Goal: Task Accomplishment & Management: Manage account settings

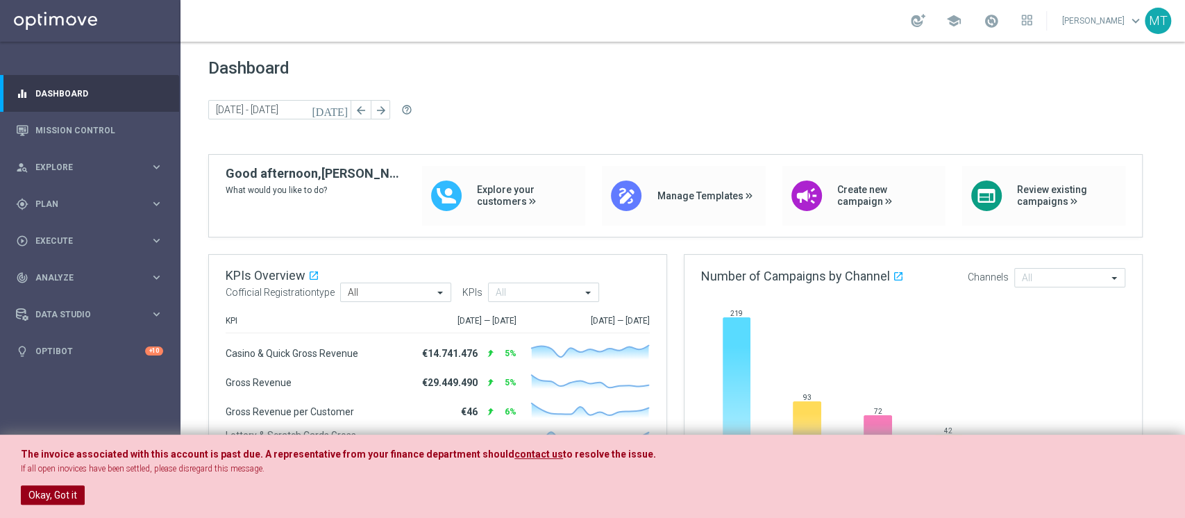
click at [49, 496] on button "Okay, Got it" at bounding box center [53, 494] width 64 height 19
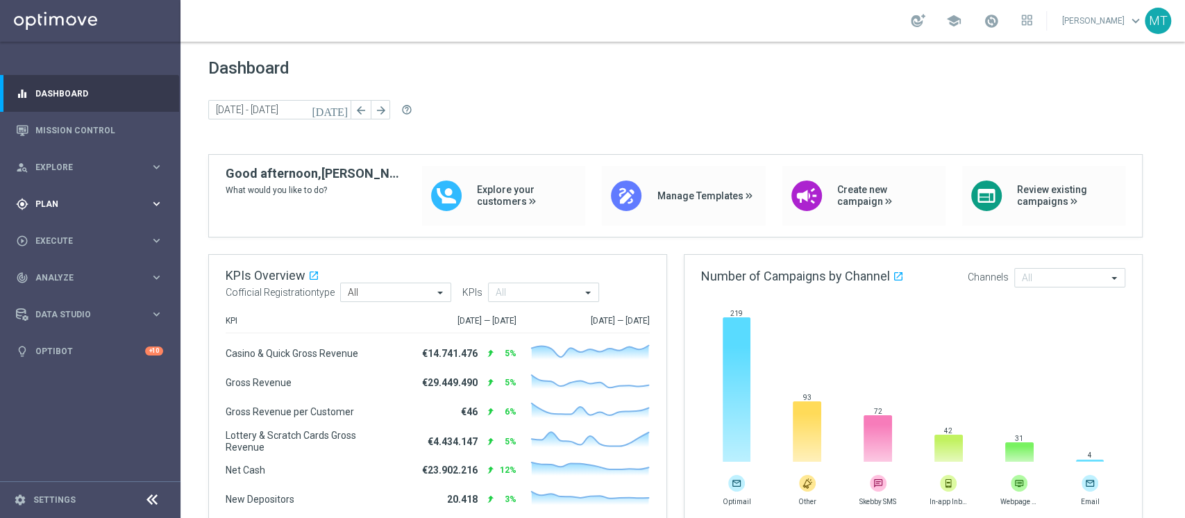
click at [133, 203] on span "Plan" at bounding box center [92, 204] width 114 height 8
click at [71, 229] on link "Target Groups" at bounding box center [90, 232] width 108 height 11
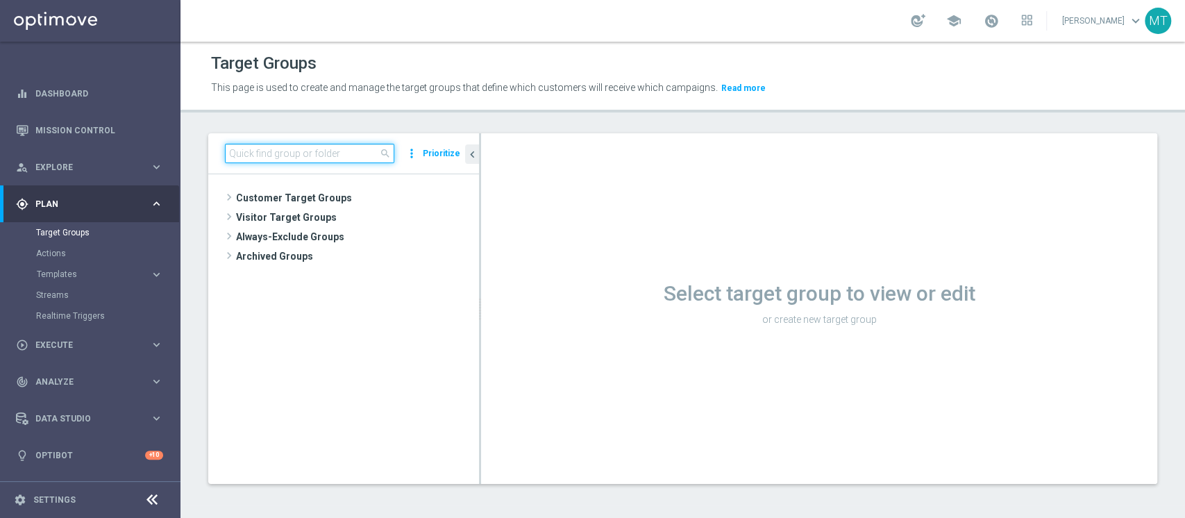
click at [294, 156] on input at bounding box center [309, 153] width 169 height 19
type input "a"
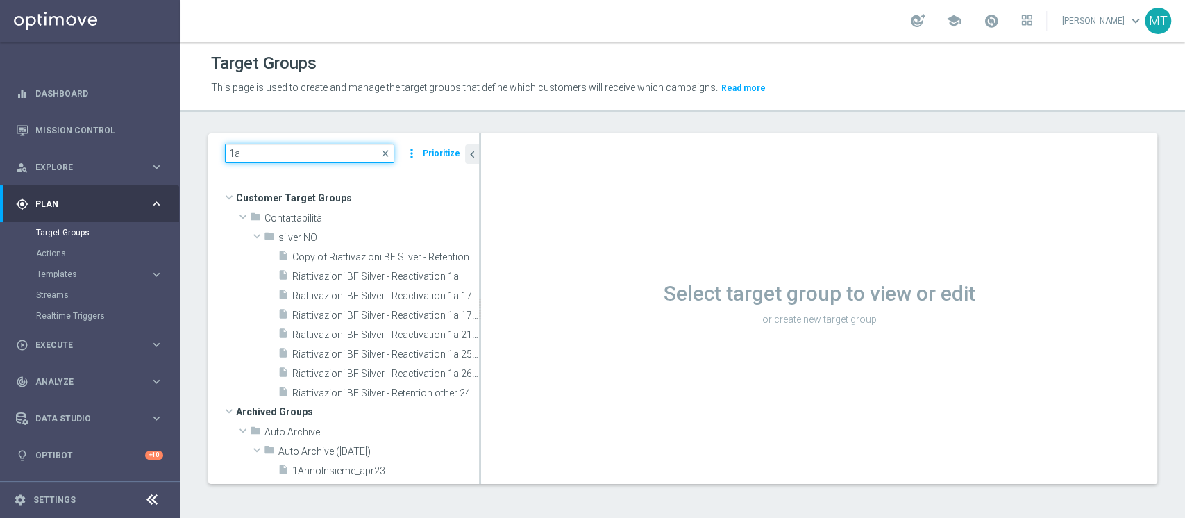
click at [305, 160] on input "1a" at bounding box center [309, 153] width 169 height 19
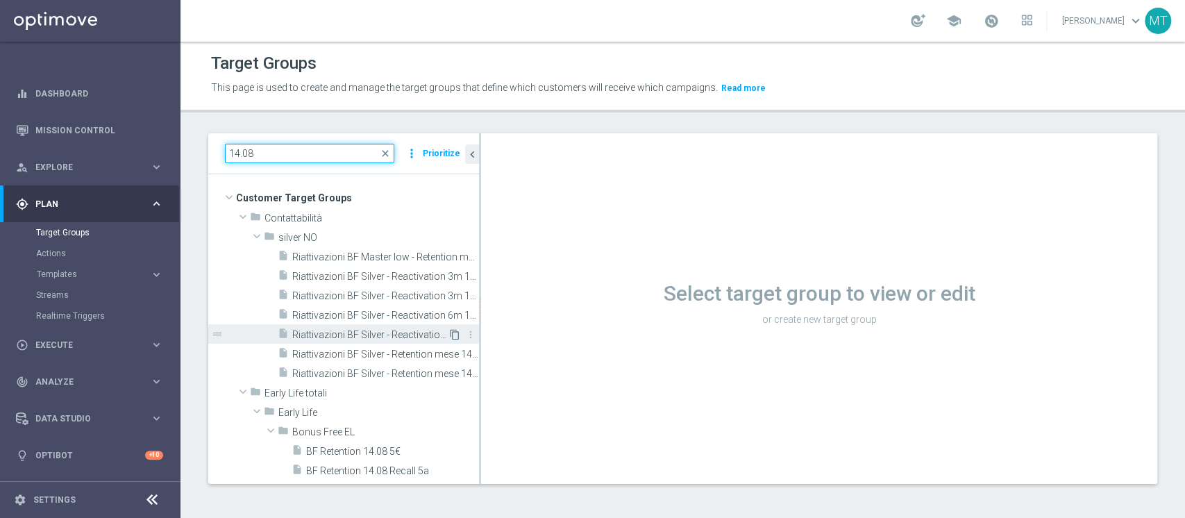
type input "14.08"
click at [449, 332] on icon "content_copy" at bounding box center [454, 334] width 11 height 11
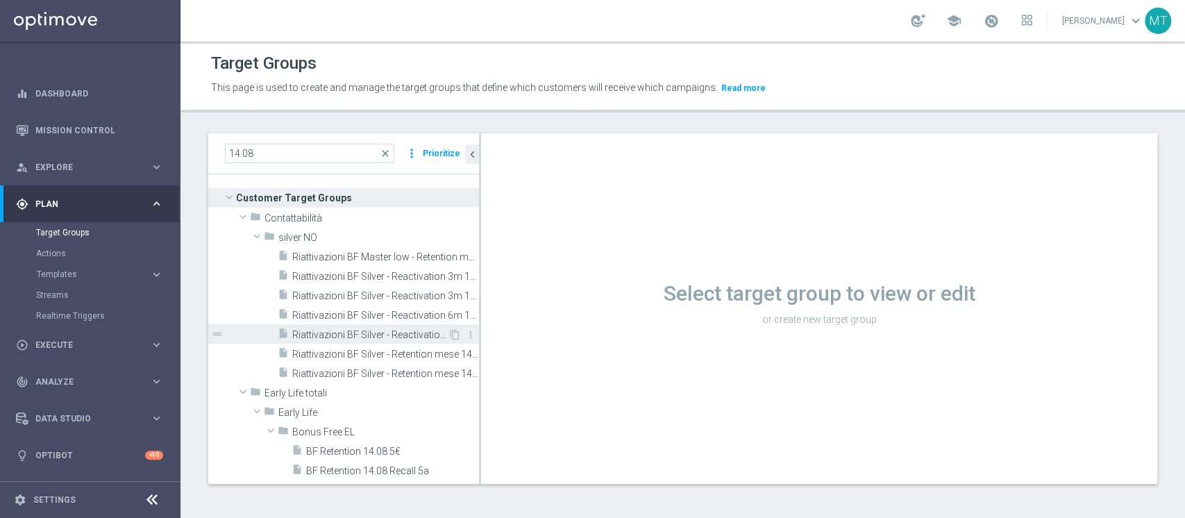
click at [412, 334] on span "Riattivazioni BF Silver - Reactivation 6m 14.08 top" at bounding box center [369, 335] width 155 height 12
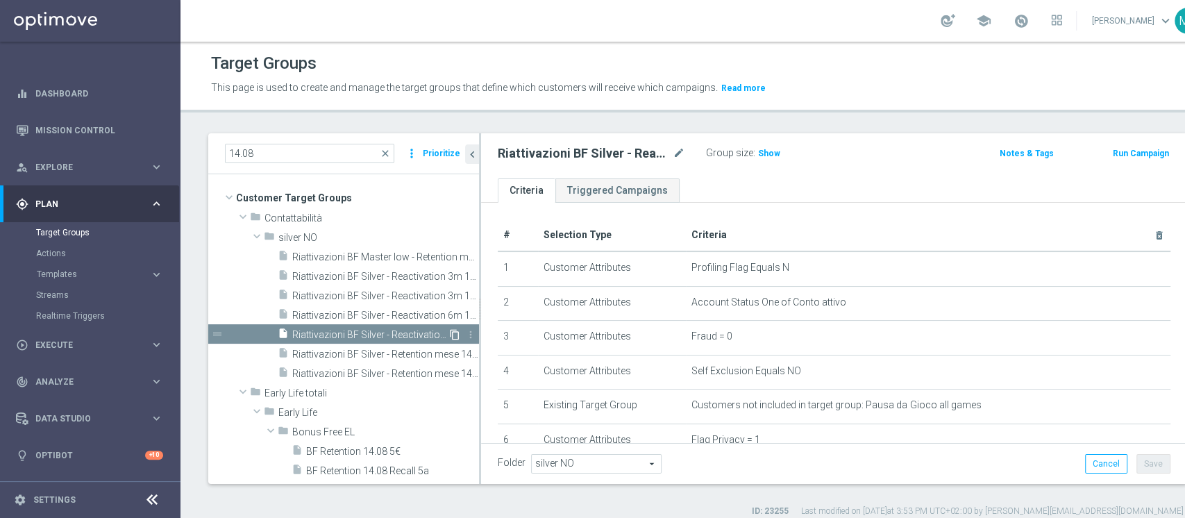
click at [449, 336] on icon "content_copy" at bounding box center [454, 334] width 11 height 11
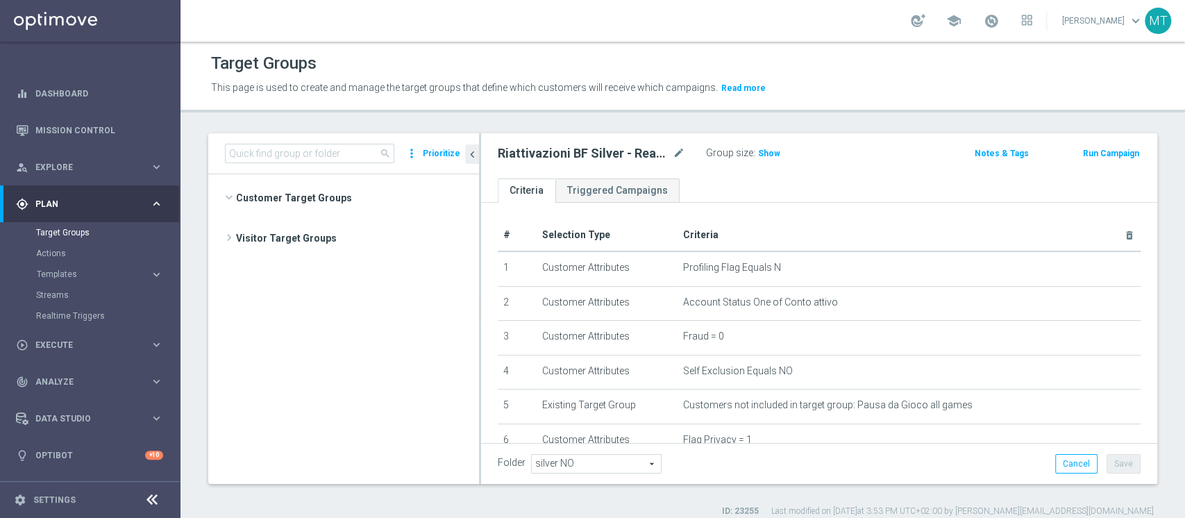
scroll to position [2083, 0]
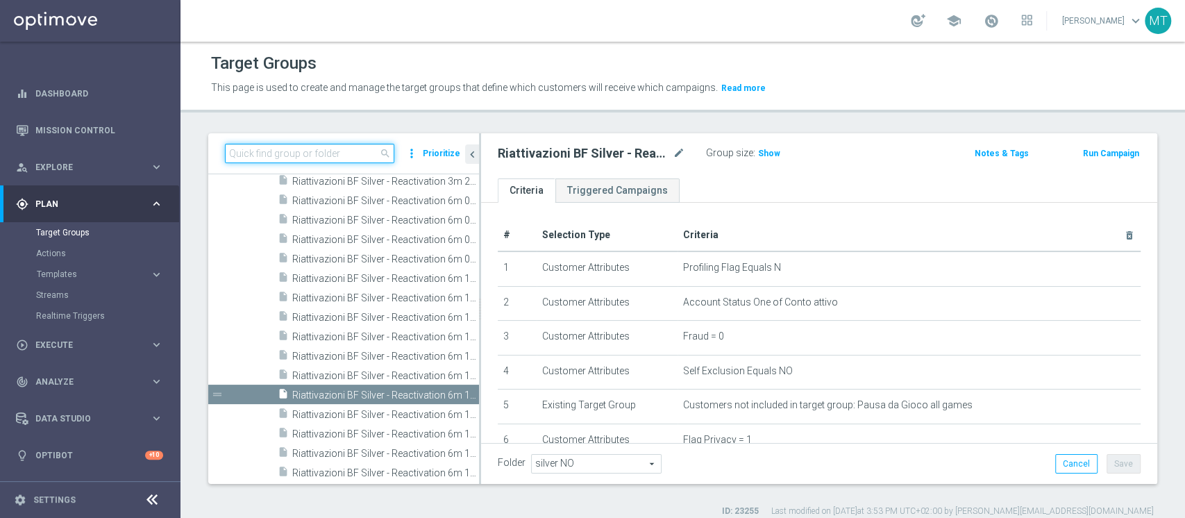
click at [314, 149] on input at bounding box center [309, 153] width 169 height 19
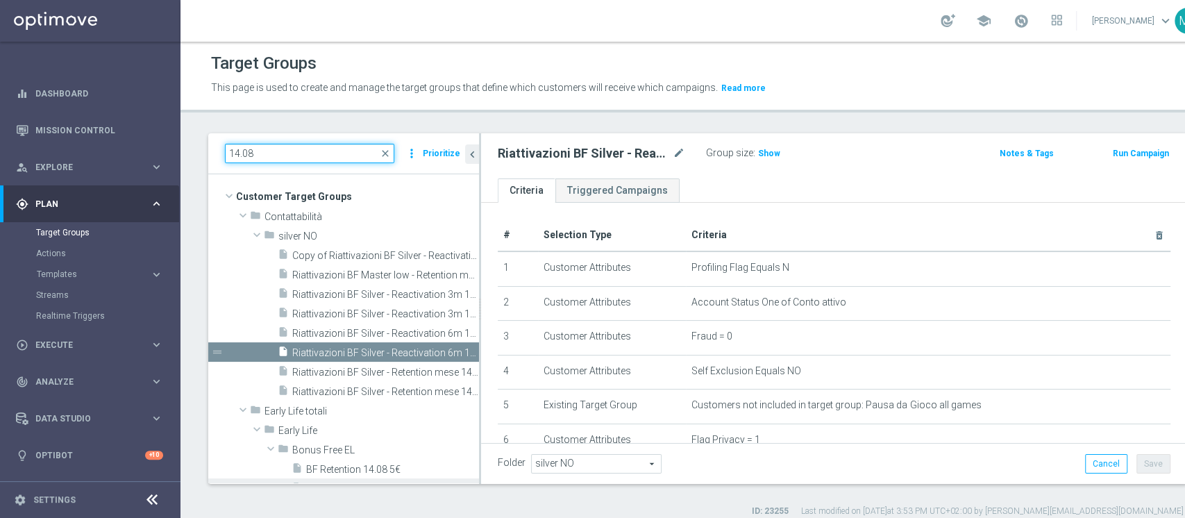
scroll to position [0, 0]
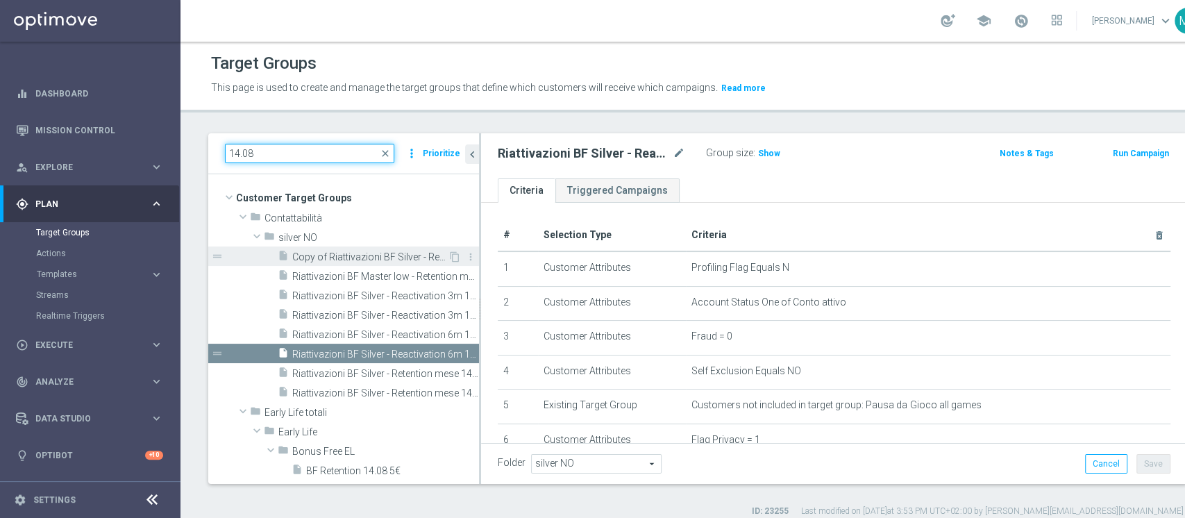
type input "14.08"
click at [375, 257] on span "Copy of Riattivazioni BF Silver - Reactivation 6m 14.08 top" at bounding box center [369, 257] width 155 height 12
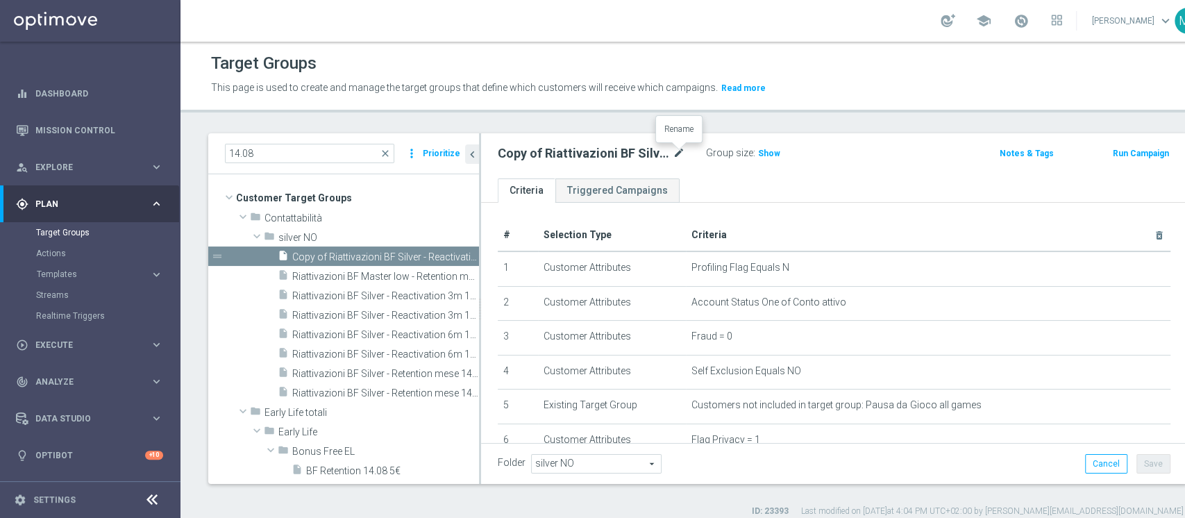
click at [673, 151] on icon "mode_edit" at bounding box center [678, 153] width 12 height 17
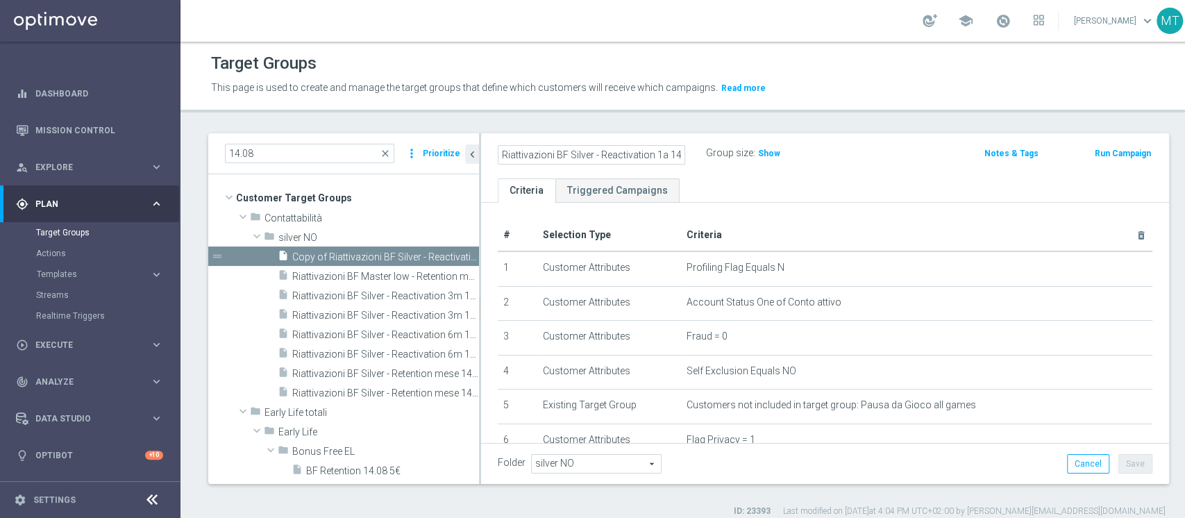
type input "Riattivazioni BF Silver - Reactivation 1a 14.08"
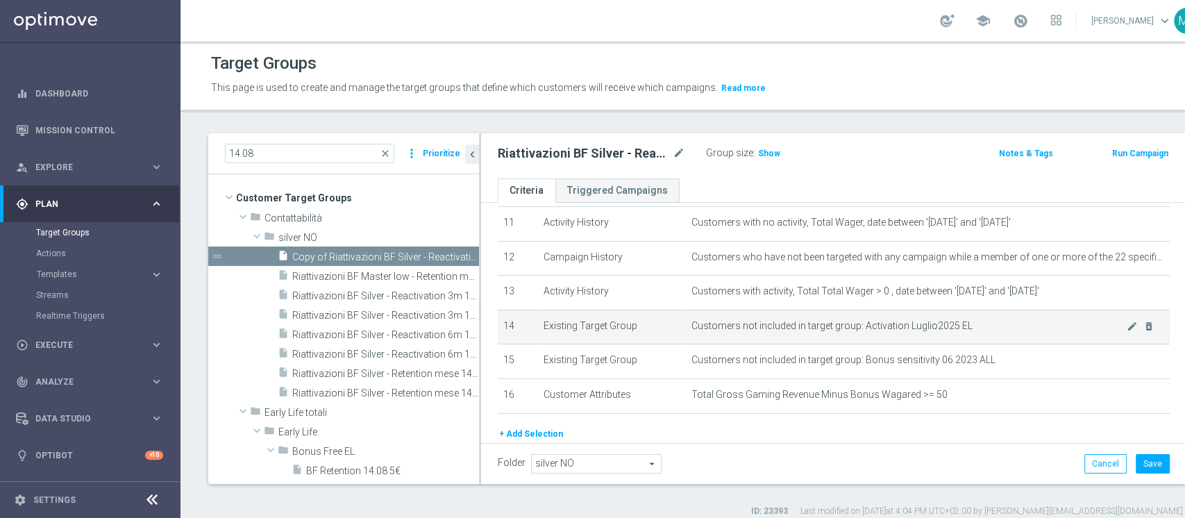
scroll to position [412, 0]
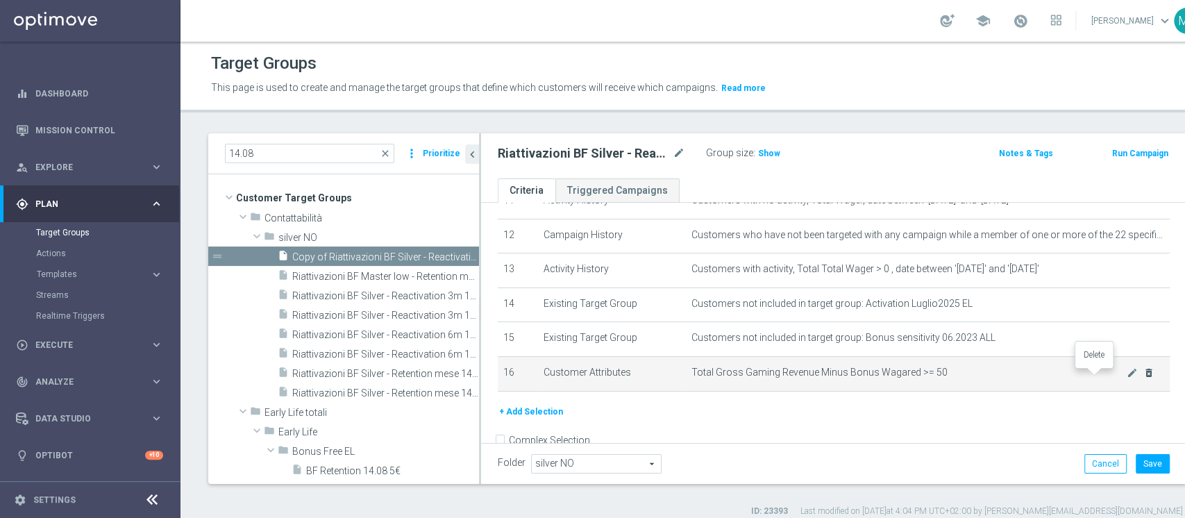
click at [1143, 375] on icon "delete_forever" at bounding box center [1148, 372] width 11 height 11
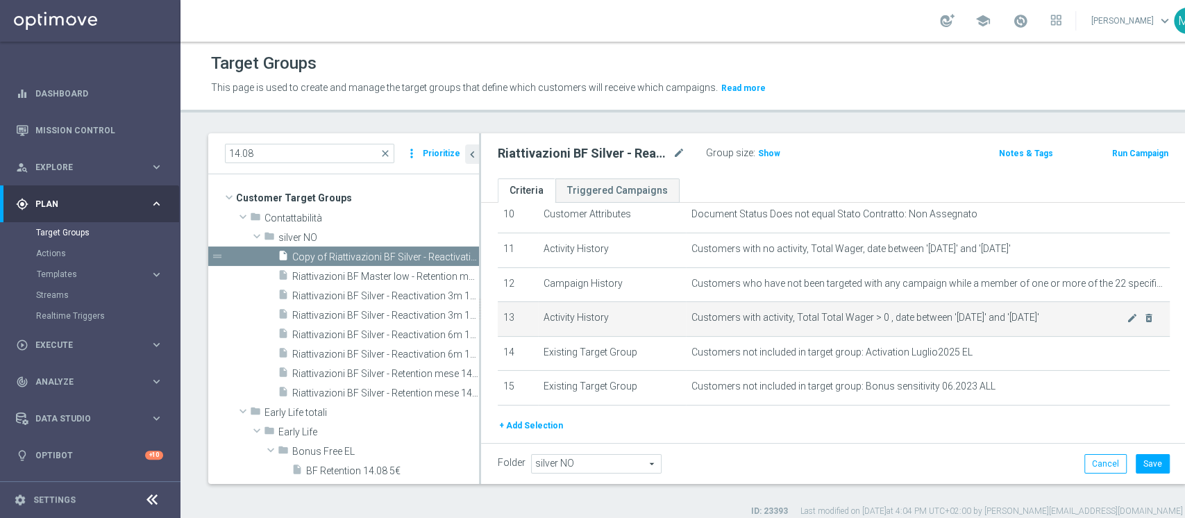
scroll to position [362, 0]
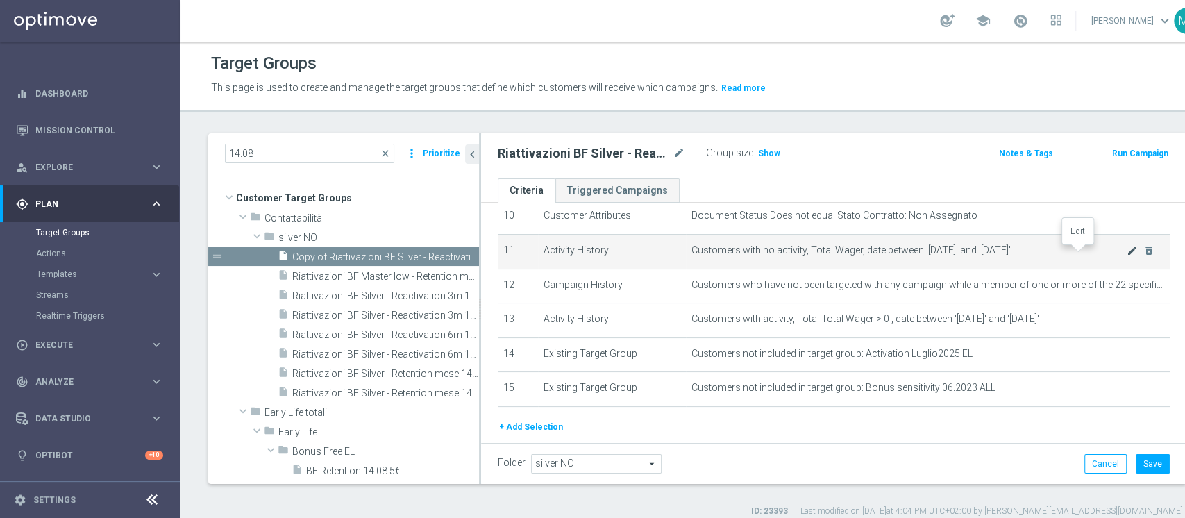
click at [1126, 252] on icon "mode_edit" at bounding box center [1131, 250] width 11 height 11
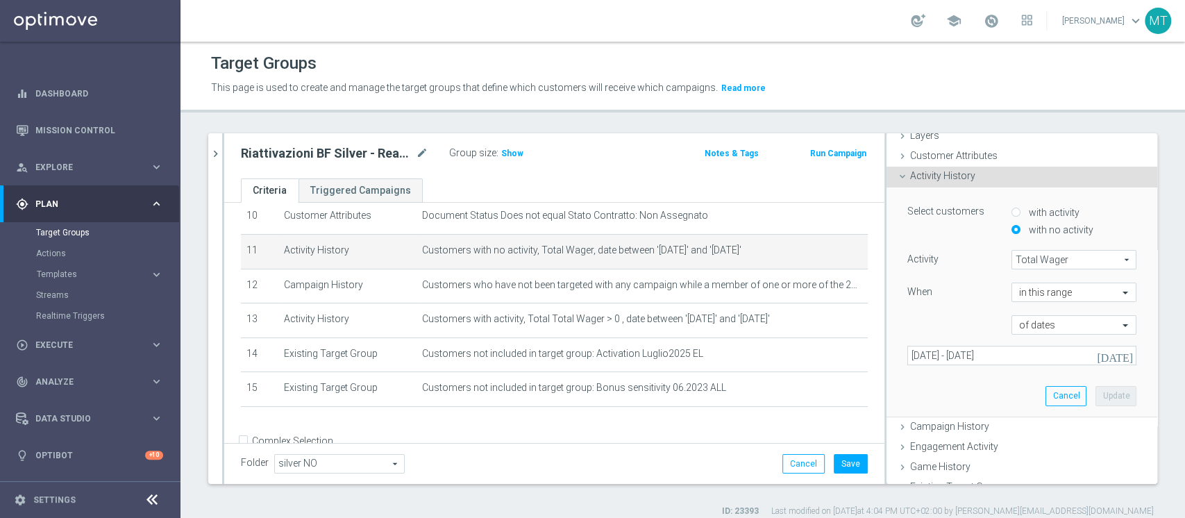
scroll to position [62, 0]
click at [962, 351] on input "[DATE] - [DATE]" at bounding box center [1021, 353] width 229 height 19
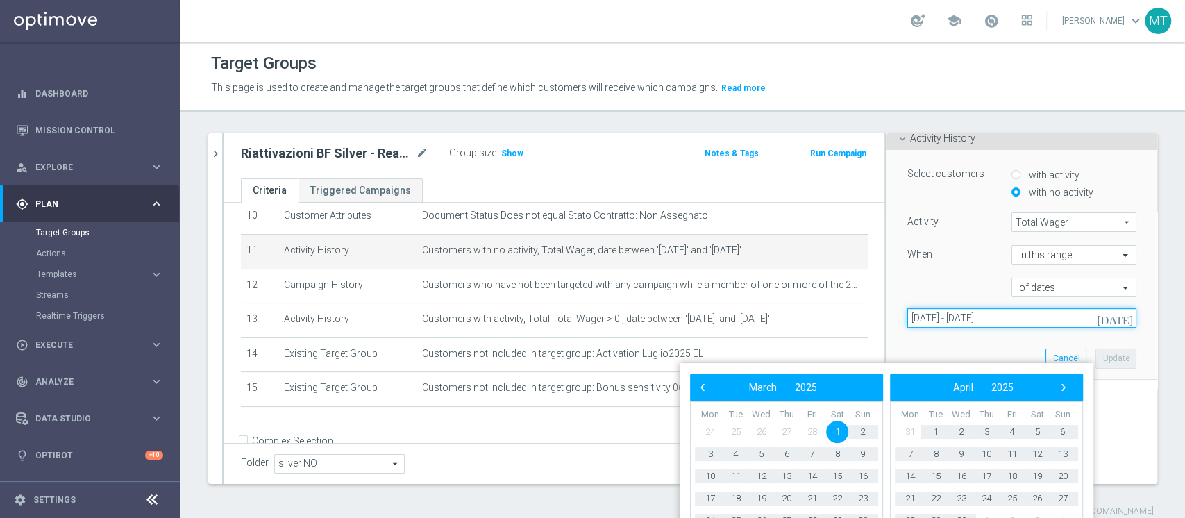
scroll to position [107, 0]
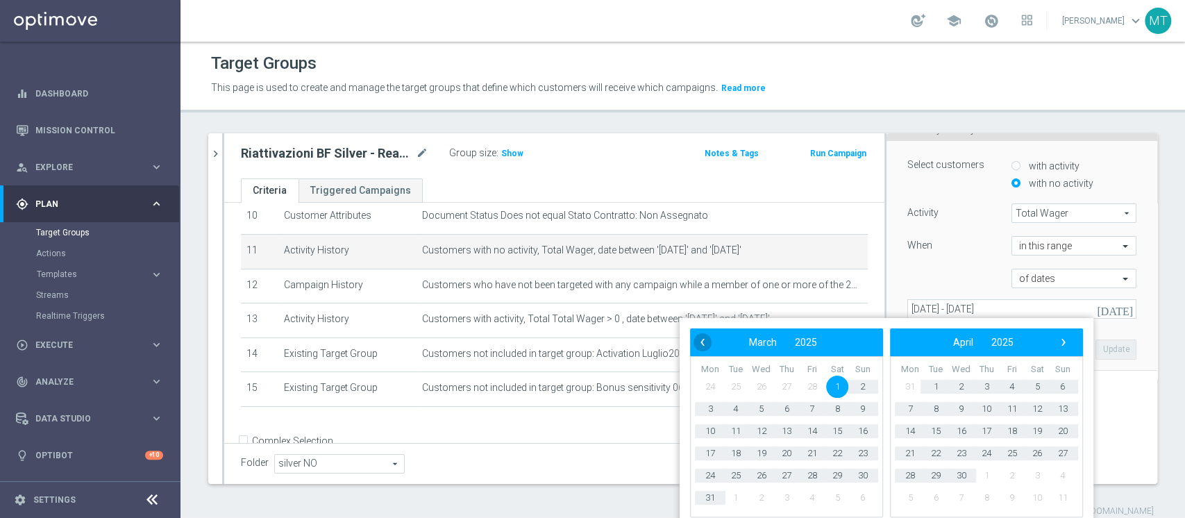
click at [709, 342] on span "‹" at bounding box center [702, 342] width 18 height 18
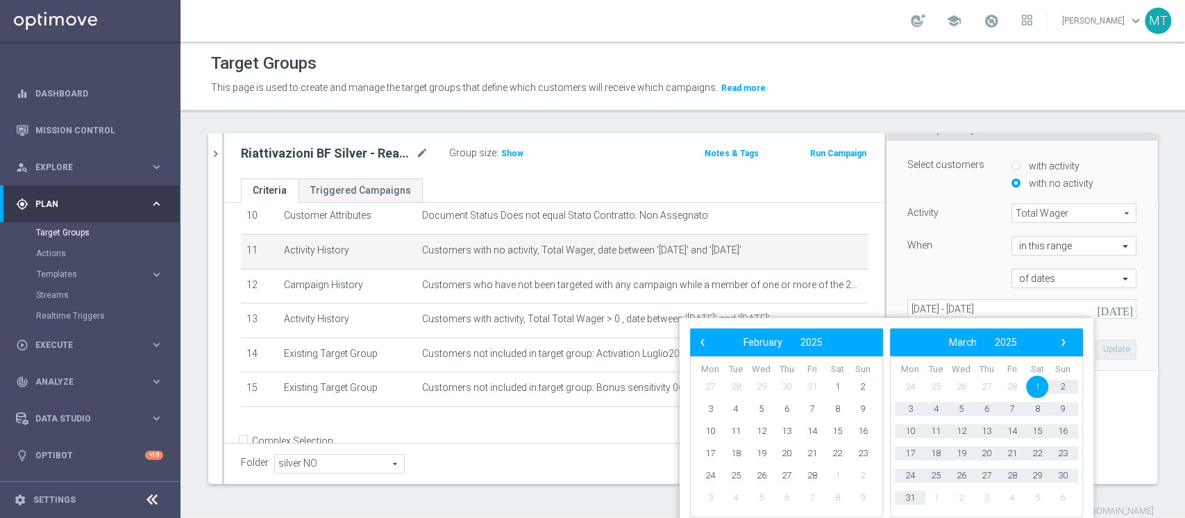
click at [709, 342] on span "‹" at bounding box center [702, 342] width 18 height 18
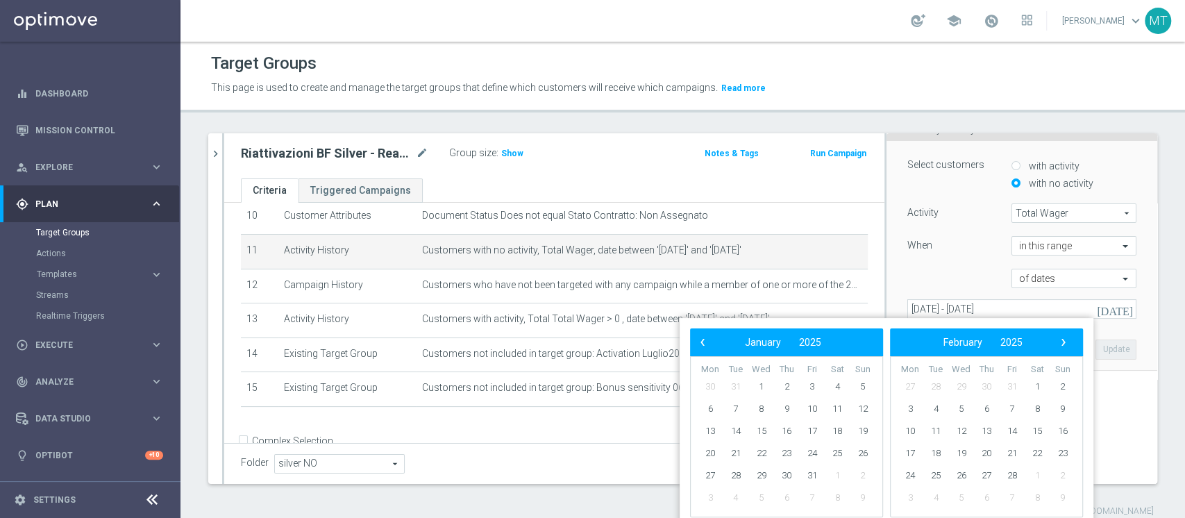
click at [709, 342] on span "‹" at bounding box center [702, 342] width 18 height 18
click at [860, 386] on span "1" at bounding box center [862, 386] width 22 height 22
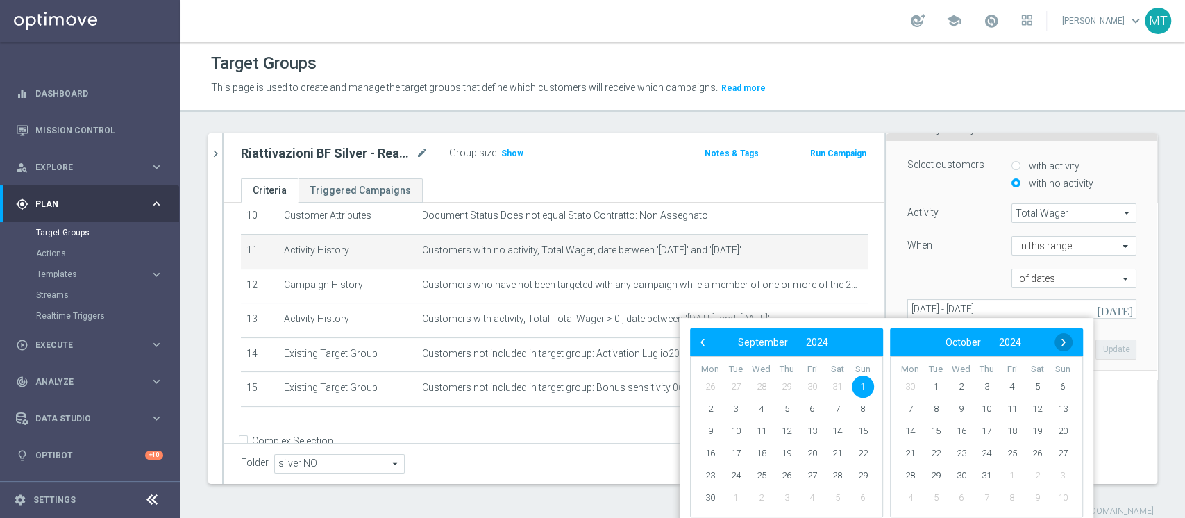
click at [1063, 341] on span "›" at bounding box center [1063, 342] width 18 height 18
click at [705, 341] on span "‹" at bounding box center [702, 342] width 18 height 18
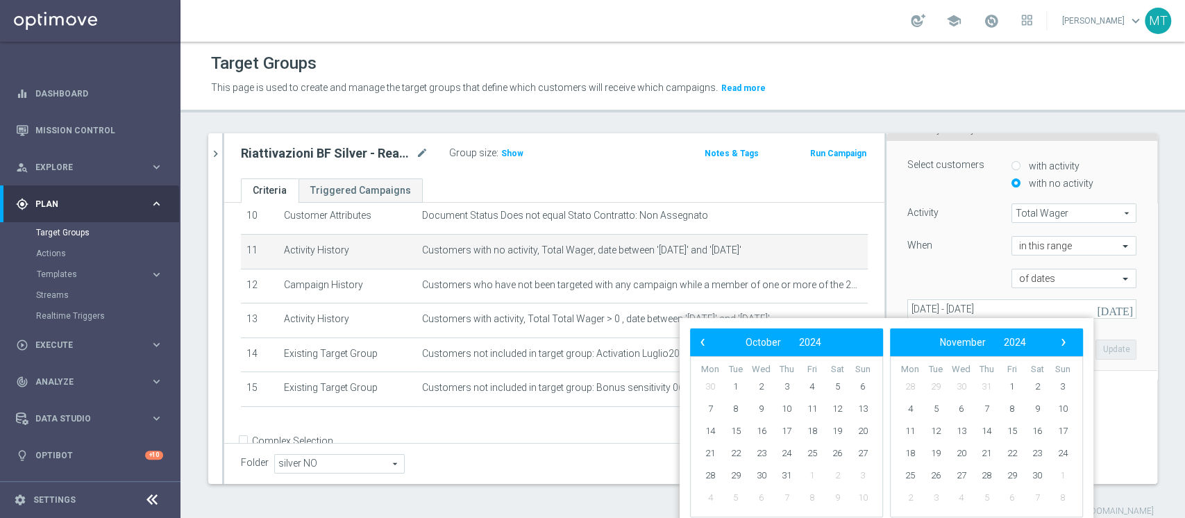
click at [705, 341] on span "‹" at bounding box center [702, 342] width 18 height 18
click at [1069, 347] on span "›" at bounding box center [1063, 342] width 18 height 18
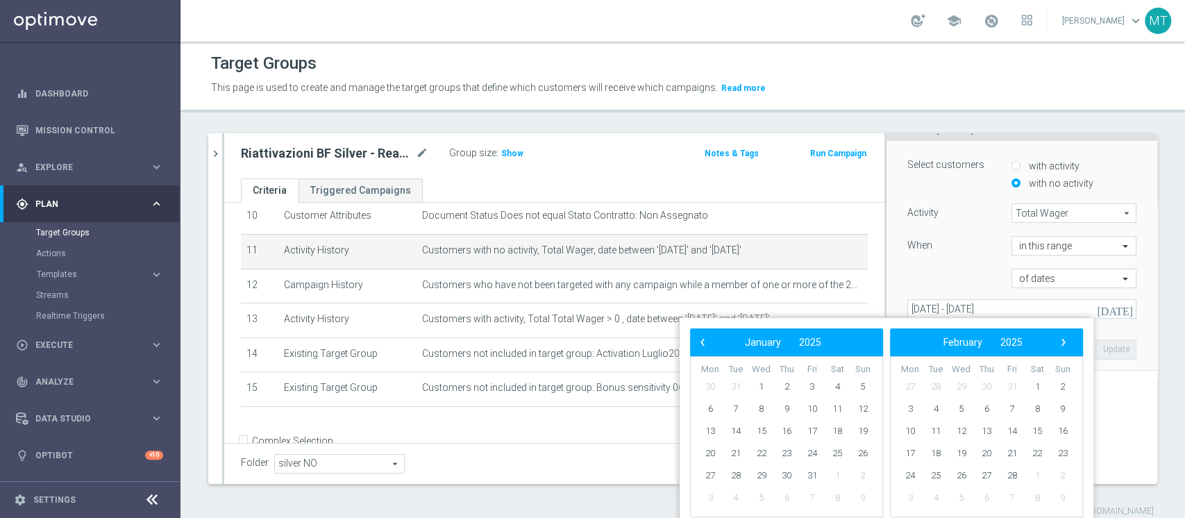
click at [1069, 347] on span "›" at bounding box center [1063, 342] width 18 height 18
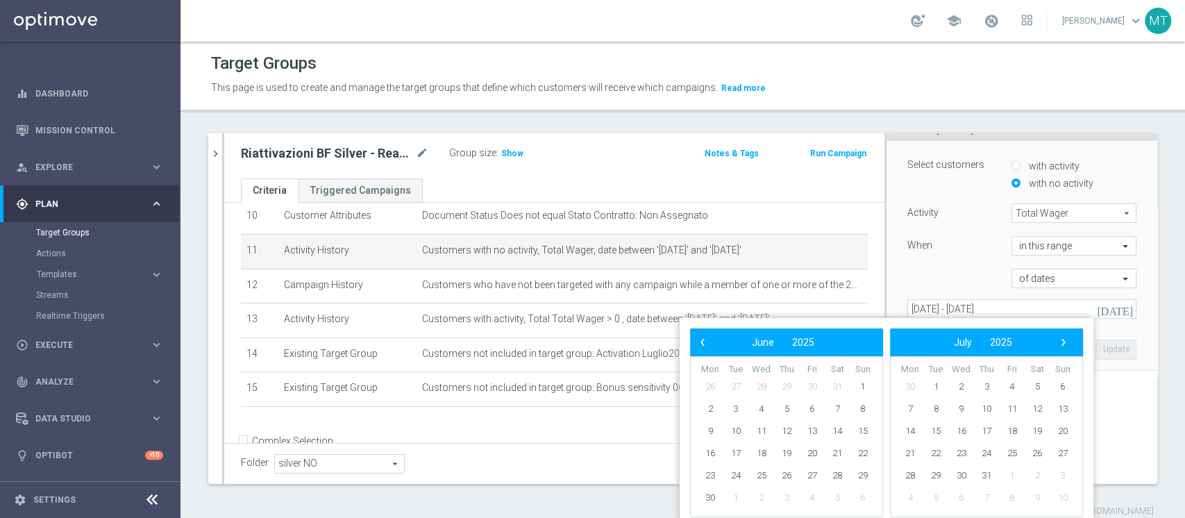
click at [1069, 347] on span "›" at bounding box center [1063, 342] width 18 height 18
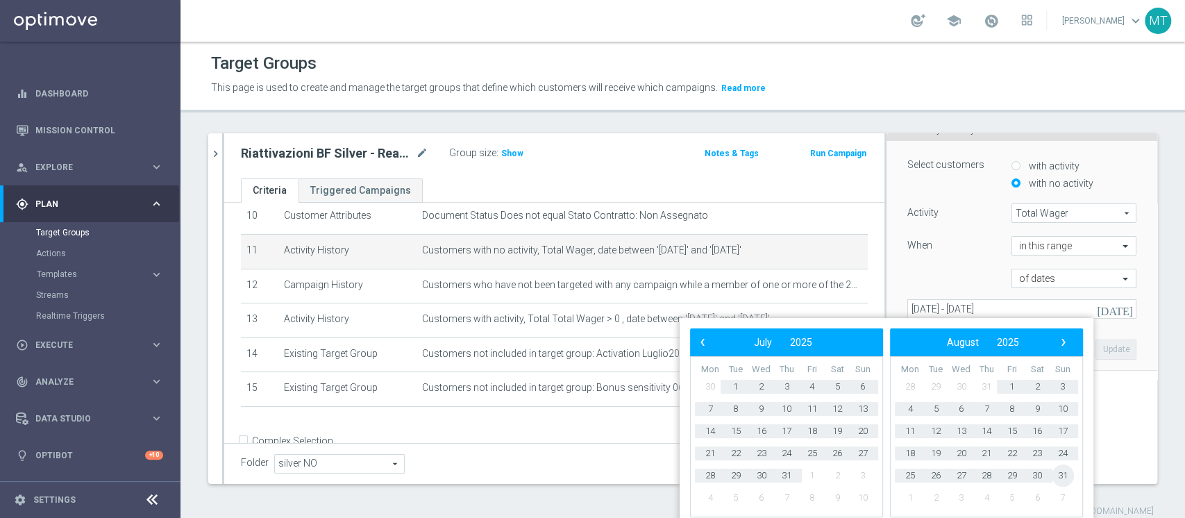
click at [1062, 475] on span "31" at bounding box center [1062, 475] width 22 height 22
type input "[DATE] - [DATE]"
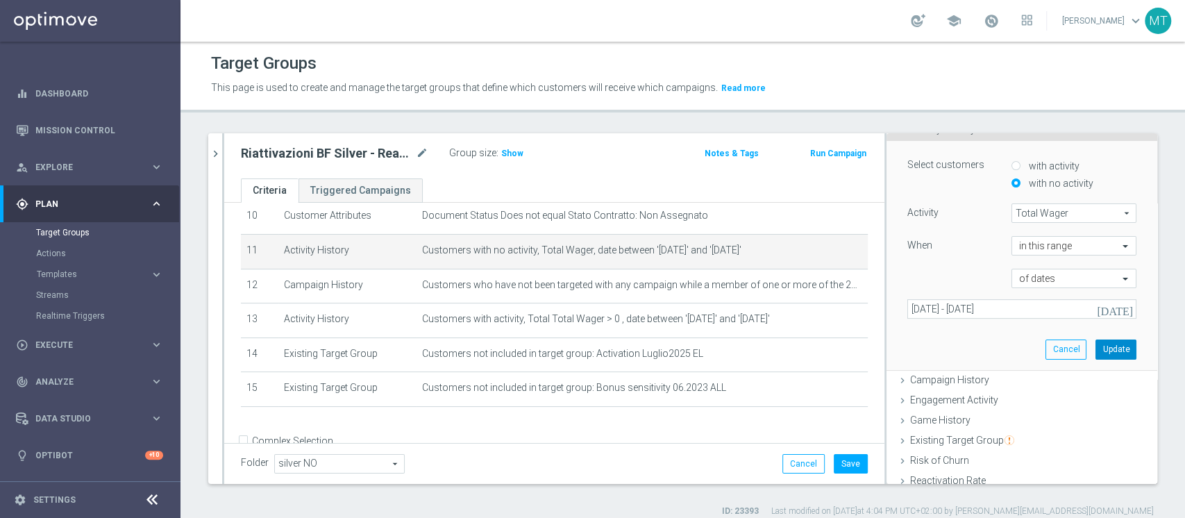
click at [1095, 355] on button "Update" at bounding box center [1115, 348] width 41 height 19
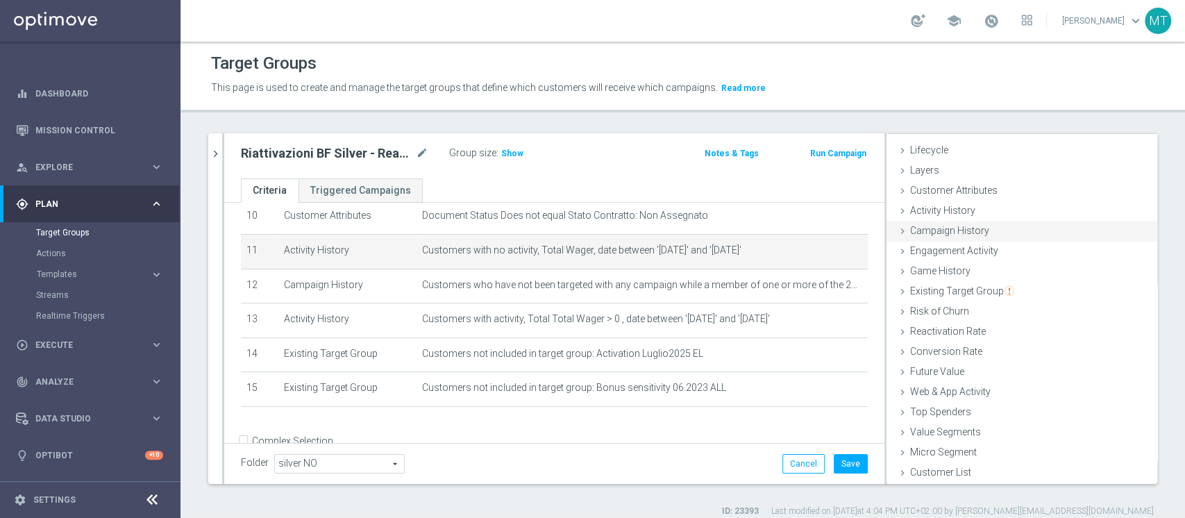
scroll to position [26, 0]
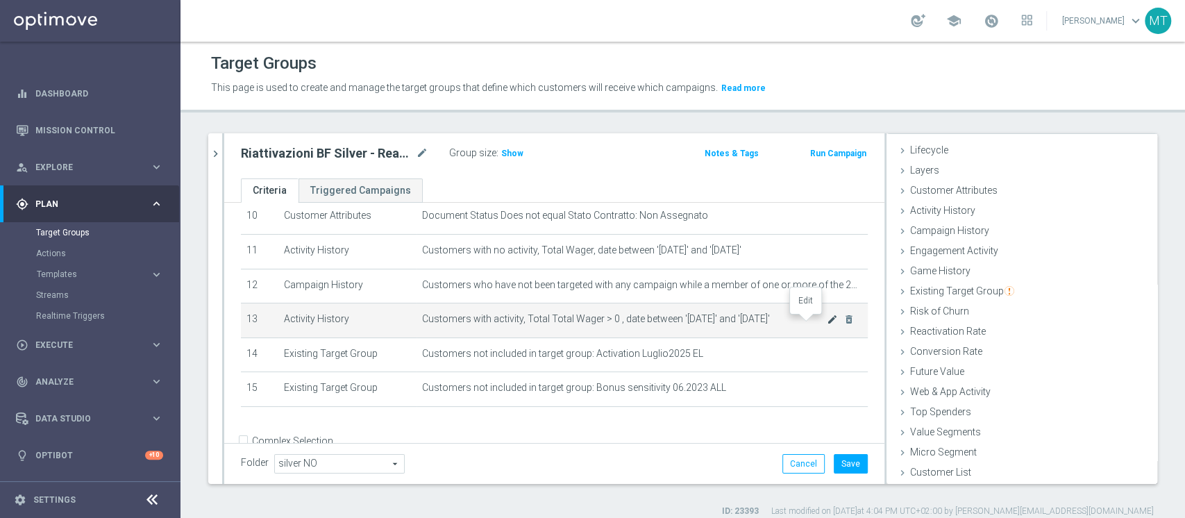
click at [826, 324] on icon "mode_edit" at bounding box center [831, 319] width 11 height 11
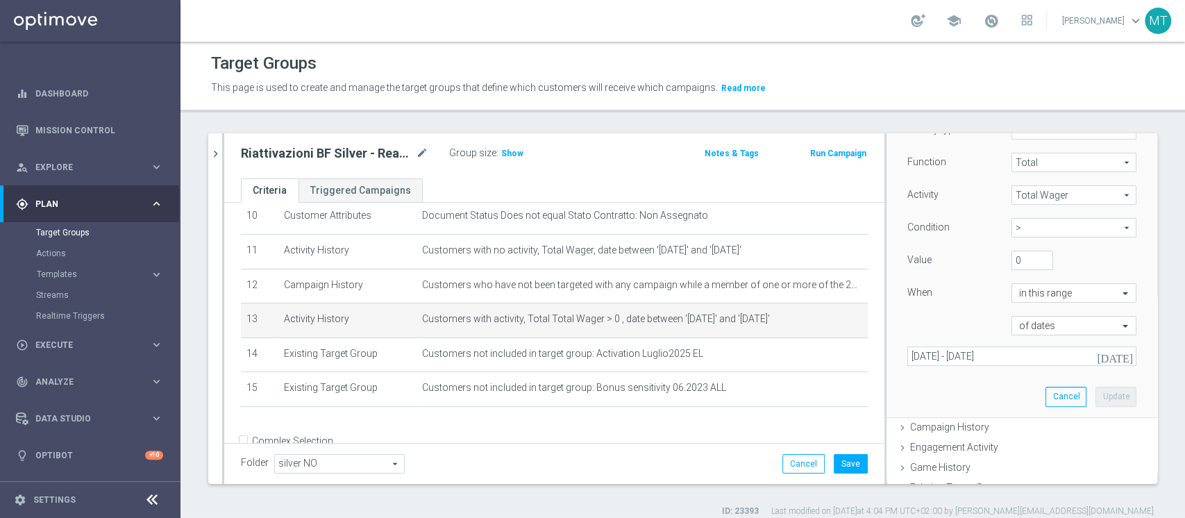
scroll to position [197, 0]
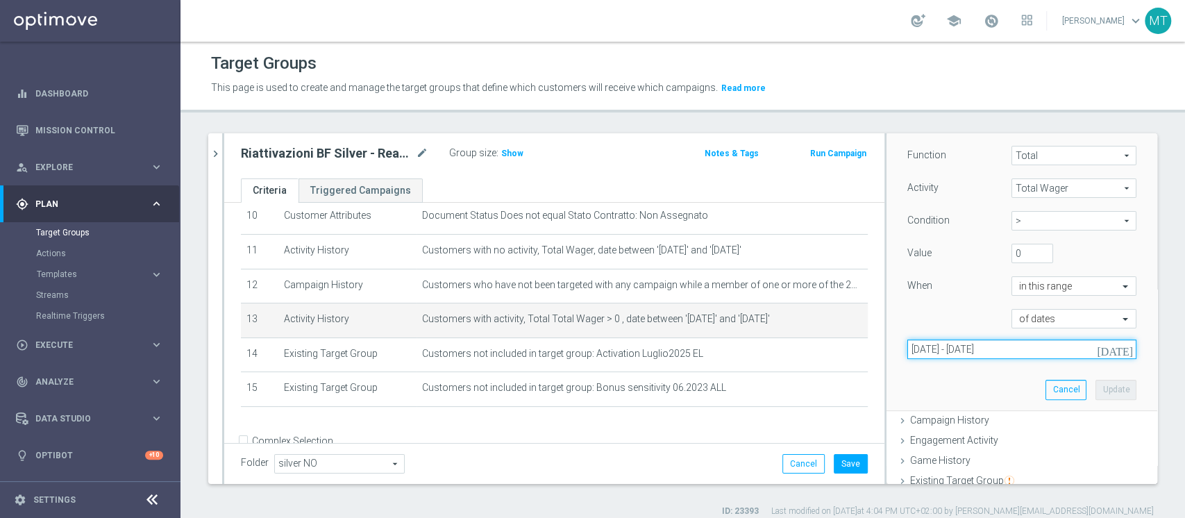
click at [933, 345] on input "[DATE] - [DATE]" at bounding box center [1021, 348] width 229 height 19
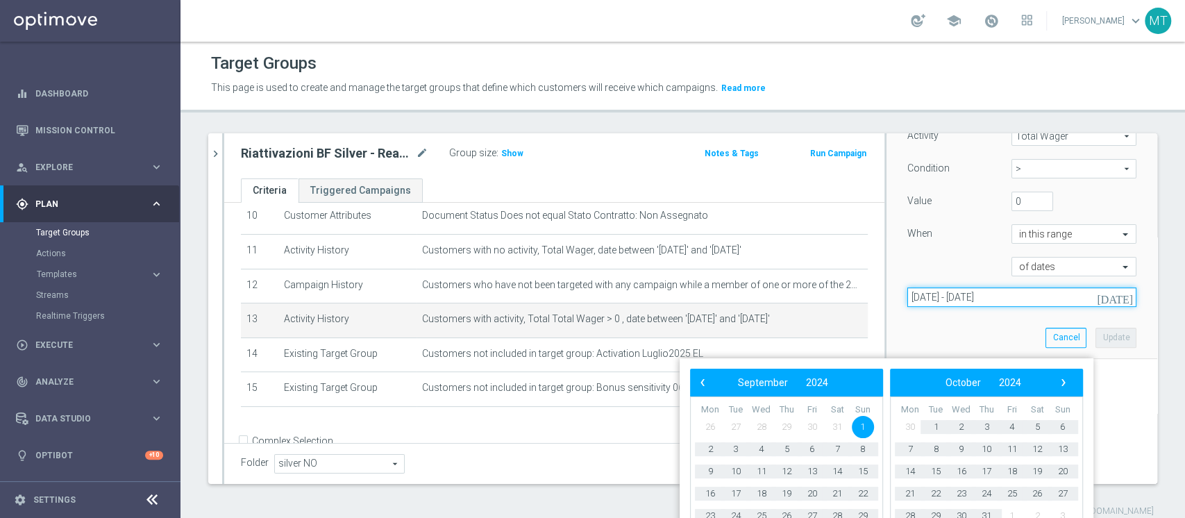
scroll to position [251, 0]
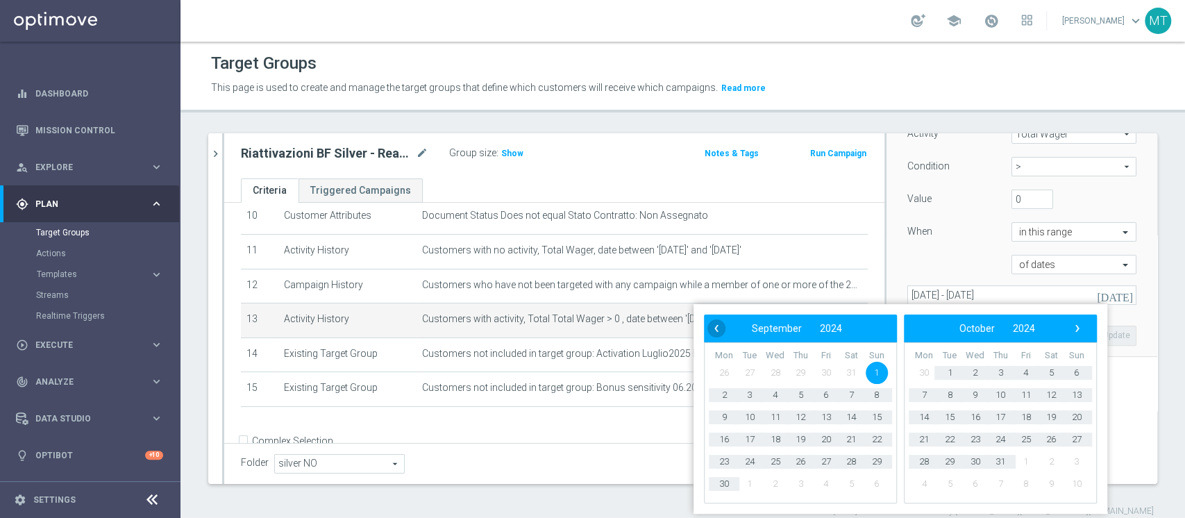
click at [722, 328] on span "‹" at bounding box center [716, 328] width 18 height 18
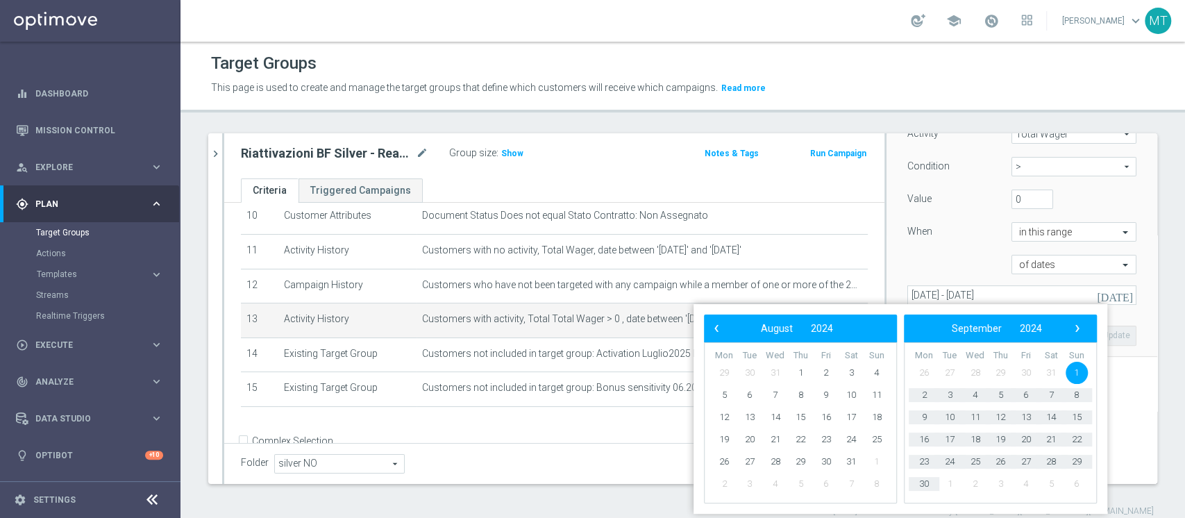
click at [722, 328] on span "‹" at bounding box center [716, 328] width 18 height 18
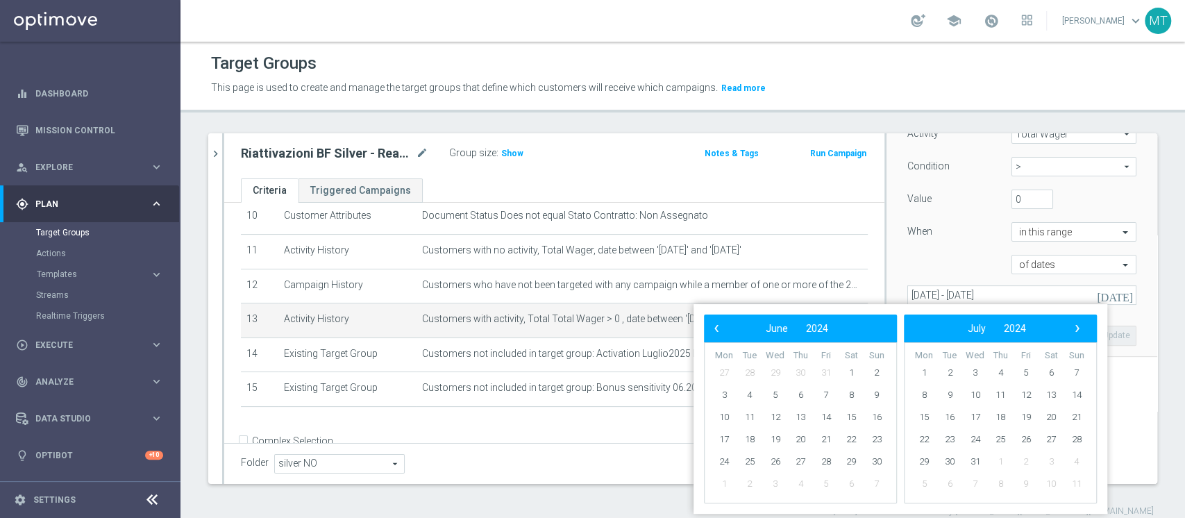
click at [722, 328] on span "‹" at bounding box center [716, 328] width 18 height 18
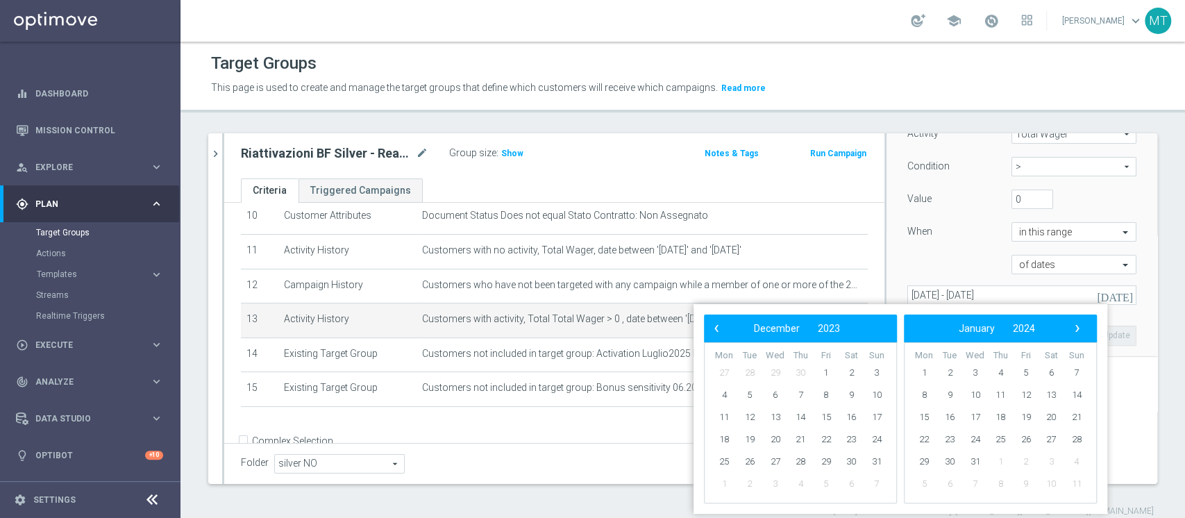
click at [722, 328] on span "‹" at bounding box center [716, 328] width 18 height 18
click at [821, 369] on span "1" at bounding box center [826, 373] width 22 height 22
click at [1074, 327] on span "›" at bounding box center [1077, 328] width 18 height 18
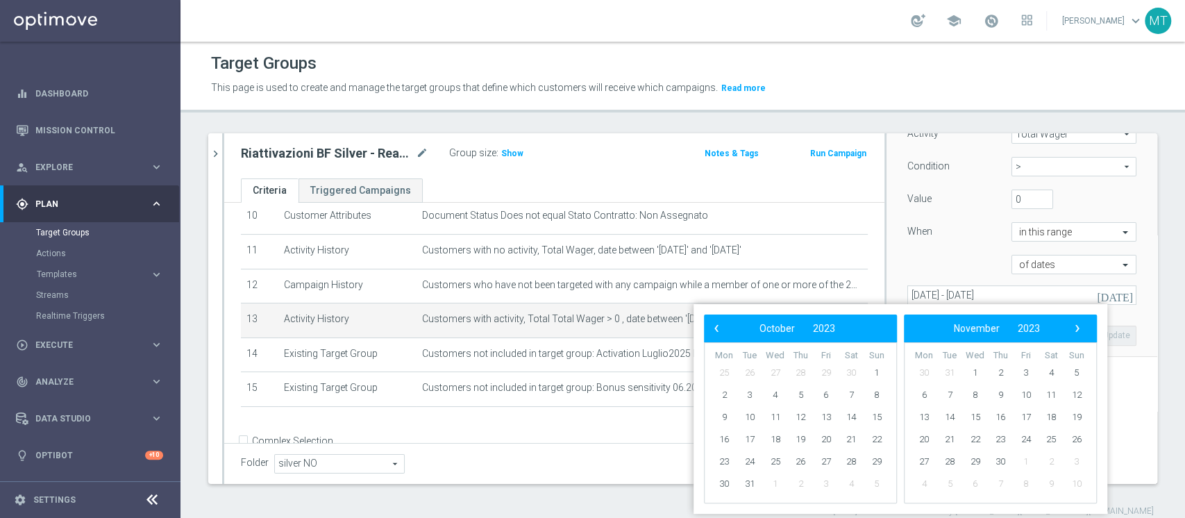
click at [1074, 327] on span "›" at bounding box center [1077, 328] width 18 height 18
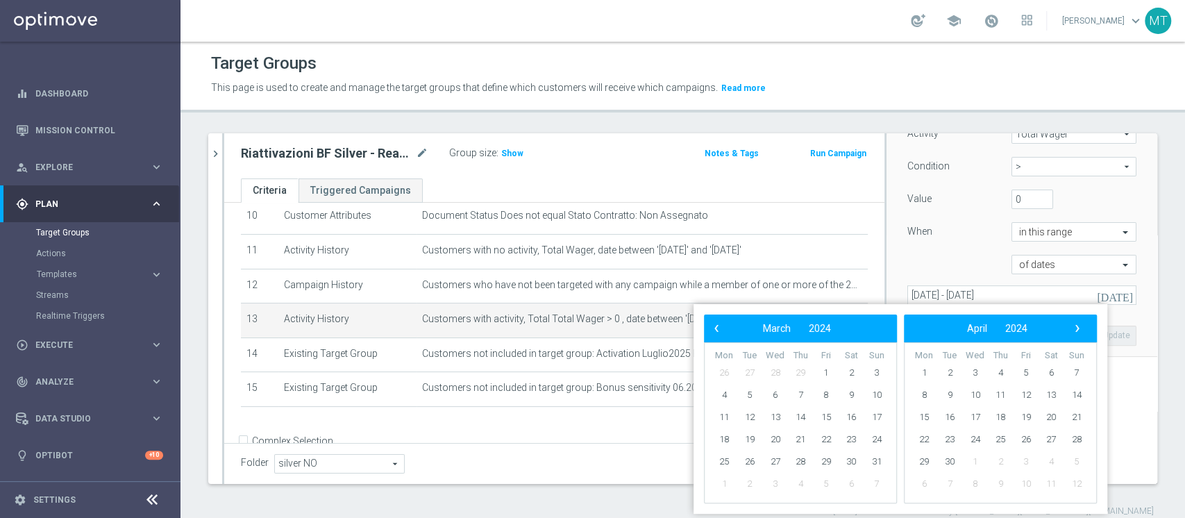
click at [1074, 327] on span "›" at bounding box center [1077, 328] width 18 height 18
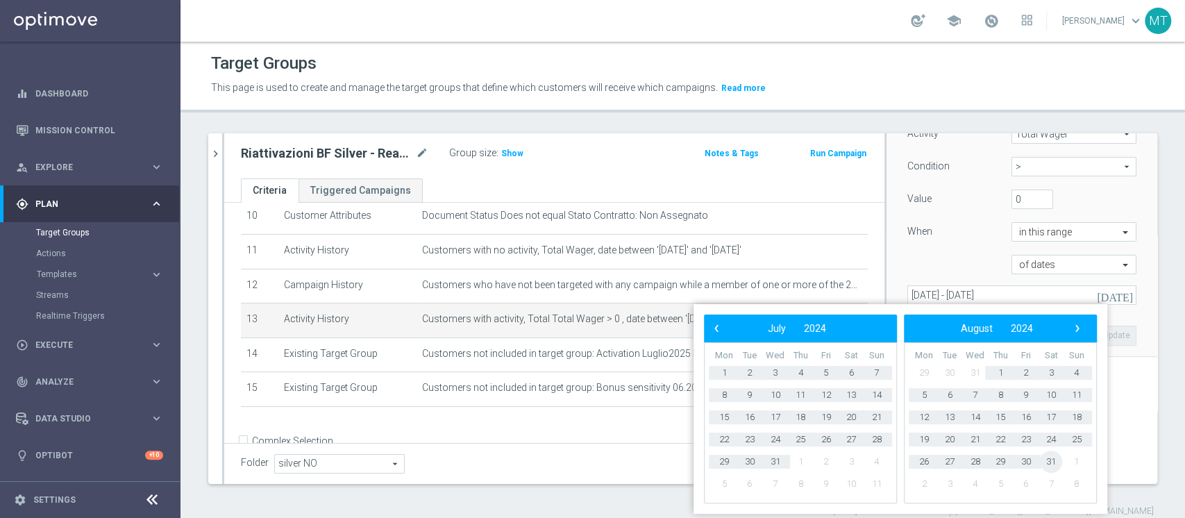
click at [1049, 463] on span "31" at bounding box center [1051, 461] width 22 height 22
type input "[DATE] - [DATE]"
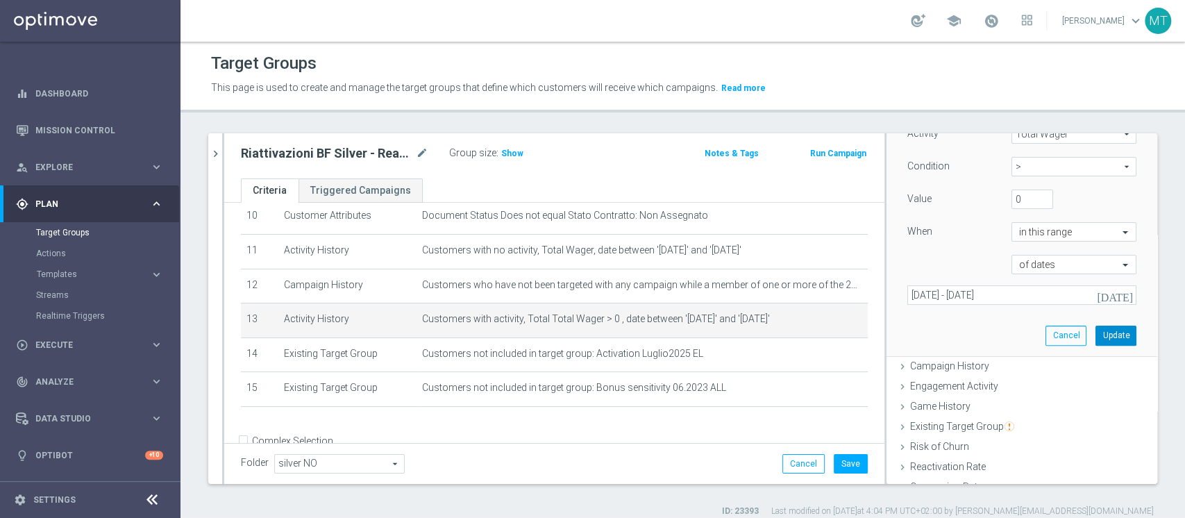
click at [1095, 336] on button "Update" at bounding box center [1115, 334] width 41 height 19
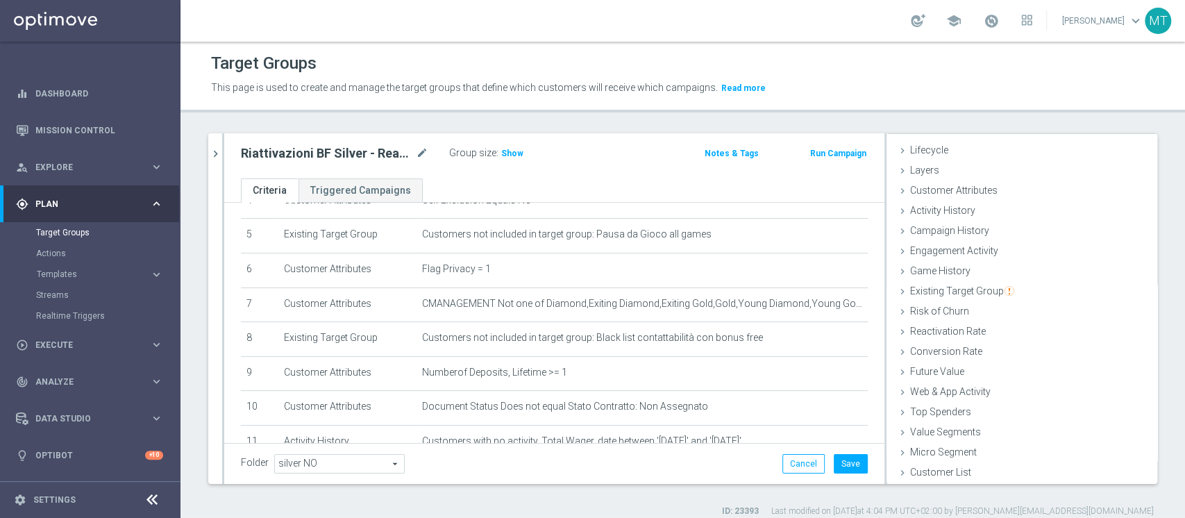
scroll to position [170, 0]
click at [833, 459] on button "Save" at bounding box center [850, 463] width 34 height 19
click at [421, 153] on icon "mode_edit" at bounding box center [422, 153] width 12 height 17
click at [405, 156] on input "Riattivazioni BF Silver - Reactivation 1a 14.08" at bounding box center [334, 154] width 187 height 19
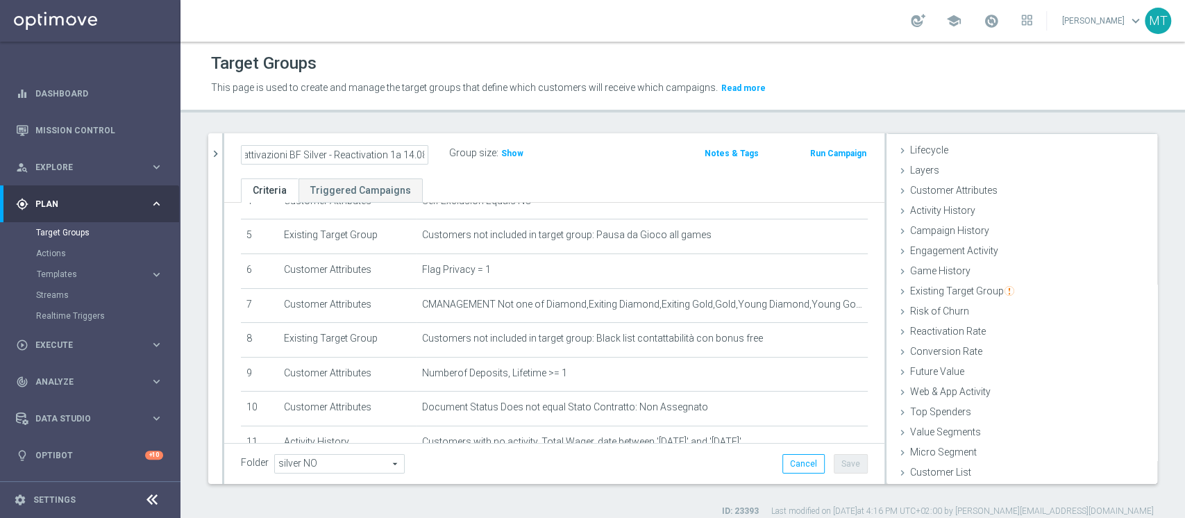
click at [405, 156] on input "Riattivazioni BF Silver - Reactivation 1a 14.08" at bounding box center [334, 154] width 187 height 19
type input "Riattivazioni BF Silver - Reactivation 1a 20.08"
click at [833, 464] on button "Save" at bounding box center [850, 463] width 34 height 19
click at [526, 161] on div "Group size : Show" at bounding box center [518, 153] width 139 height 19
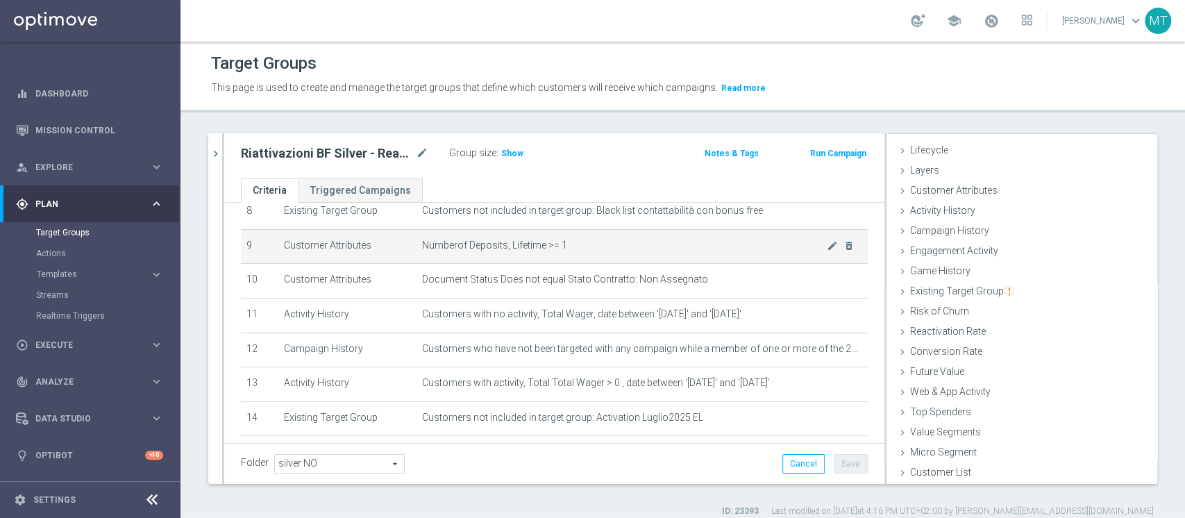
scroll to position [393, 0]
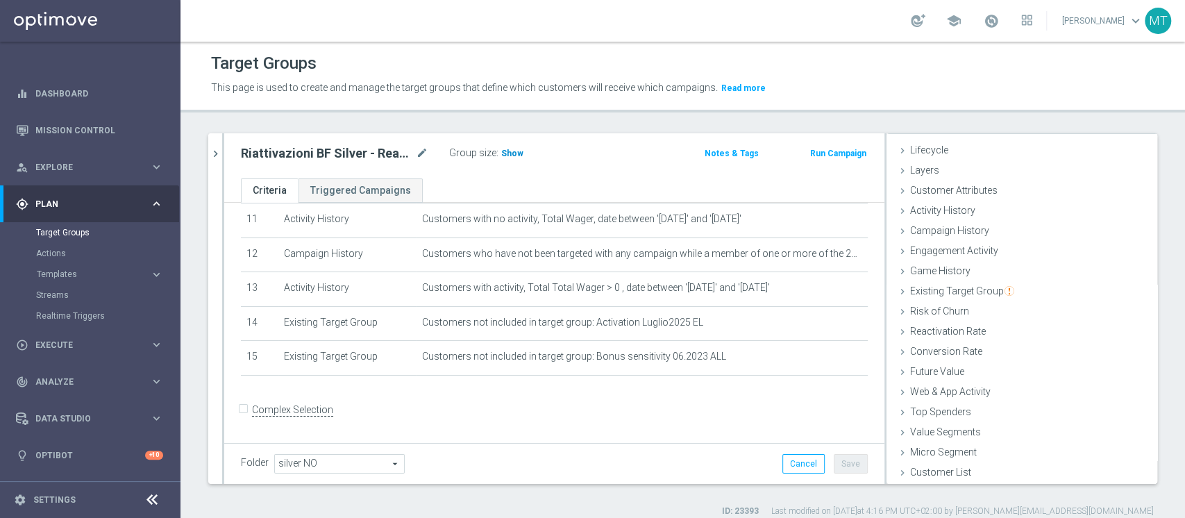
click at [509, 160] on h3 "Show" at bounding box center [512, 153] width 25 height 15
click at [222, 153] on div at bounding box center [223, 308] width 2 height 350
click at [366, 146] on h2 "Riattivazioni BF Silver - Reactivation 1a 20.08" at bounding box center [327, 153] width 172 height 17
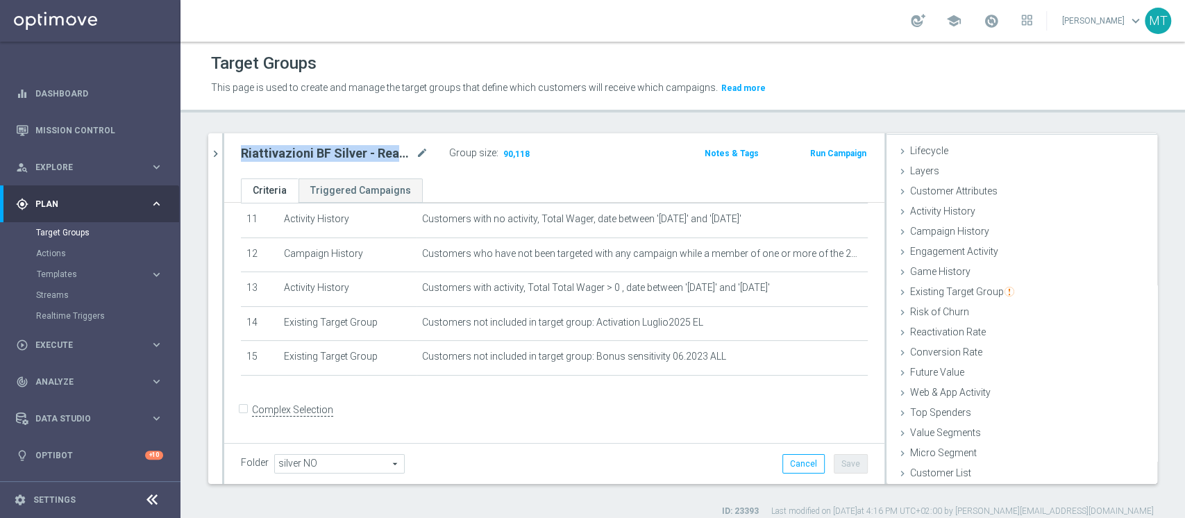
click at [366, 146] on h2 "Riattivazioni BF Silver - Reactivation 1a 20.08" at bounding box center [327, 153] width 172 height 17
copy div "Riattivazioni BF Silver - Reactivation 1a 20.08"
click at [219, 160] on button "chevron_right" at bounding box center [215, 153] width 14 height 41
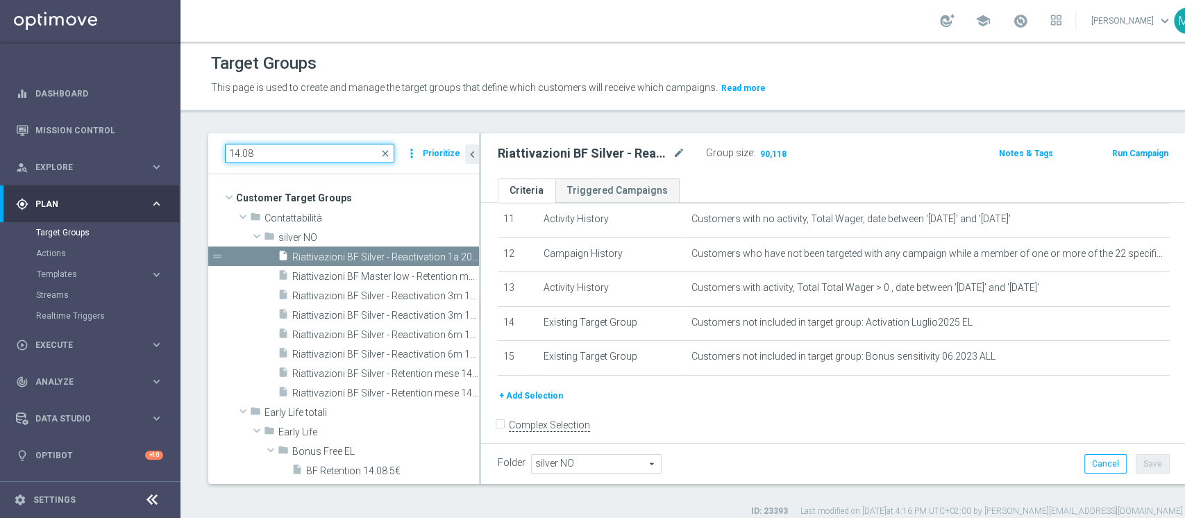
click at [266, 154] on input "14.08" at bounding box center [309, 153] width 169 height 19
type input "<"
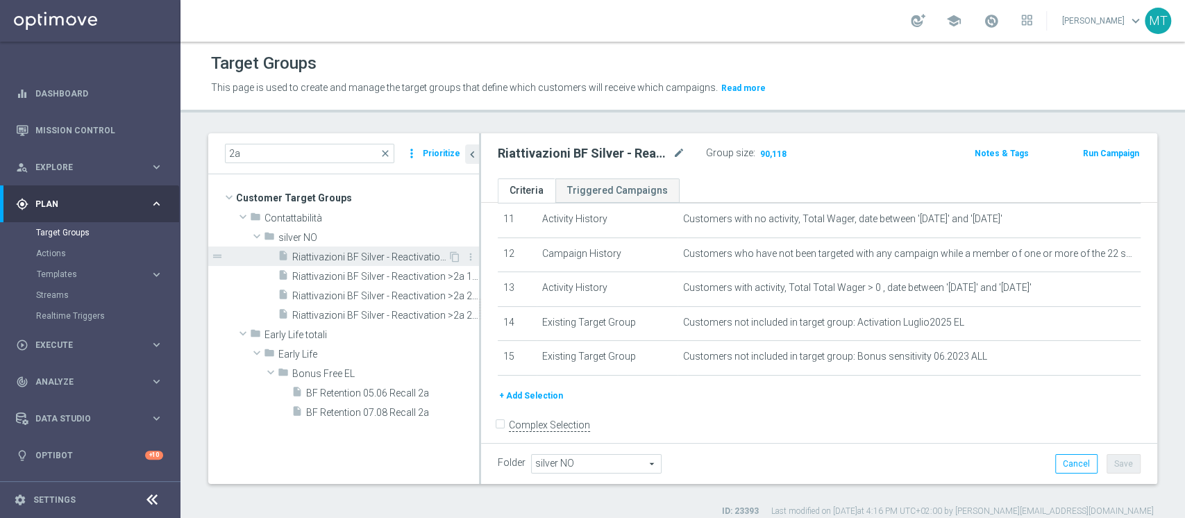
click at [366, 259] on span "Riattivazioni BF Silver - Reactivation >2a 17.04" at bounding box center [369, 257] width 155 height 12
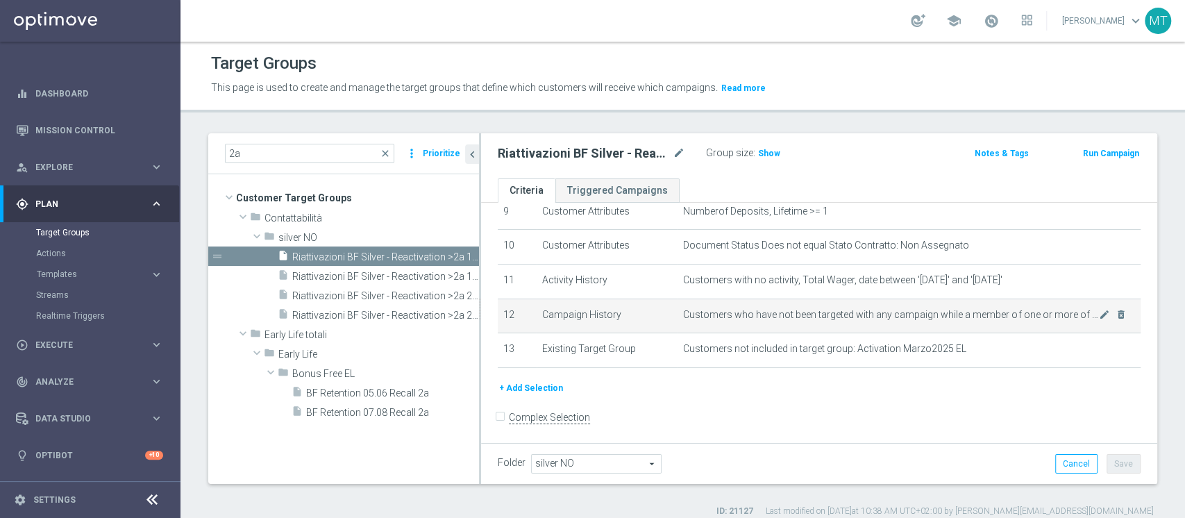
scroll to position [332, 0]
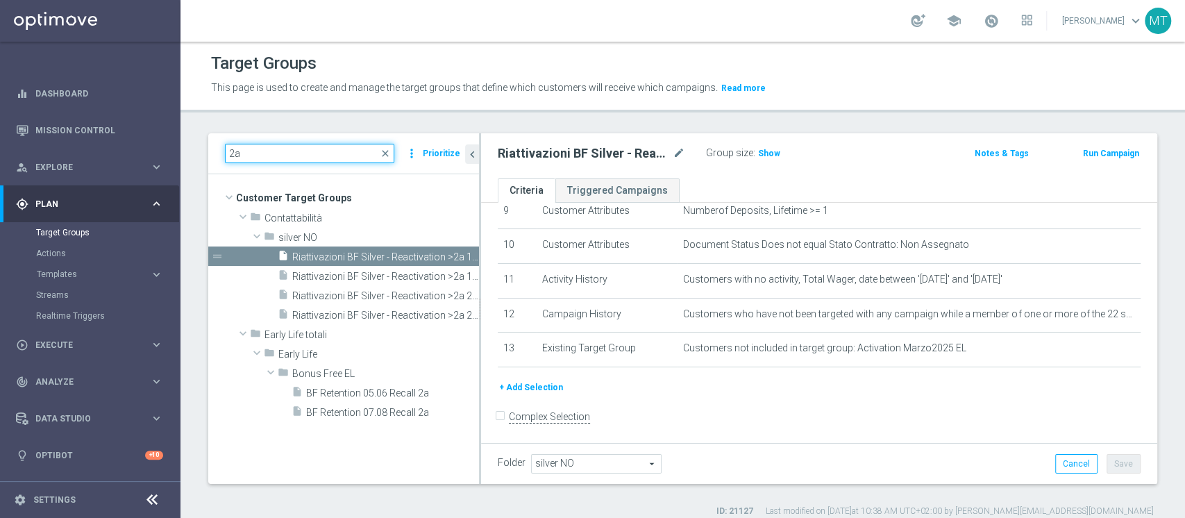
click at [320, 158] on input "2a" at bounding box center [309, 153] width 169 height 19
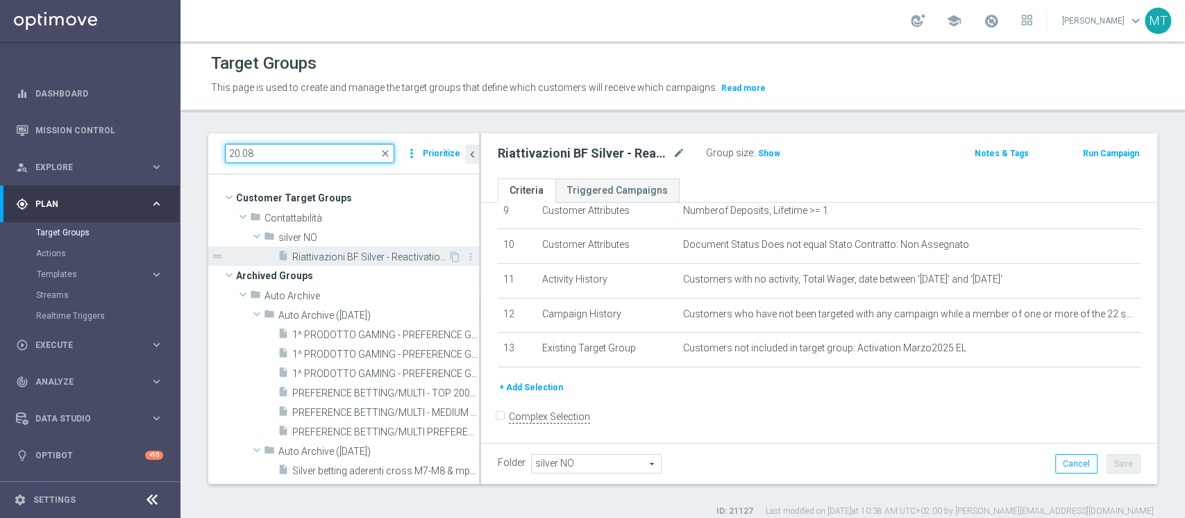
type input "20.08"
click at [354, 260] on span "Riattivazioni BF Silver - Reactivation 1a 20.08" at bounding box center [369, 257] width 155 height 12
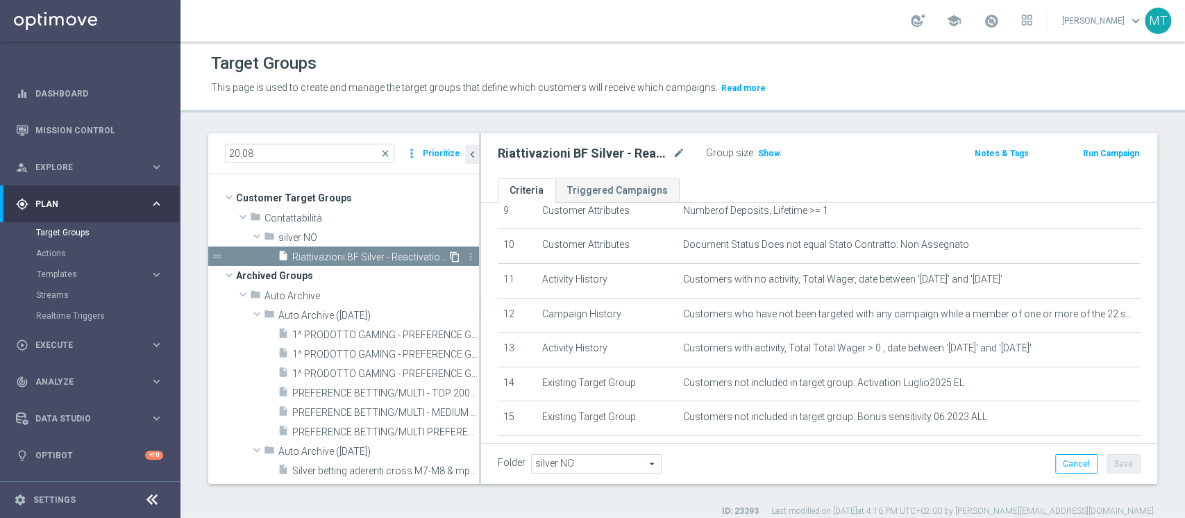
click at [449, 258] on icon "content_copy" at bounding box center [454, 256] width 11 height 11
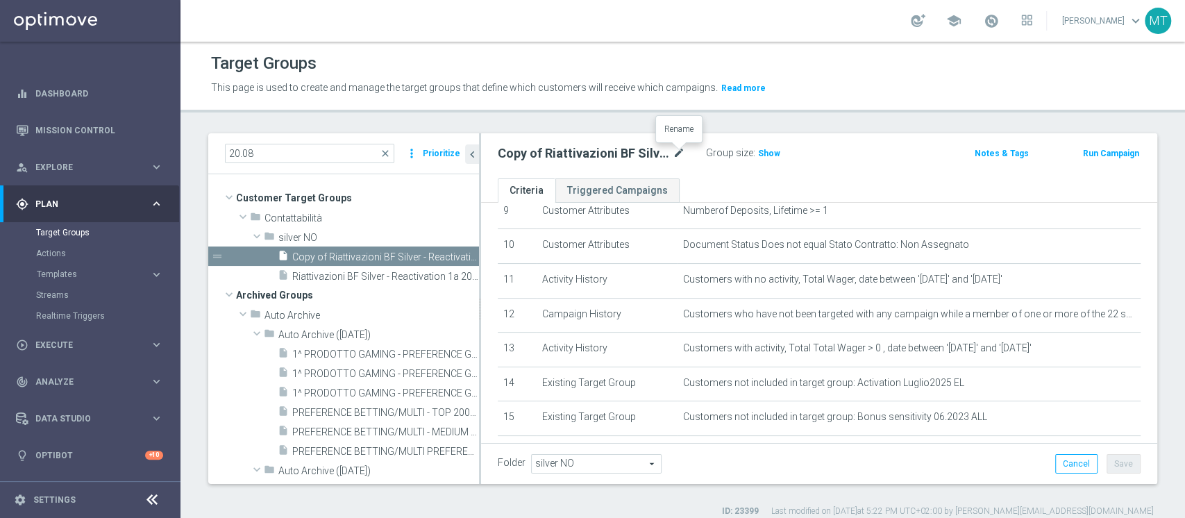
click at [677, 153] on icon "mode_edit" at bounding box center [678, 153] width 12 height 17
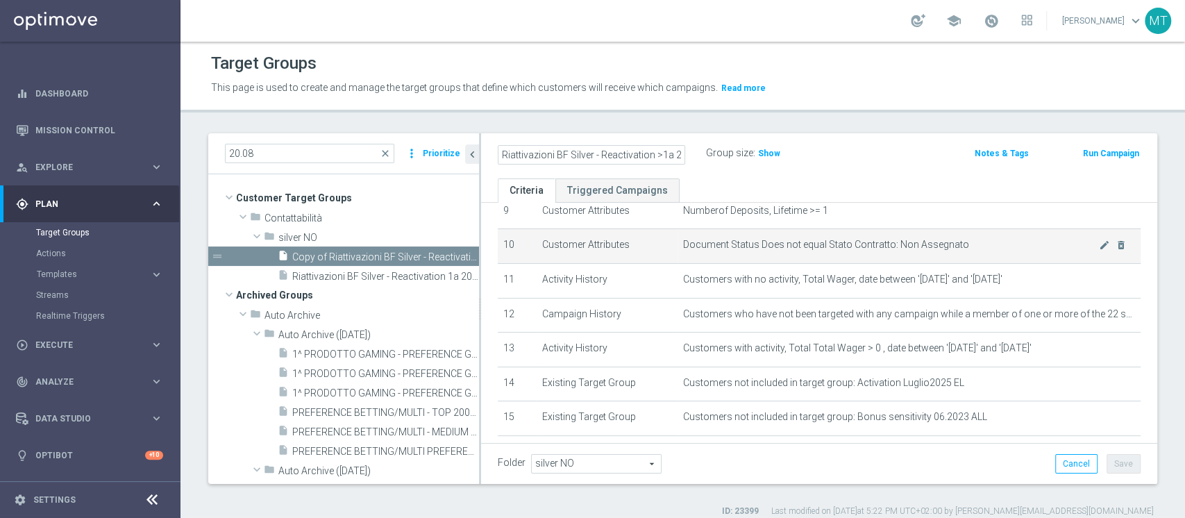
type input "Riattivazioni BF Silver - Reactivation >1a 20.08"
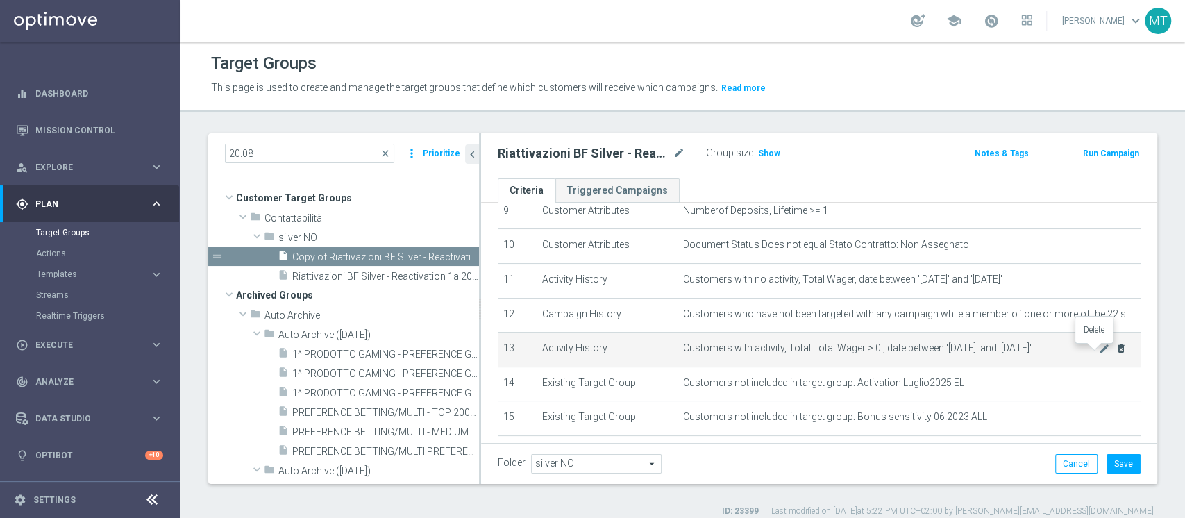
click at [1115, 350] on icon "delete_forever" at bounding box center [1120, 348] width 11 height 11
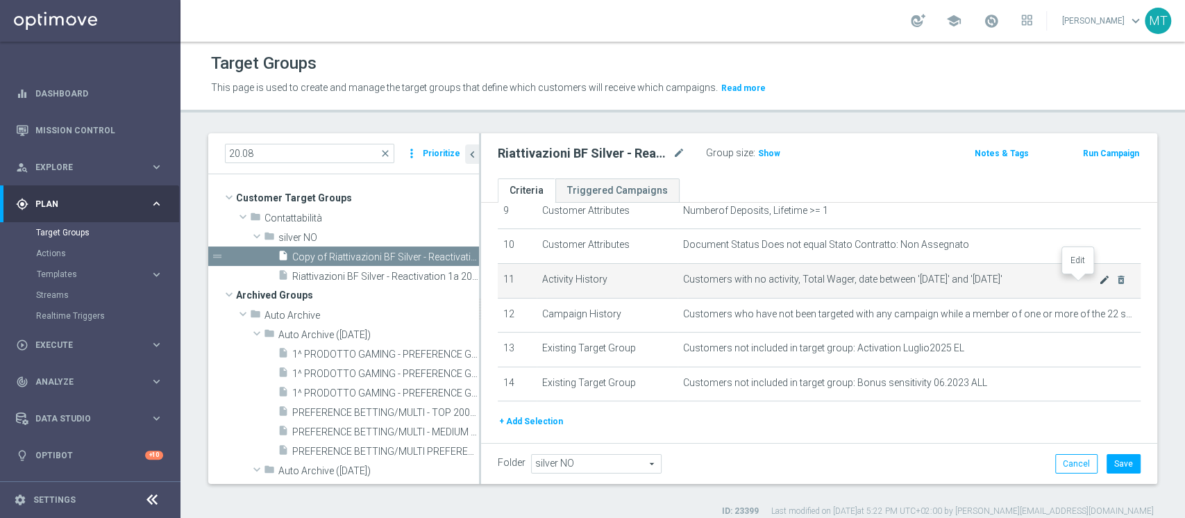
click at [1099, 285] on icon "mode_edit" at bounding box center [1104, 279] width 11 height 11
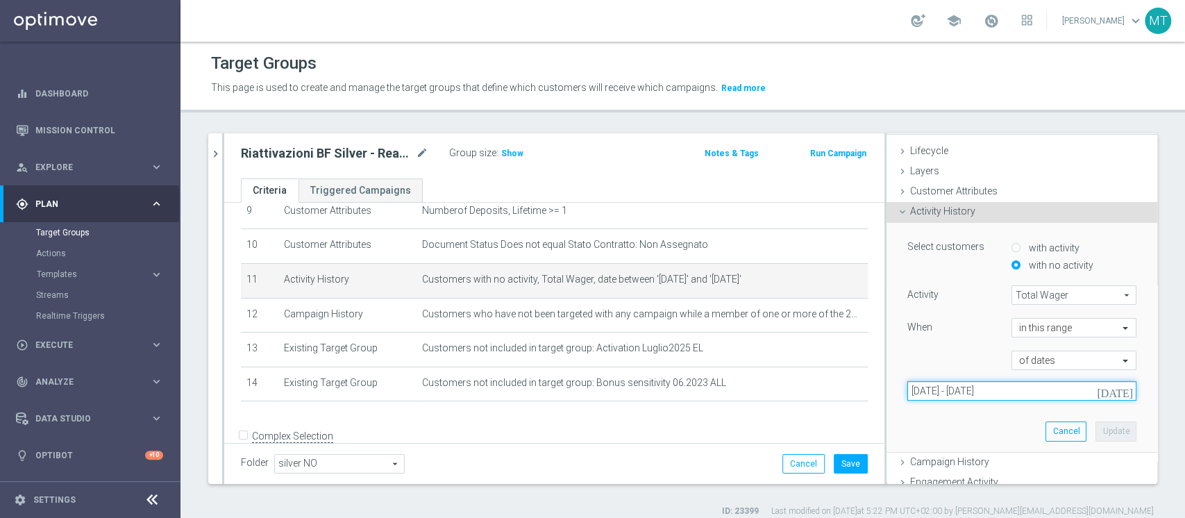
click at [951, 393] on input "[DATE] - [DATE]" at bounding box center [1021, 390] width 229 height 19
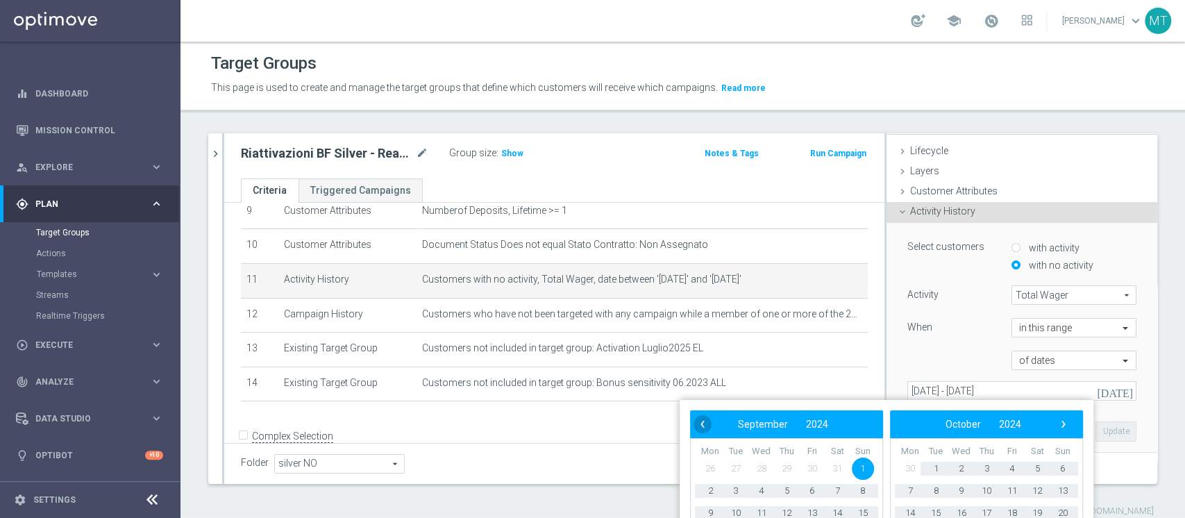
click at [709, 425] on span "‹" at bounding box center [702, 424] width 18 height 18
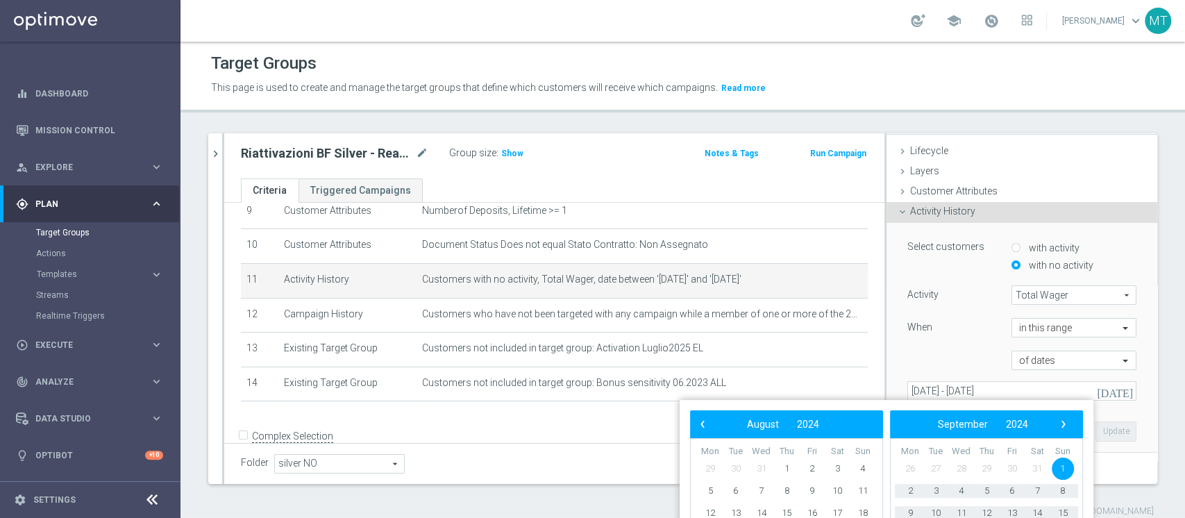
click at [709, 425] on span "‹" at bounding box center [702, 424] width 18 height 18
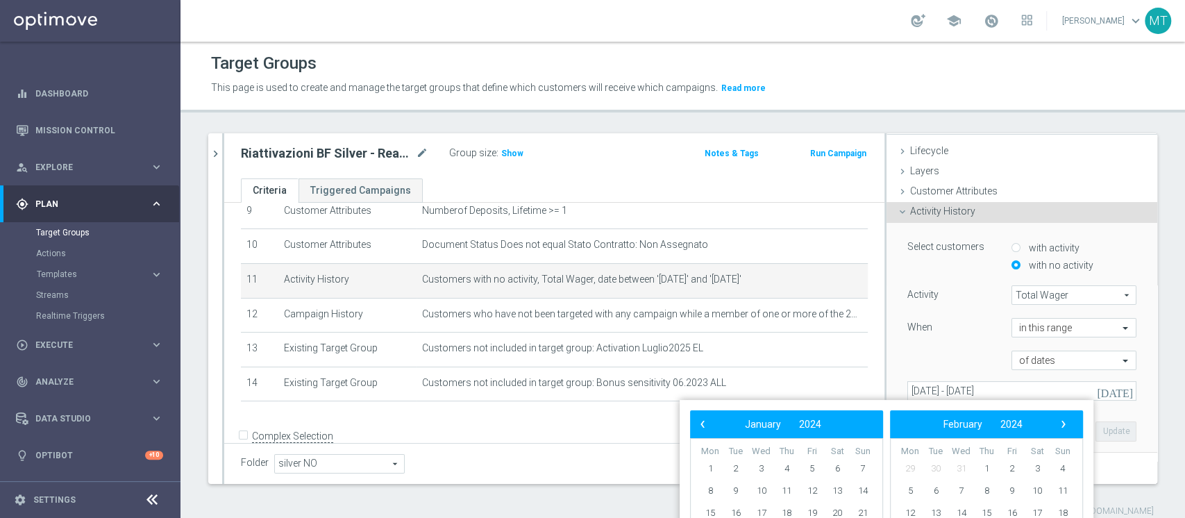
click at [709, 425] on span "‹" at bounding box center [702, 424] width 18 height 18
click at [805, 466] on span "1" at bounding box center [812, 468] width 22 height 22
click at [1068, 428] on span "›" at bounding box center [1063, 424] width 18 height 18
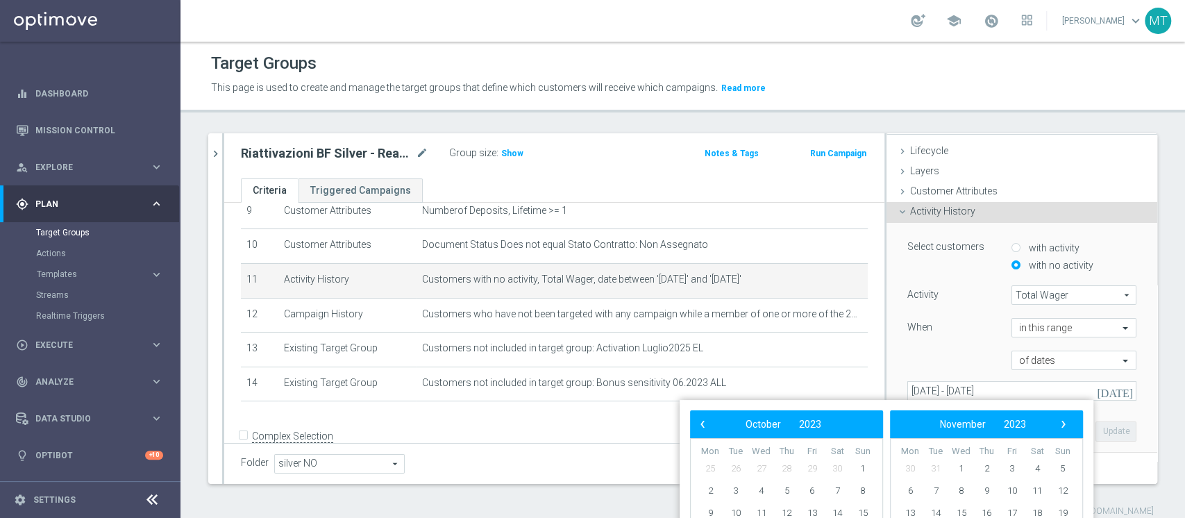
click at [1068, 428] on span "›" at bounding box center [1063, 424] width 18 height 18
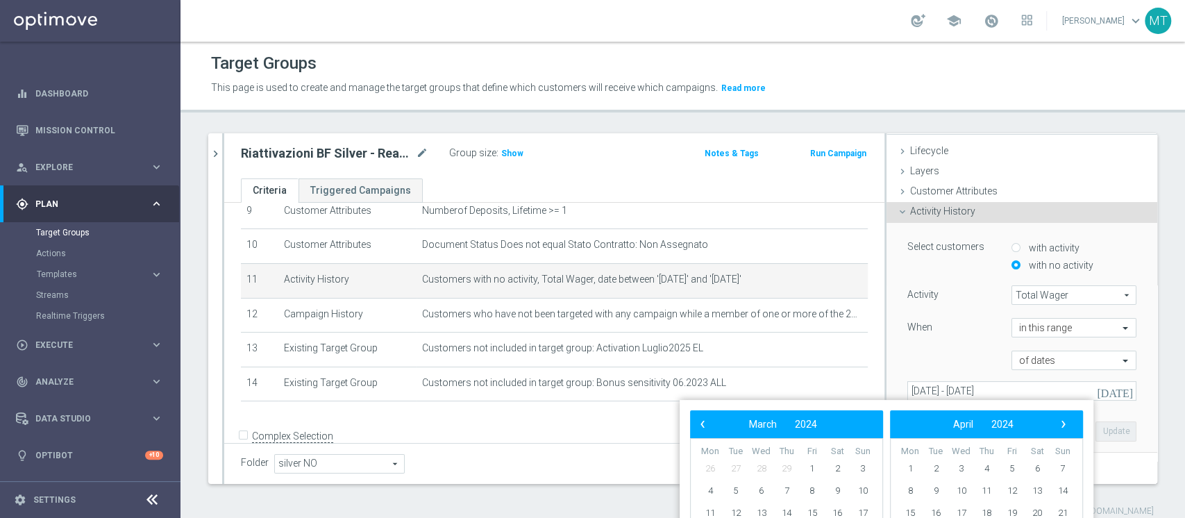
click at [1068, 428] on span "›" at bounding box center [1063, 424] width 18 height 18
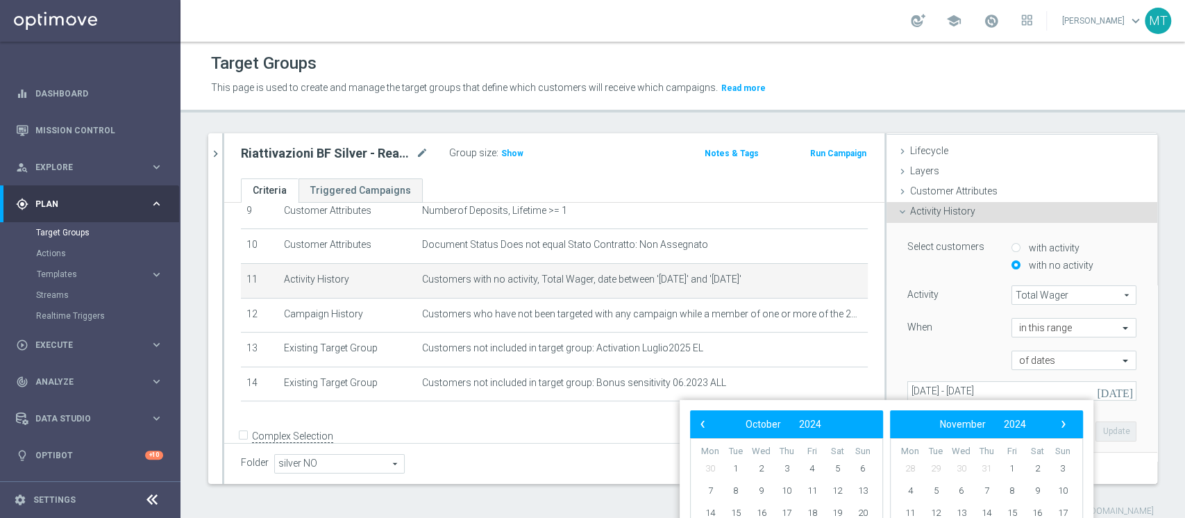
click at [1068, 428] on span "›" at bounding box center [1063, 424] width 18 height 18
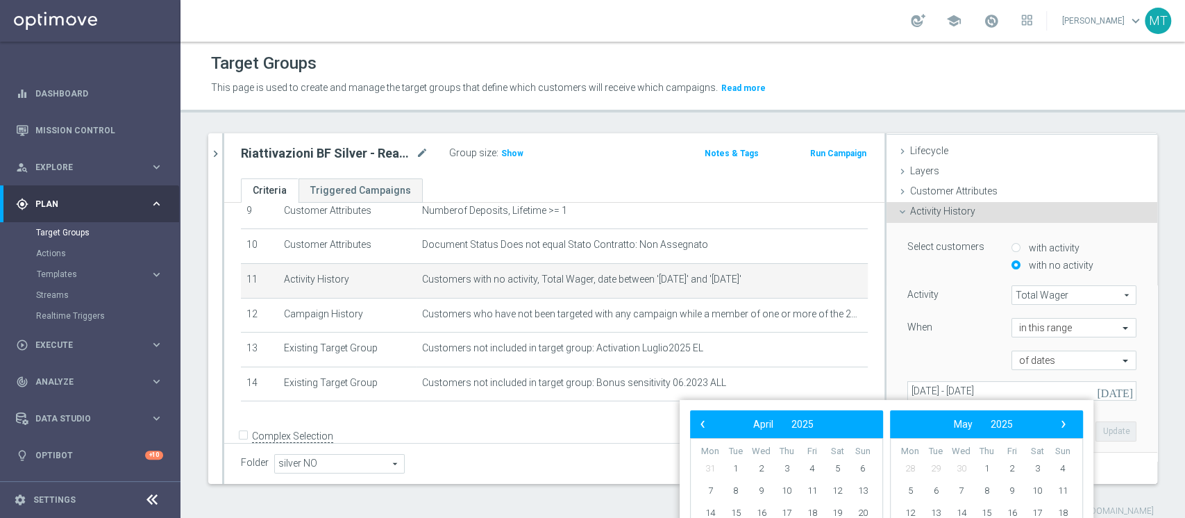
click at [1068, 428] on span "›" at bounding box center [1063, 424] width 18 height 18
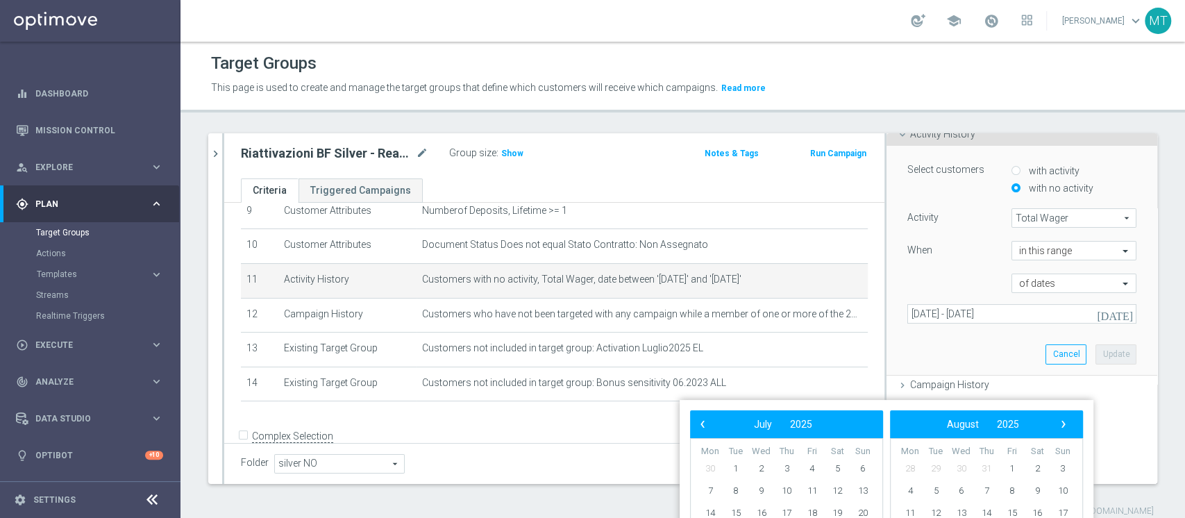
scroll to position [103, 0]
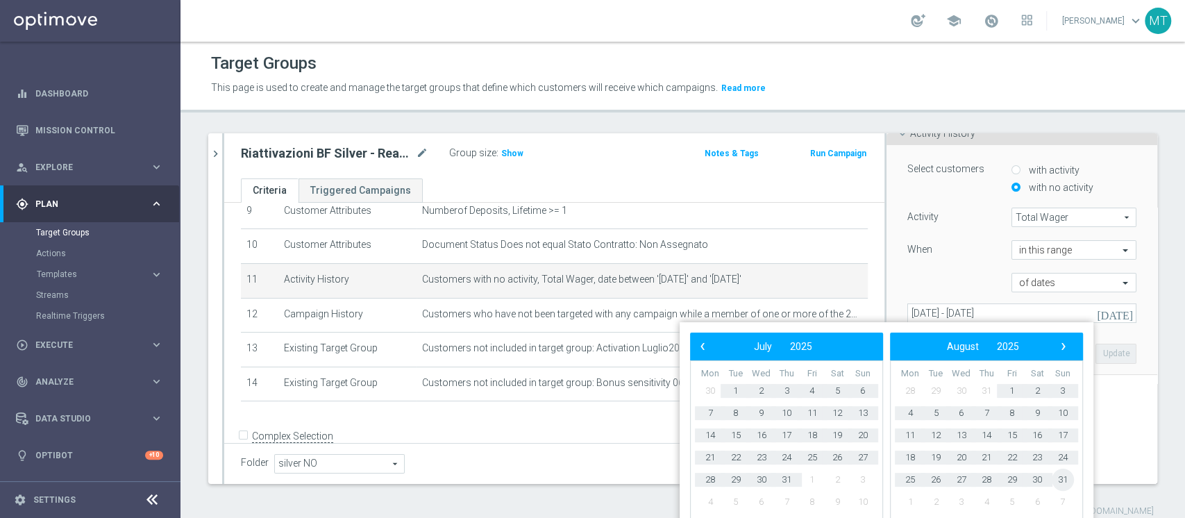
click at [1063, 480] on span "31" at bounding box center [1062, 479] width 22 height 22
type input "[DATE] - [DATE]"
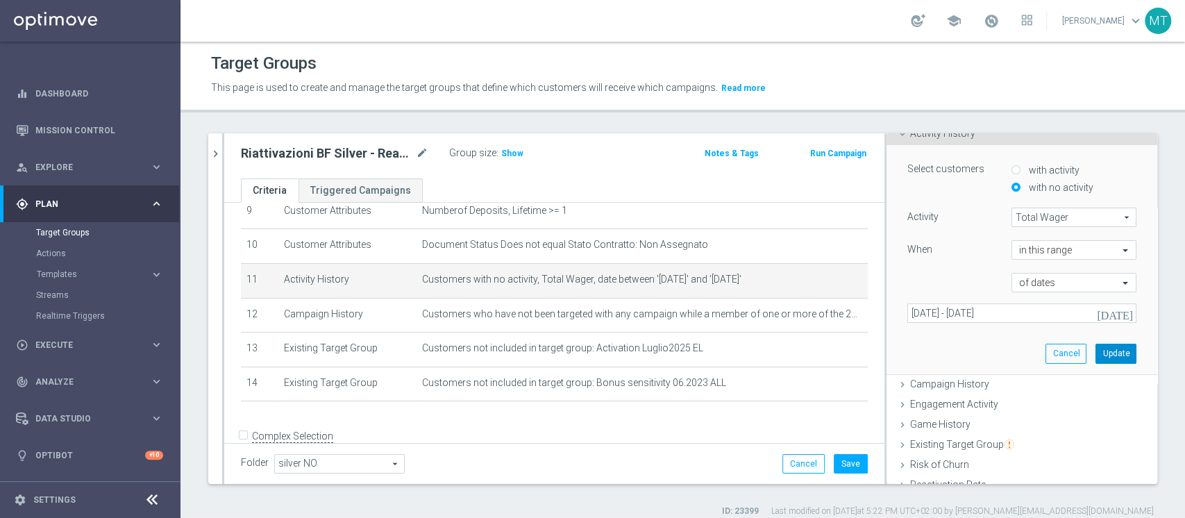
click at [1095, 358] on button "Update" at bounding box center [1115, 352] width 41 height 19
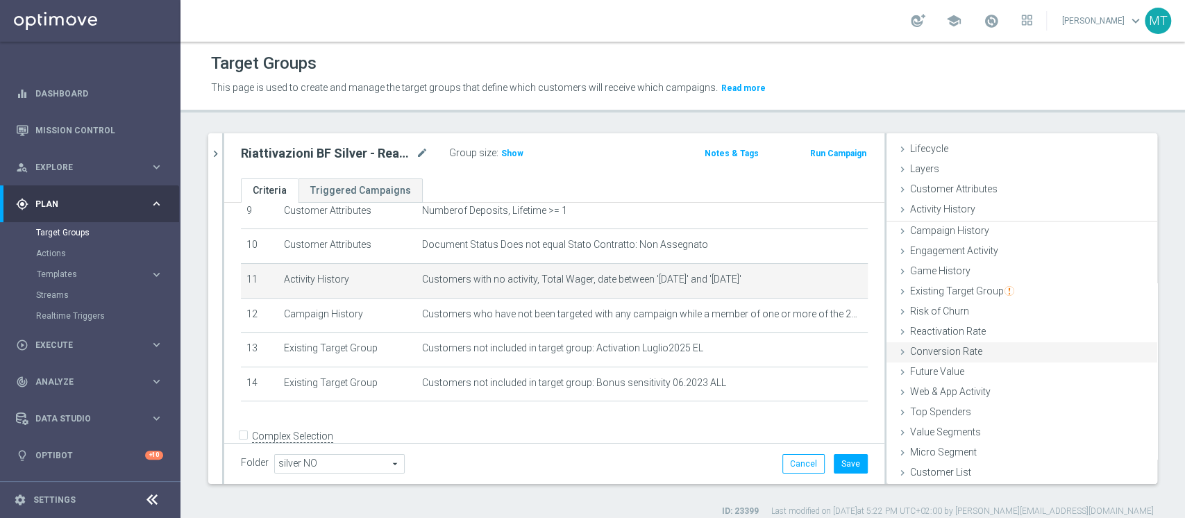
scroll to position [26, 0]
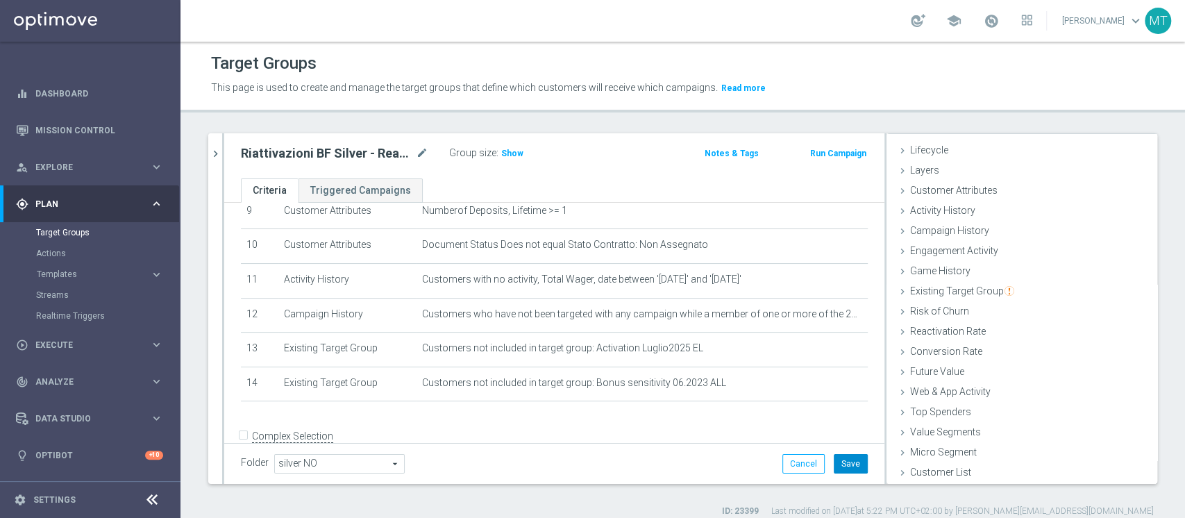
click at [847, 468] on button "Save" at bounding box center [850, 463] width 34 height 19
click at [503, 154] on span "Show" at bounding box center [512, 154] width 22 height 10
click at [385, 154] on h2 "Riattivazioni BF Silver - Reactivation >1a 20.08" at bounding box center [327, 153] width 172 height 17
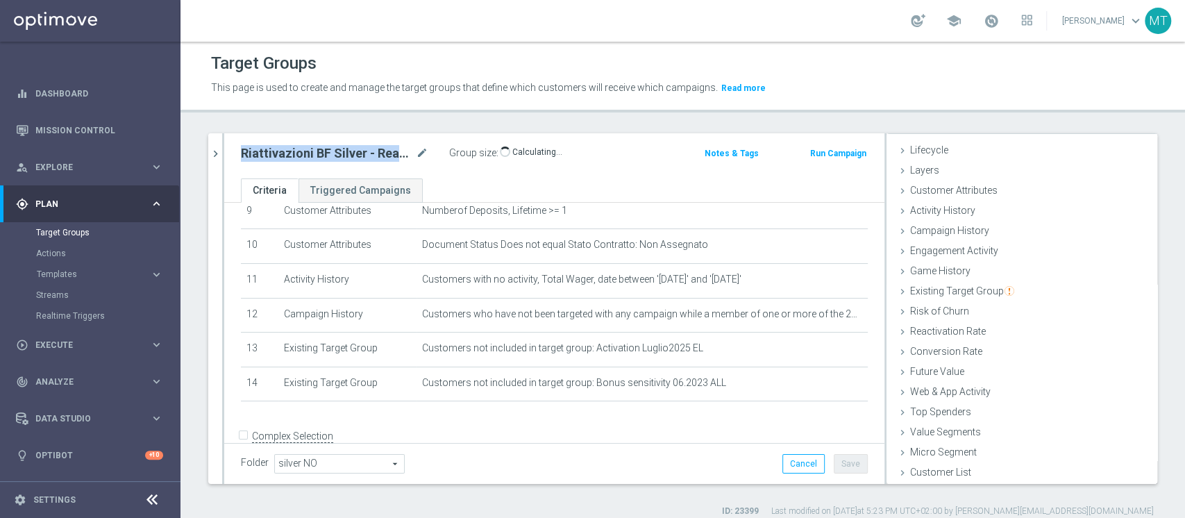
copy div "Riattivazioni BF Silver - Reactivation >1a 20.08"
click at [281, 146] on h2 "Riattivazioni BF Silver - Reactivation >1a 20.08" at bounding box center [327, 153] width 172 height 17
copy div "Riattivazioni BF Silver - Reactivation >1a 20.08"
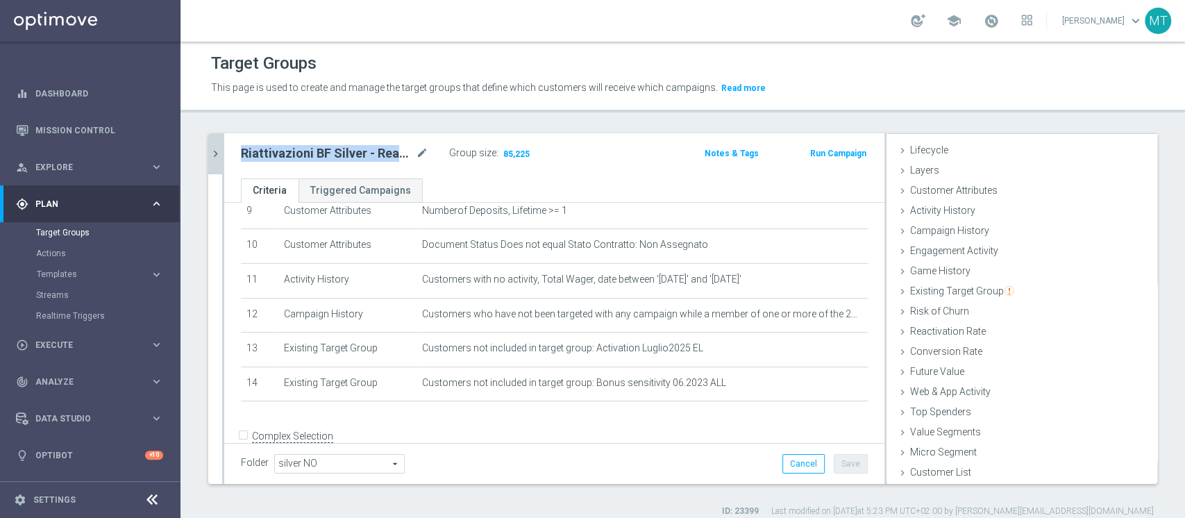
click at [215, 155] on icon "chevron_right" at bounding box center [215, 153] width 13 height 13
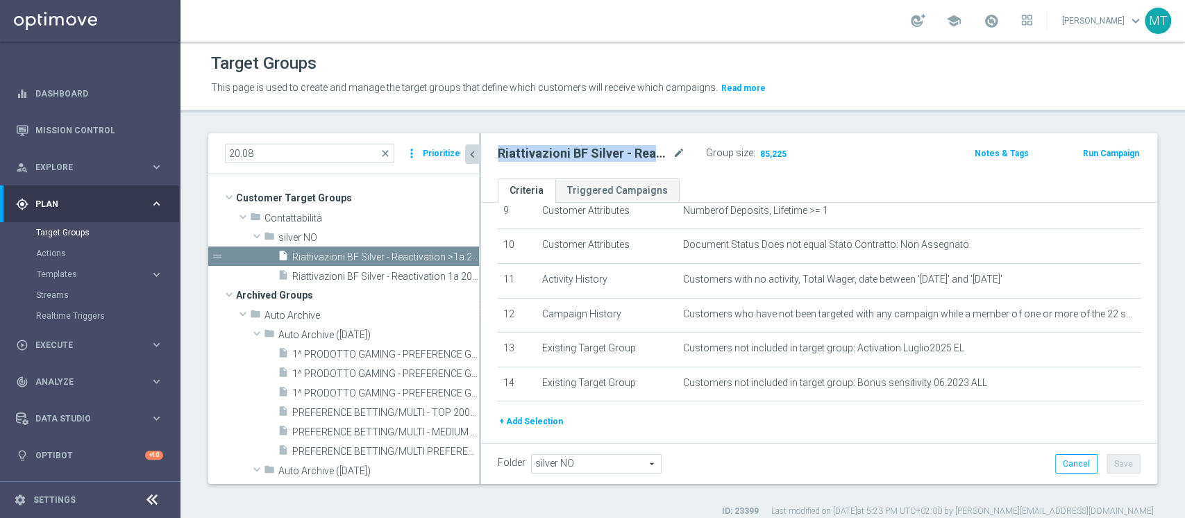
scroll to position [52, 0]
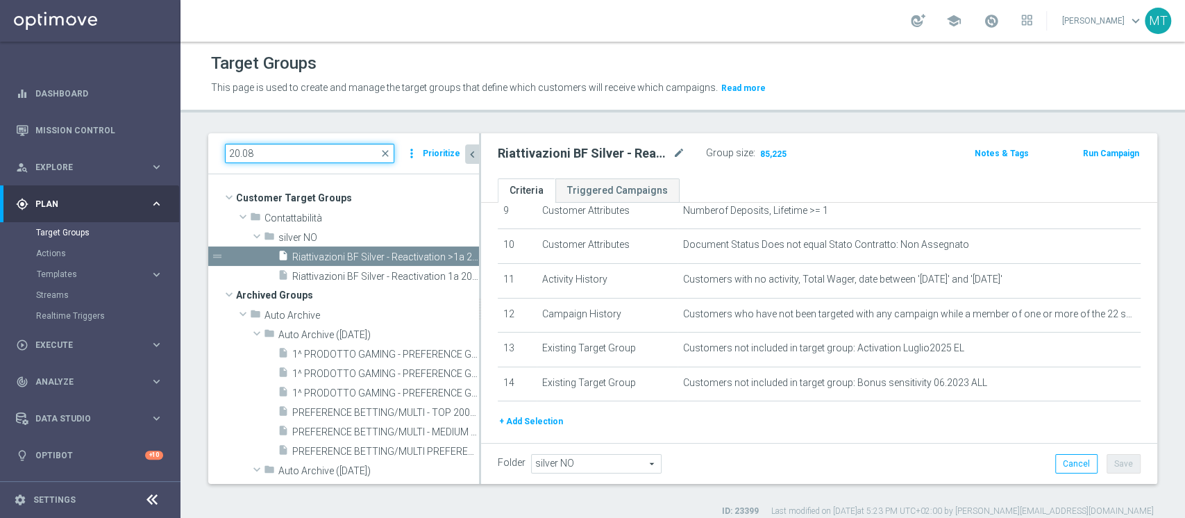
click at [228, 153] on input "20.08" at bounding box center [309, 153] width 169 height 19
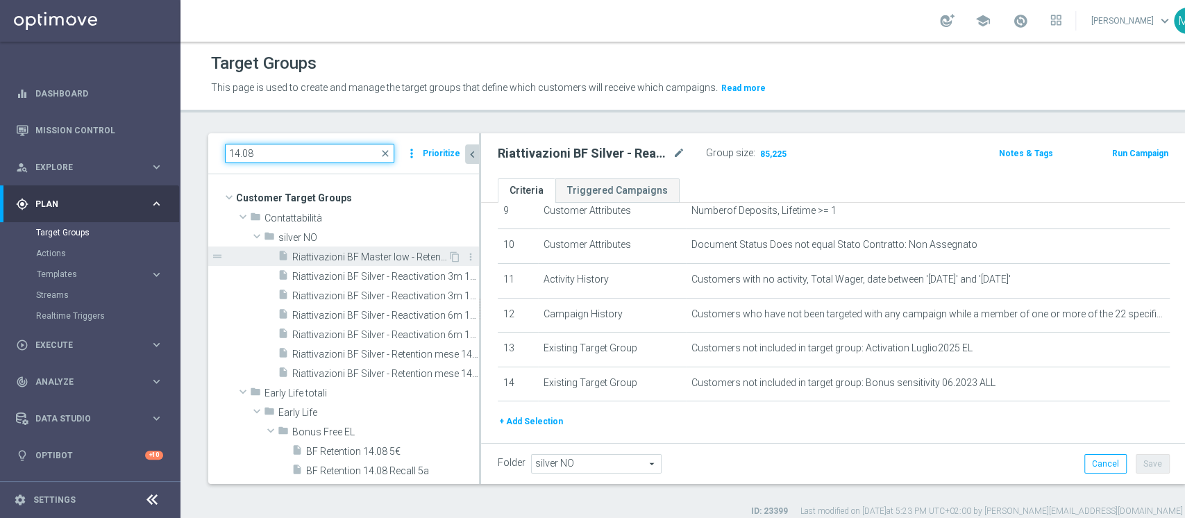
type input "14.08"
click at [388, 260] on span "Riattivazioni BF Master low - Retention mese 14.08" at bounding box center [369, 257] width 155 height 12
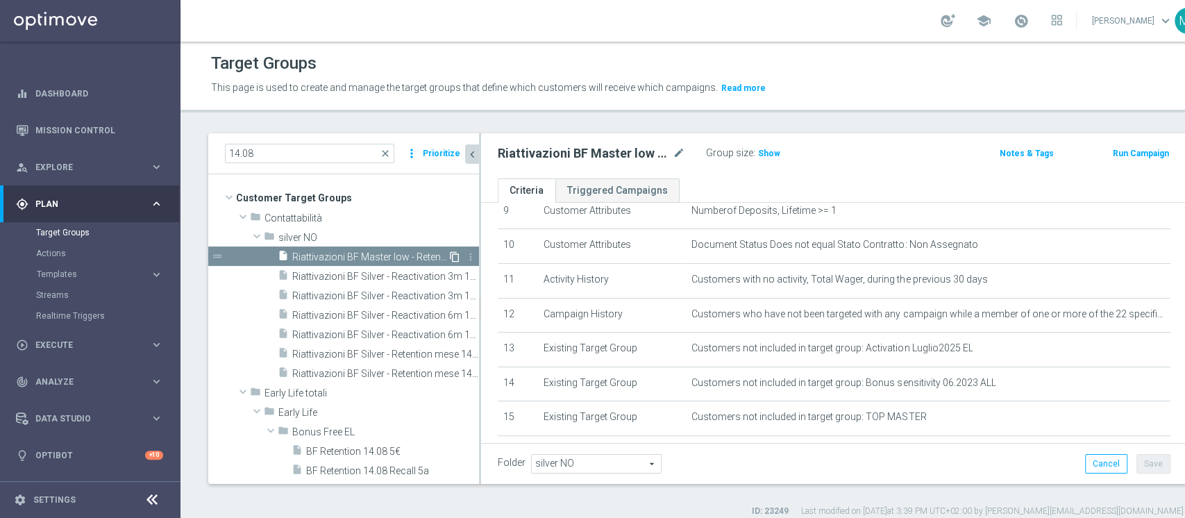
click at [449, 255] on icon "content_copy" at bounding box center [454, 256] width 11 height 11
click at [678, 153] on icon "mode_edit" at bounding box center [678, 153] width 12 height 17
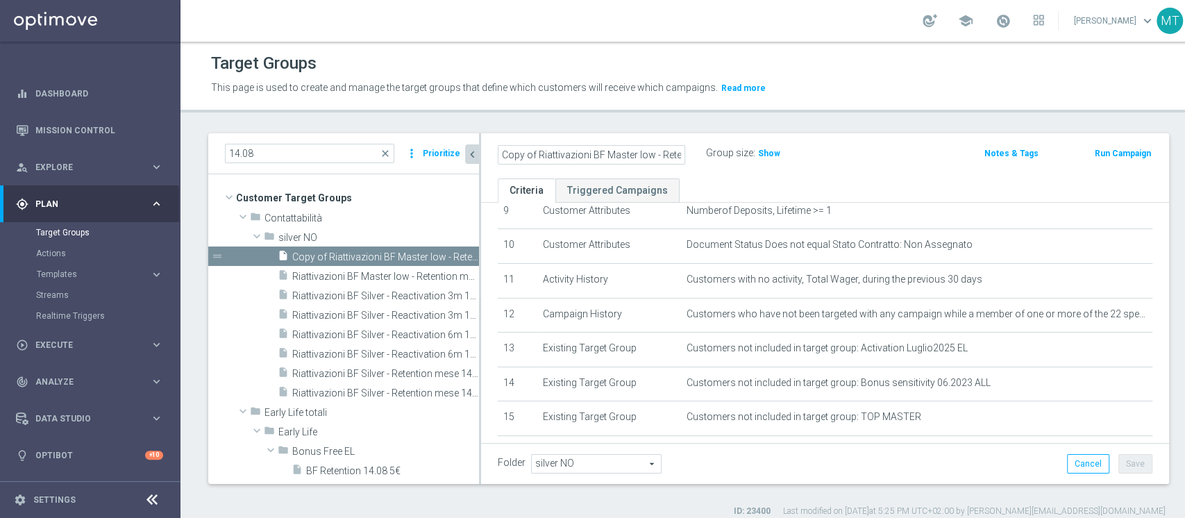
scroll to position [0, 71]
click at [661, 155] on input "Copy of Riattivazioni BF Master low - Retention mese 14.08" at bounding box center [591, 154] width 187 height 19
click at [521, 156] on input "Copy of Riattivazioni BF Master low - Retention mese 22.08" at bounding box center [591, 154] width 187 height 19
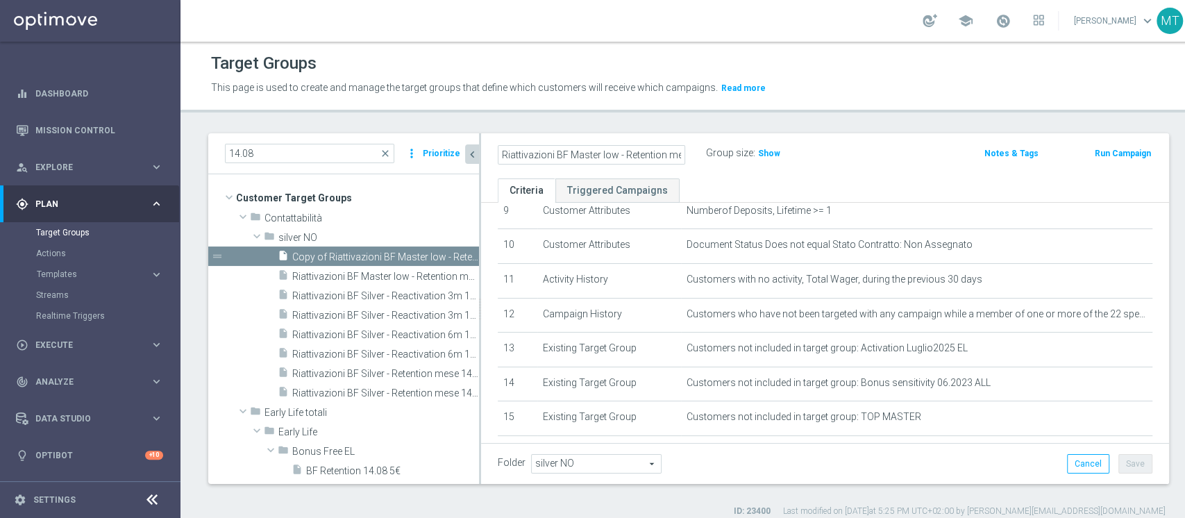
type input "Riattivazioni BF Master low - Retention mese 22.08"
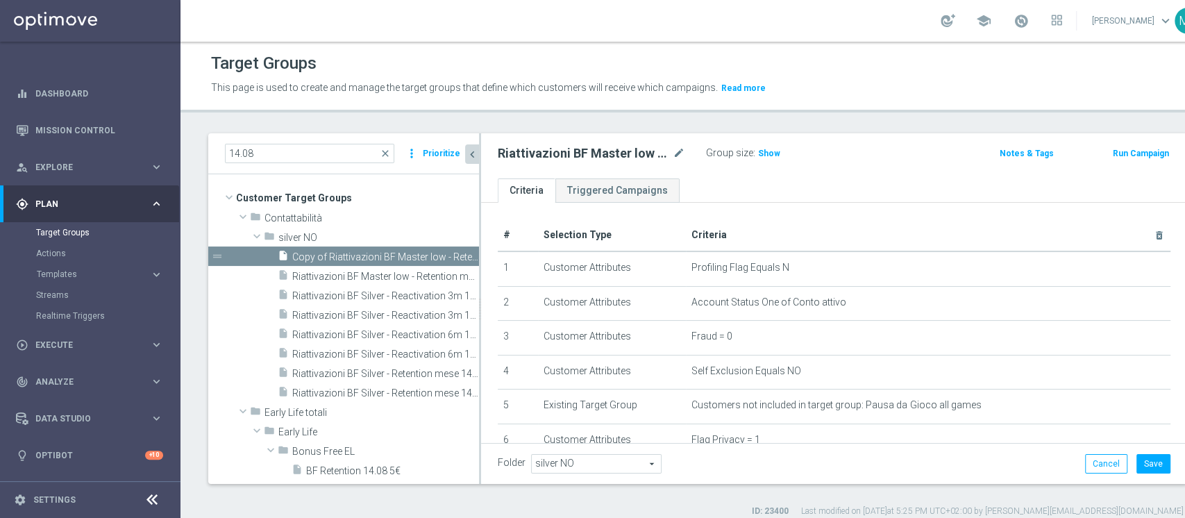
scroll to position [407, 0]
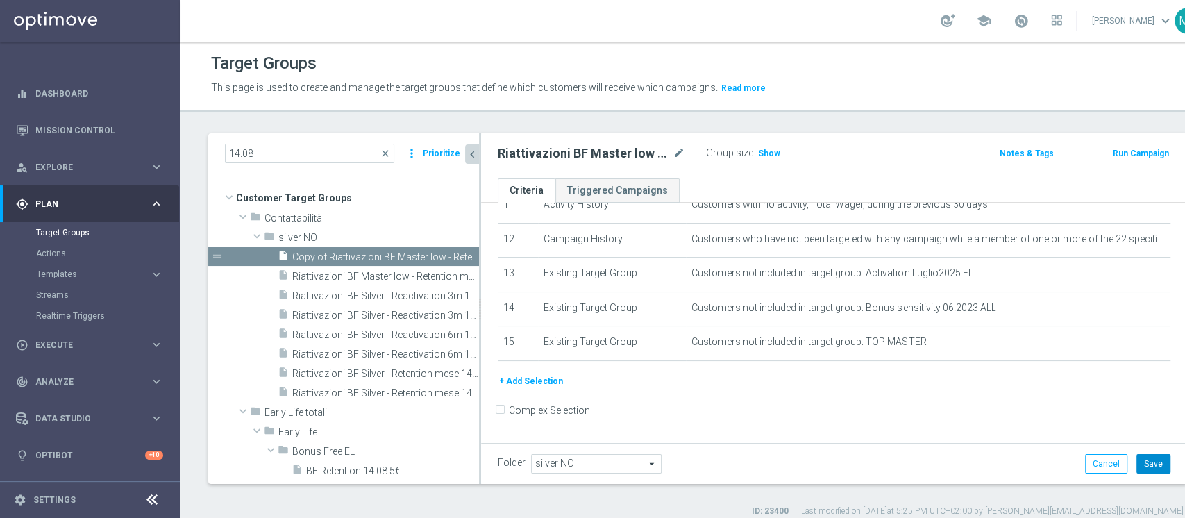
click at [1136, 461] on button "Save" at bounding box center [1153, 463] width 34 height 19
click at [766, 155] on span "Show" at bounding box center [769, 154] width 22 height 10
click at [572, 156] on h2 "Riattivazioni BF Master low - Retention mese 22.08" at bounding box center [584, 153] width 172 height 17
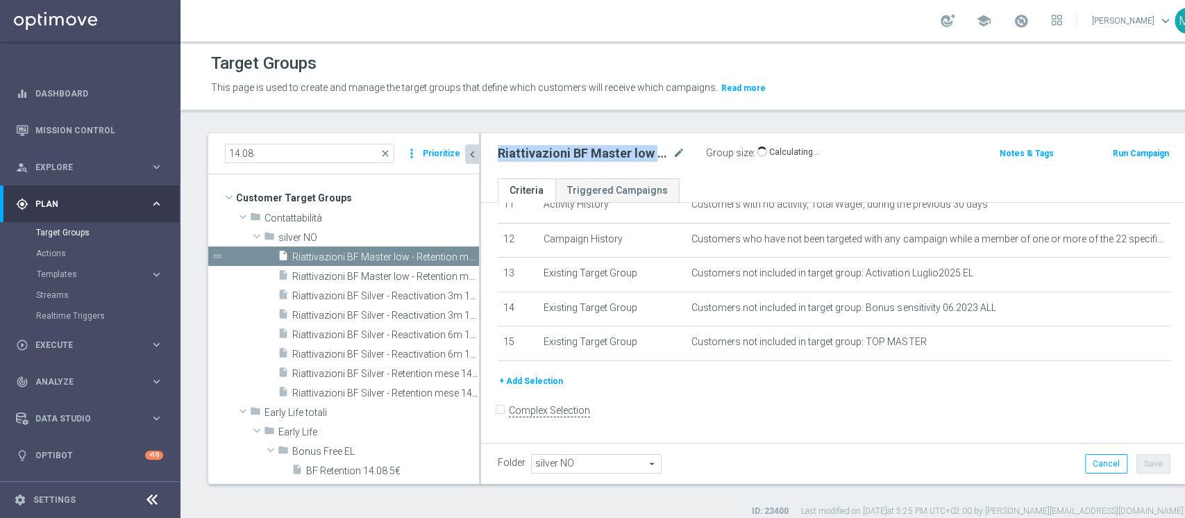
copy div "Riattivazioni BF Master low - Retention mese 22.08"
click at [449, 375] on icon "content_copy" at bounding box center [454, 373] width 11 height 11
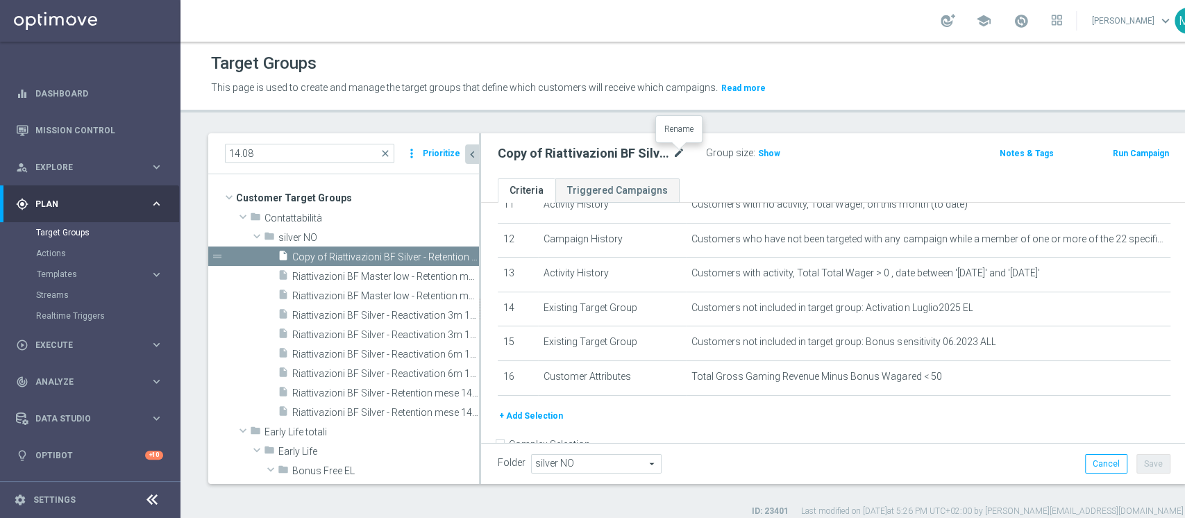
click at [678, 153] on icon "mode_edit" at bounding box center [678, 153] width 12 height 17
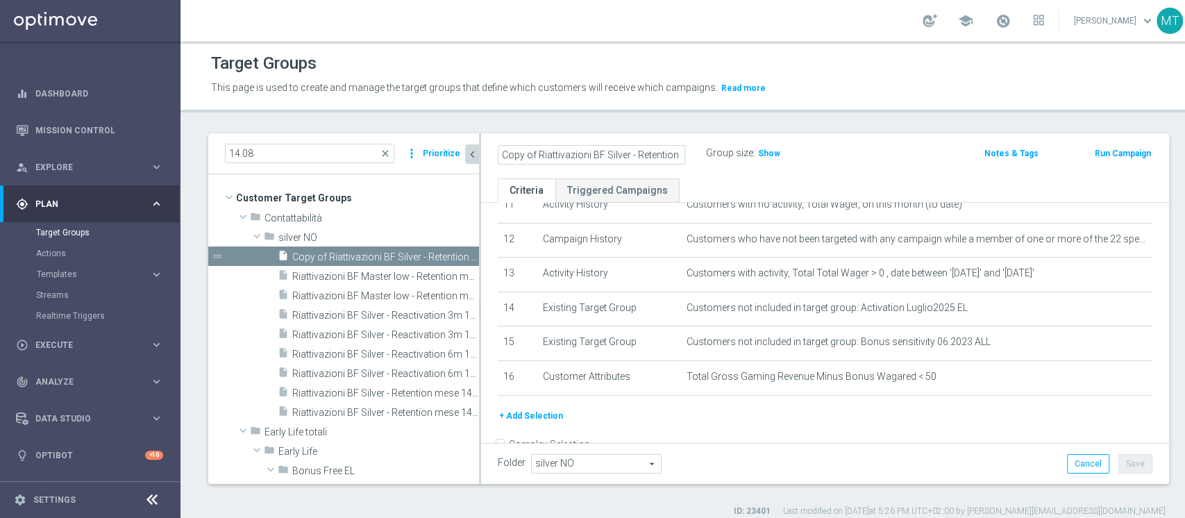
click at [536, 155] on input "Copy of Riattivazioni BF Silver - Retention mese 22.08 low" at bounding box center [591, 154] width 187 height 19
type input "Riattivazioni BF Silver - Retention mese 22.08 low"
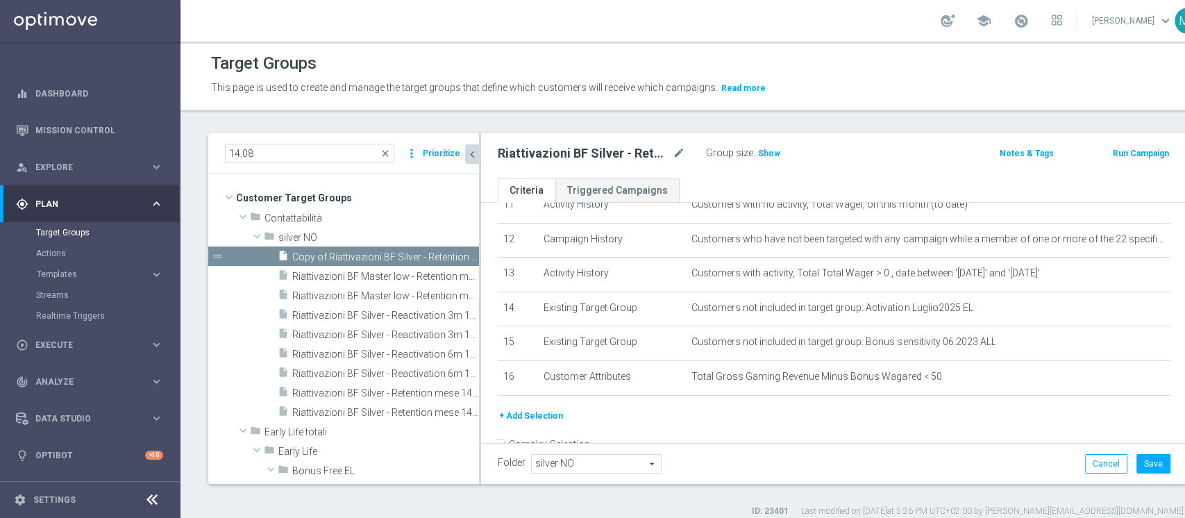
click at [629, 155] on h2 "Riattivazioni BF Silver - Retention mese 22.08 low" at bounding box center [584, 153] width 172 height 17
click at [611, 152] on h2 "Riattivazioni BF Silver - Retention mese 22.08 low" at bounding box center [584, 153] width 172 height 17
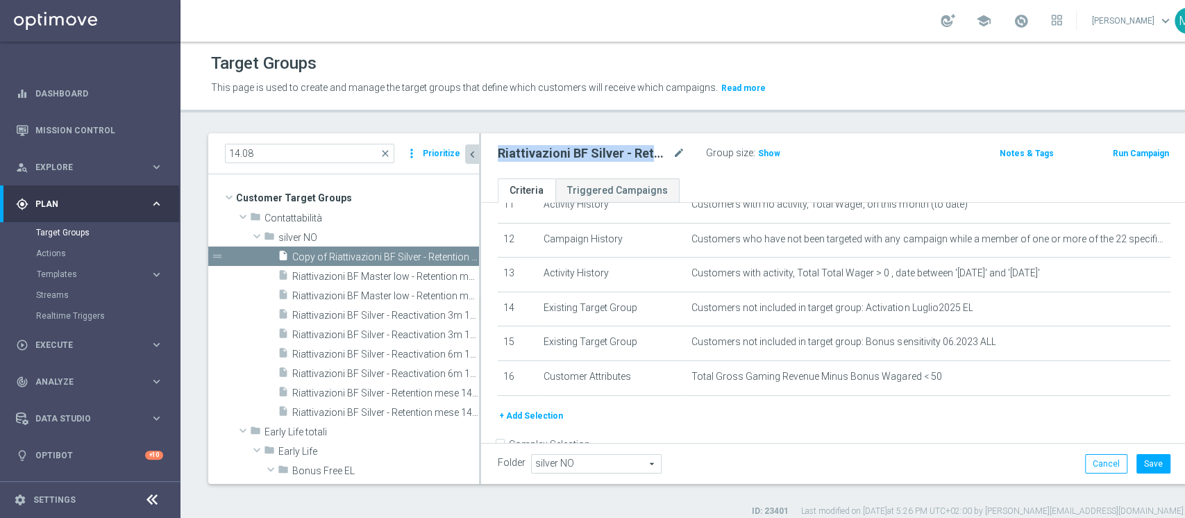
copy div "Riattivazioni BF Silver - Retention mese 22.08 low"
click at [1136, 459] on button "Save" at bounding box center [1153, 463] width 34 height 19
click at [776, 159] on h3 "Show" at bounding box center [768, 153] width 25 height 15
click at [449, 414] on icon "content_copy" at bounding box center [454, 412] width 11 height 11
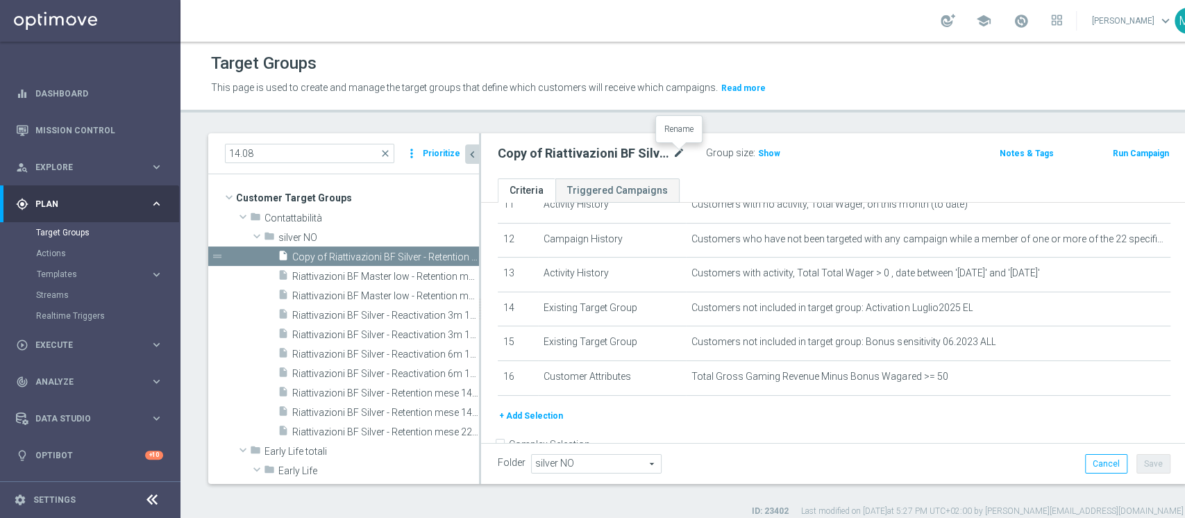
click at [679, 151] on icon "mode_edit" at bounding box center [678, 153] width 12 height 17
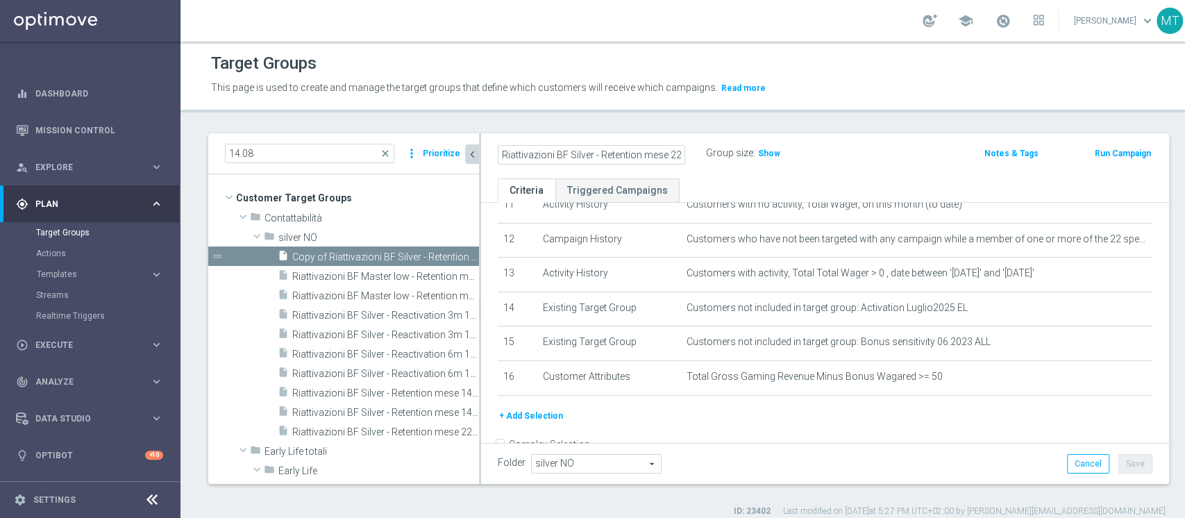
type input "Riattivazioni BF Silver - Retention mese 22.08 top"
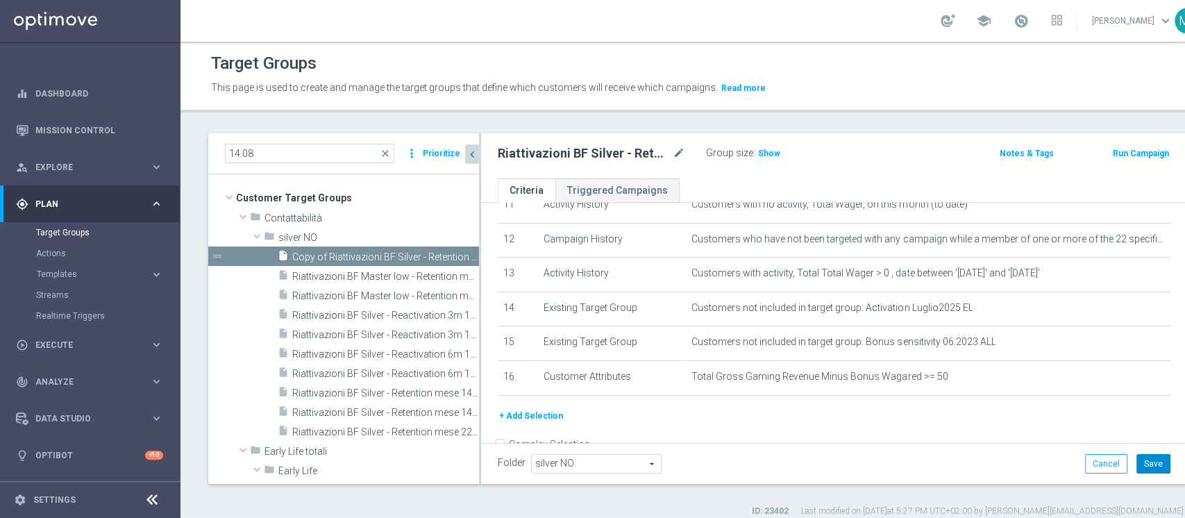
click at [1136, 464] on button "Save" at bounding box center [1153, 463] width 34 height 19
click at [760, 151] on span "Show" at bounding box center [769, 154] width 22 height 10
click at [561, 149] on h2 "Riattivazioni BF Silver - Retention mese 22.08 top" at bounding box center [584, 153] width 172 height 17
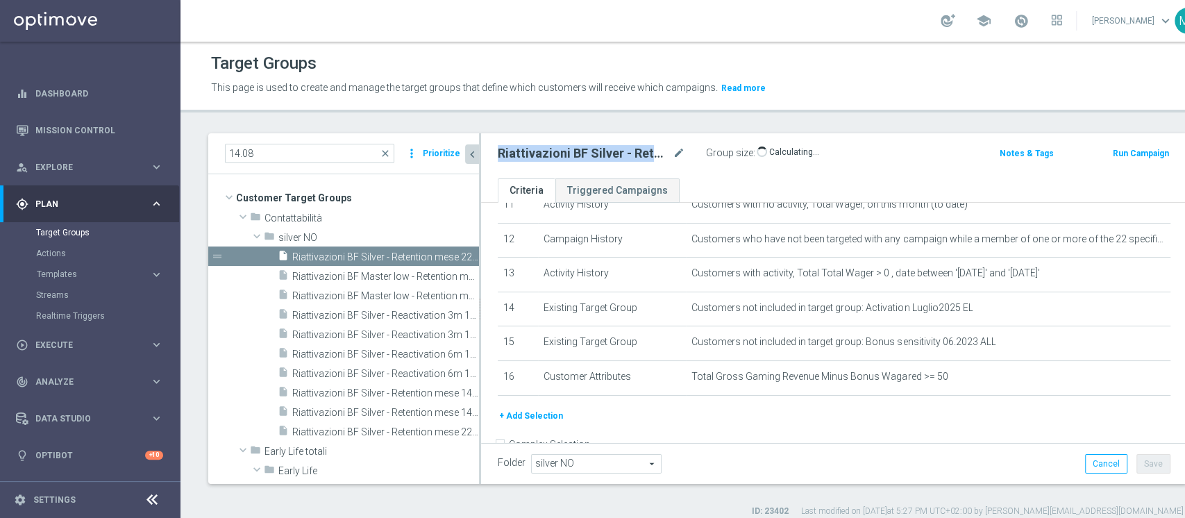
copy div "Riattivazioni BF Silver - Retention mese 22.08 top"
click at [449, 332] on icon "content_copy" at bounding box center [454, 334] width 11 height 11
click at [673, 152] on icon "mode_edit" at bounding box center [678, 153] width 12 height 17
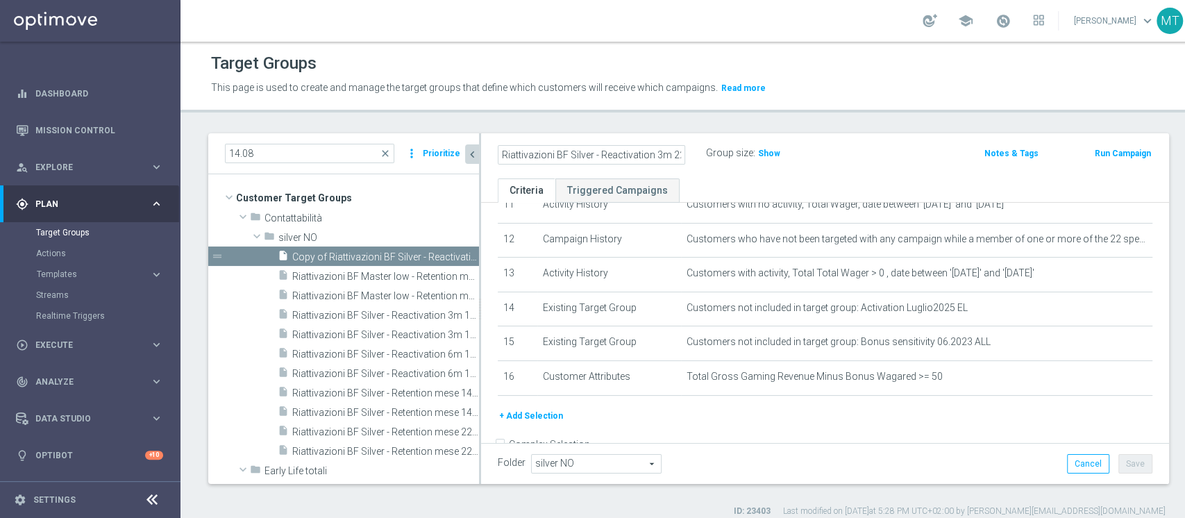
type input "Riattivazioni BF Silver - Reactivation 3m 22.08 top"
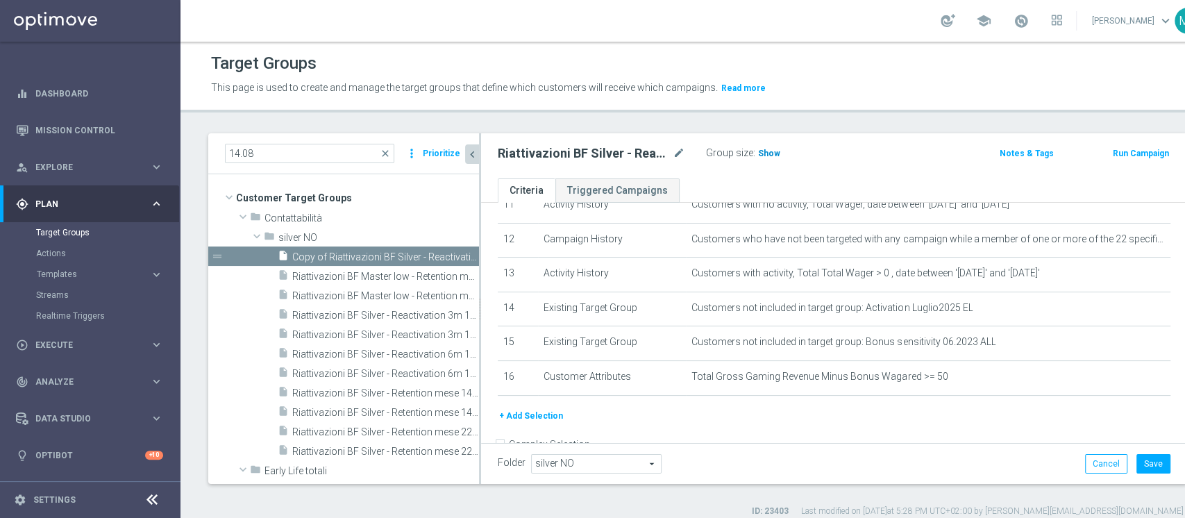
click at [758, 156] on span "Show" at bounding box center [769, 154] width 22 height 10
click at [1136, 458] on button "Save" at bounding box center [1153, 463] width 34 height 19
click at [600, 151] on h2 "Riattivazioni BF Silver - Reactivation 3m 22.08 top" at bounding box center [584, 153] width 172 height 17
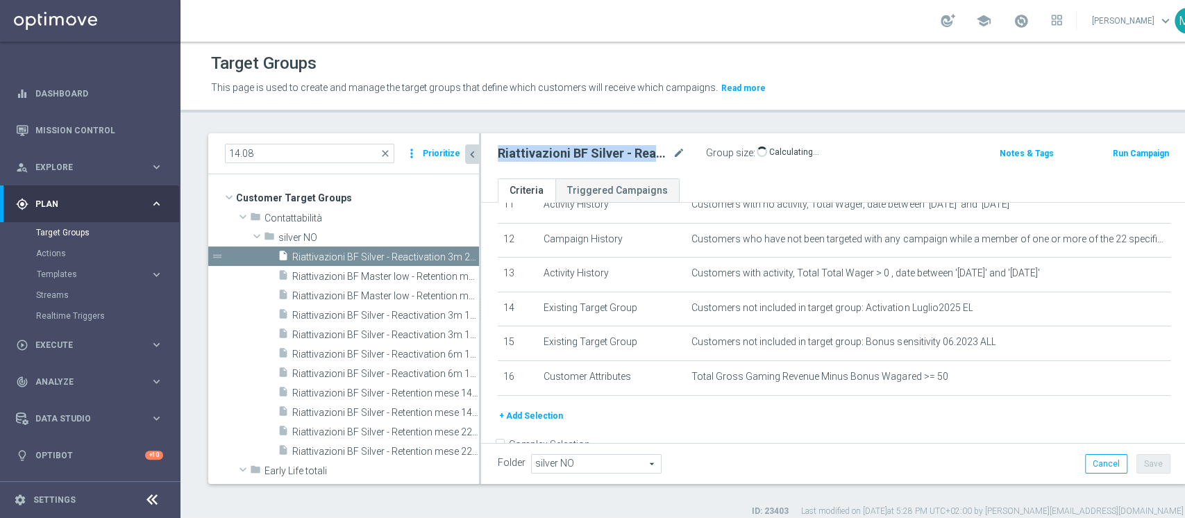
copy div "Riattivazioni BF Silver - Reactivation 3m 22.08 top"
click at [449, 316] on icon "content_copy" at bounding box center [454, 314] width 11 height 11
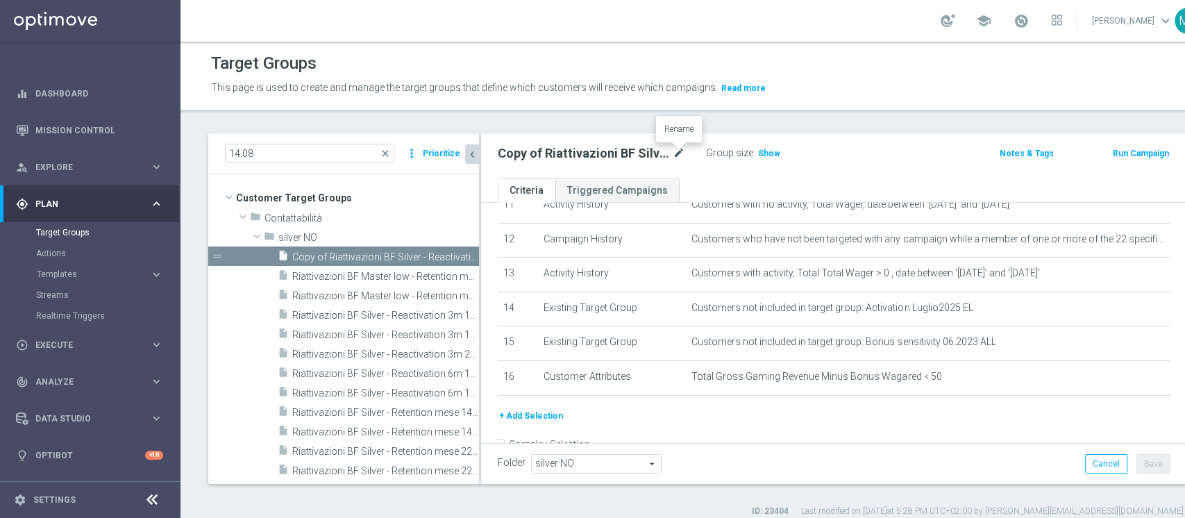
click at [675, 153] on icon "mode_edit" at bounding box center [678, 153] width 12 height 17
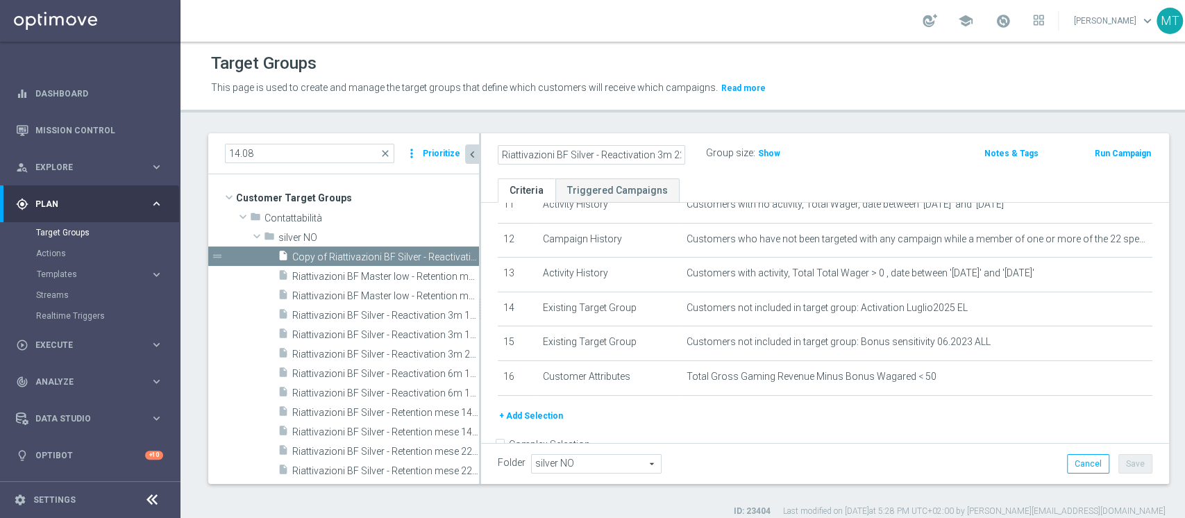
type input "Riattivazioni BF Silver - Reactivation 3m 22.08 low"
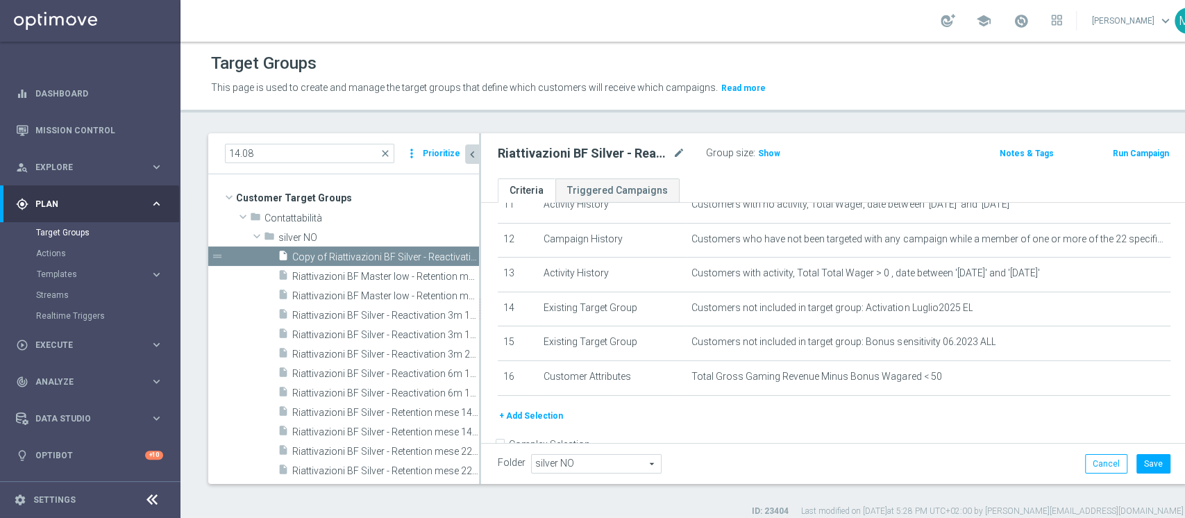
click at [645, 153] on h2 "Riattivazioni BF Silver - Reactivation 3m 22.08 low" at bounding box center [584, 153] width 172 height 17
copy div "Riattivazioni BF Silver - Reactivation 3m 22.08 low"
click at [761, 158] on span "Show" at bounding box center [769, 154] width 22 height 10
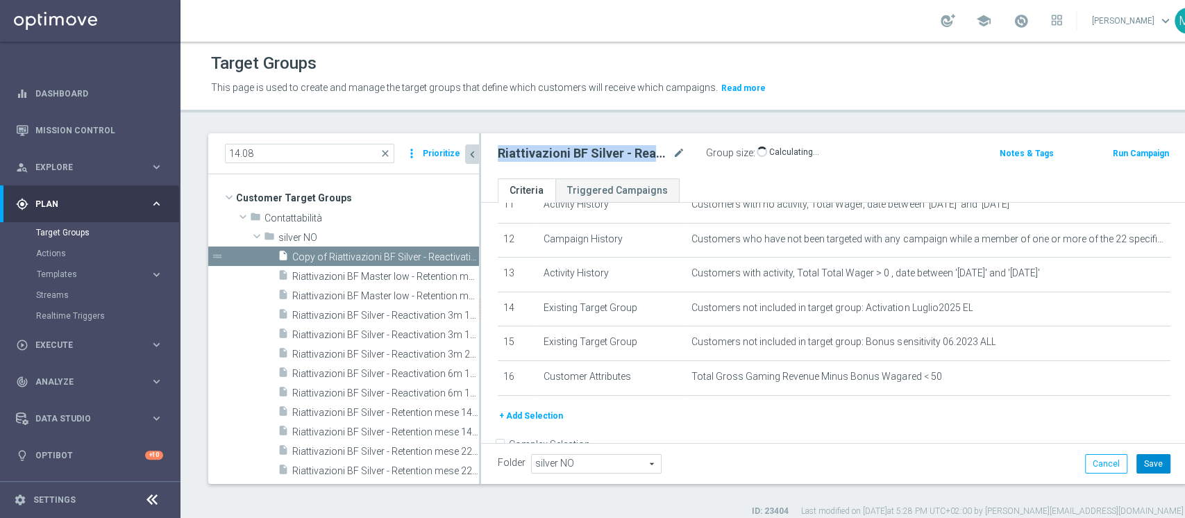
click at [1136, 466] on button "Save" at bounding box center [1153, 463] width 34 height 19
click at [449, 375] on icon "content_copy" at bounding box center [454, 373] width 11 height 11
click at [678, 155] on icon "mode_edit" at bounding box center [678, 153] width 12 height 17
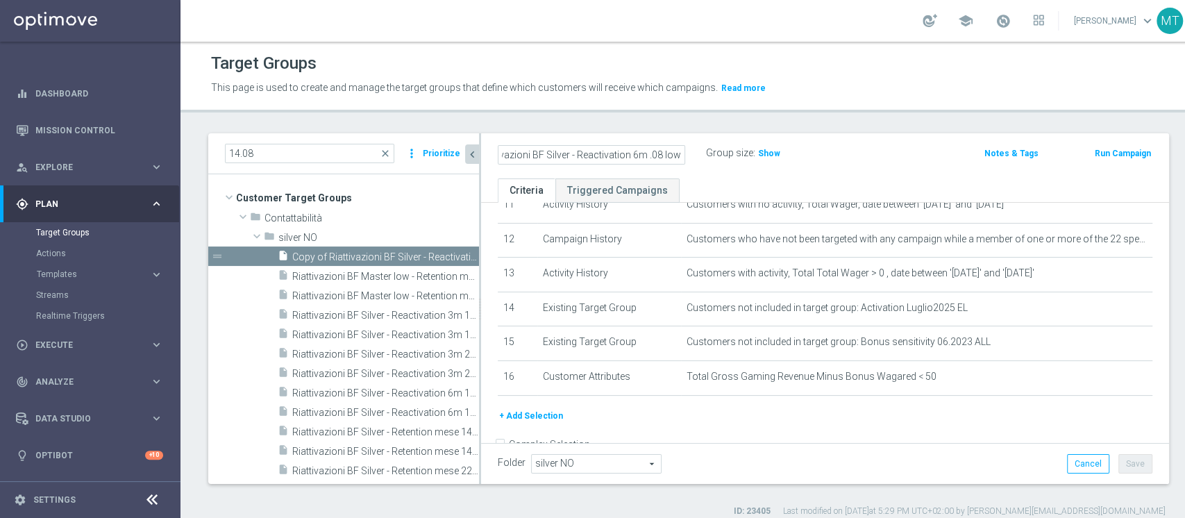
scroll to position [0, 20]
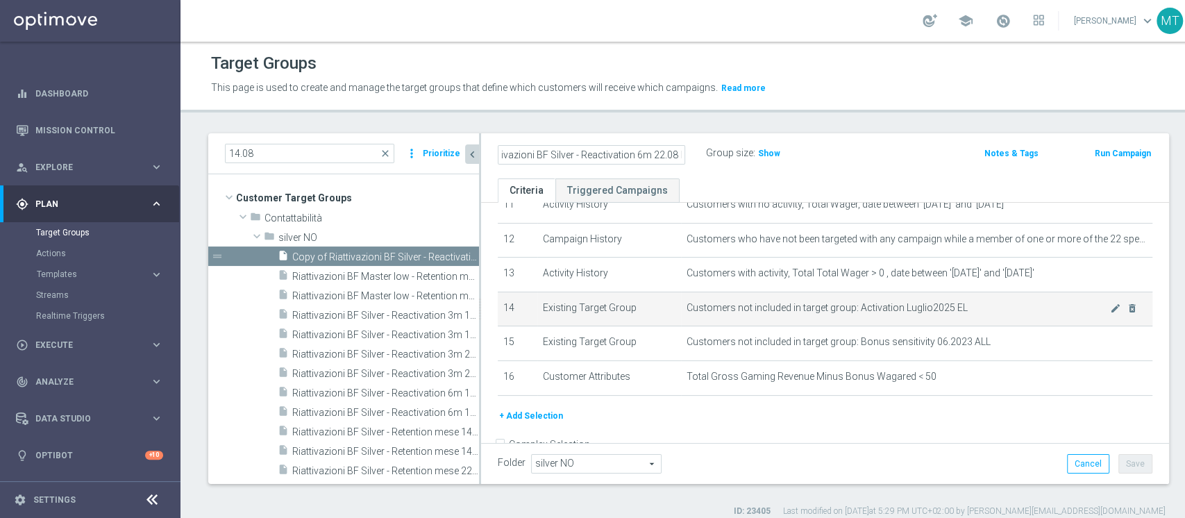
type input "Riattivazioni BF Silver - Reactivation 6m 22.08 low"
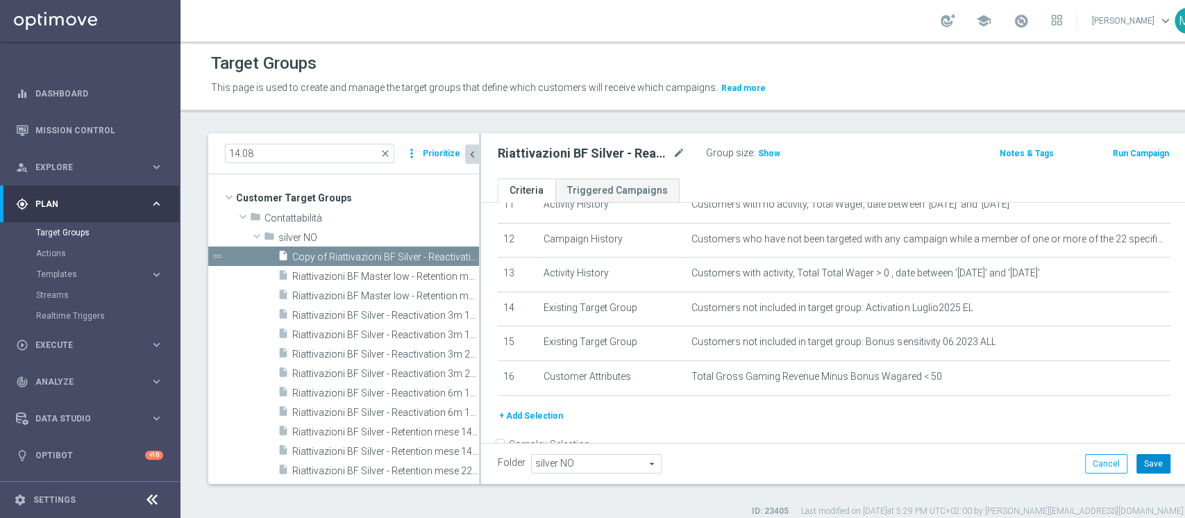
click at [1136, 459] on button "Save" at bounding box center [1153, 463] width 34 height 19
click at [597, 146] on h2 "Riattivazioni BF Silver - Reactivation 6m 22.08 low" at bounding box center [584, 153] width 172 height 17
copy div "Riattivazioni BF Silver - Reactivation 6m 22.08 low"
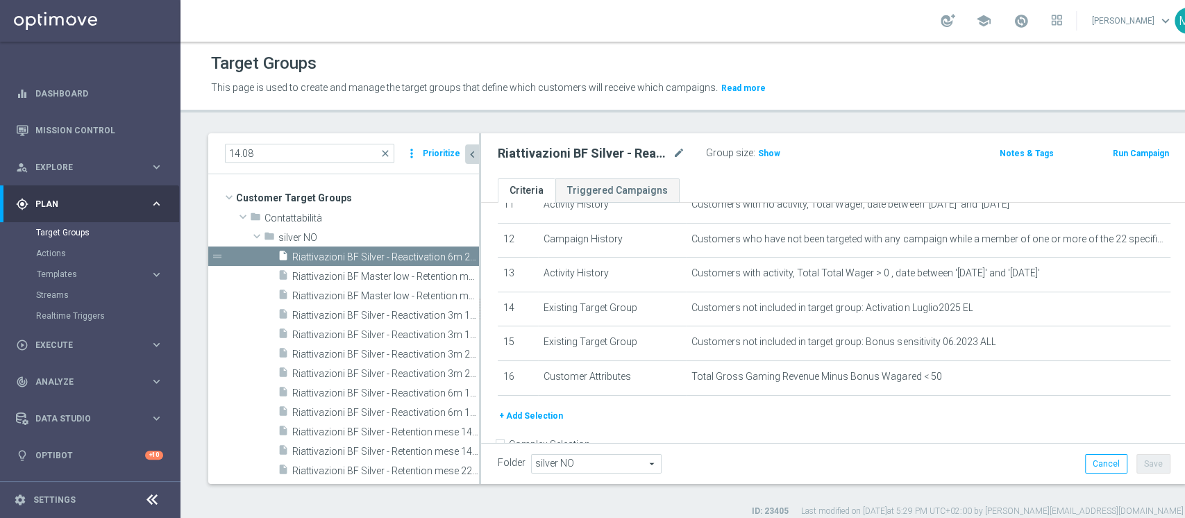
click at [758, 144] on div "Group size : Show" at bounding box center [775, 152] width 139 height 17
click at [758, 149] on span "Show" at bounding box center [769, 154] width 22 height 10
click at [449, 408] on icon "content_copy" at bounding box center [454, 412] width 11 height 11
click at [676, 153] on icon "mode_edit" at bounding box center [678, 153] width 12 height 17
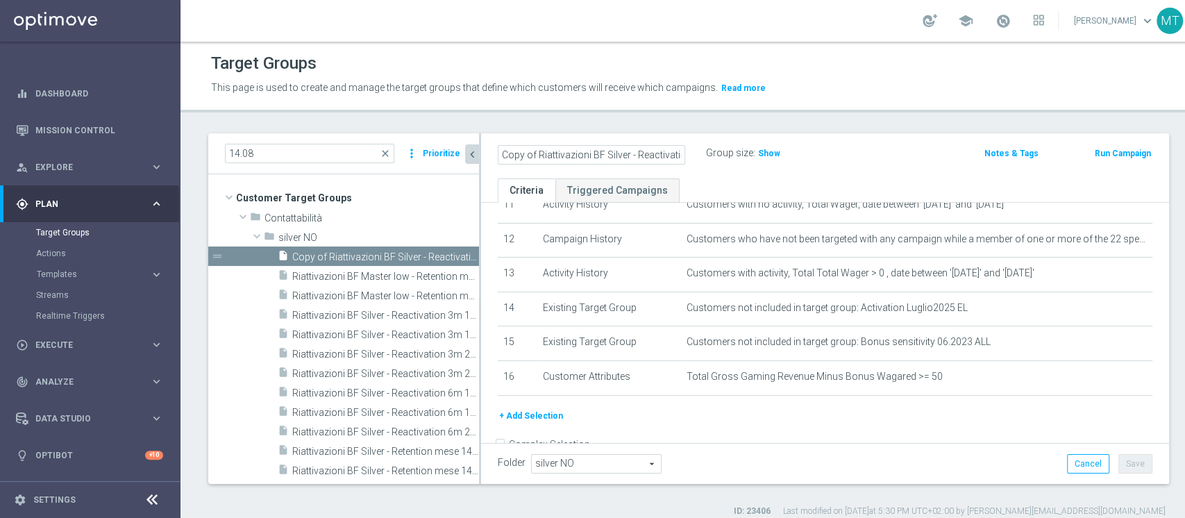
scroll to position [0, 65]
click at [654, 155] on input "Copy of Riattivazioni BF Silver - Reactivation 6m 14.08 top" at bounding box center [591, 154] width 187 height 19
type input "Riattivazioni BF Silver - Reactivation 6m 22.08 top"
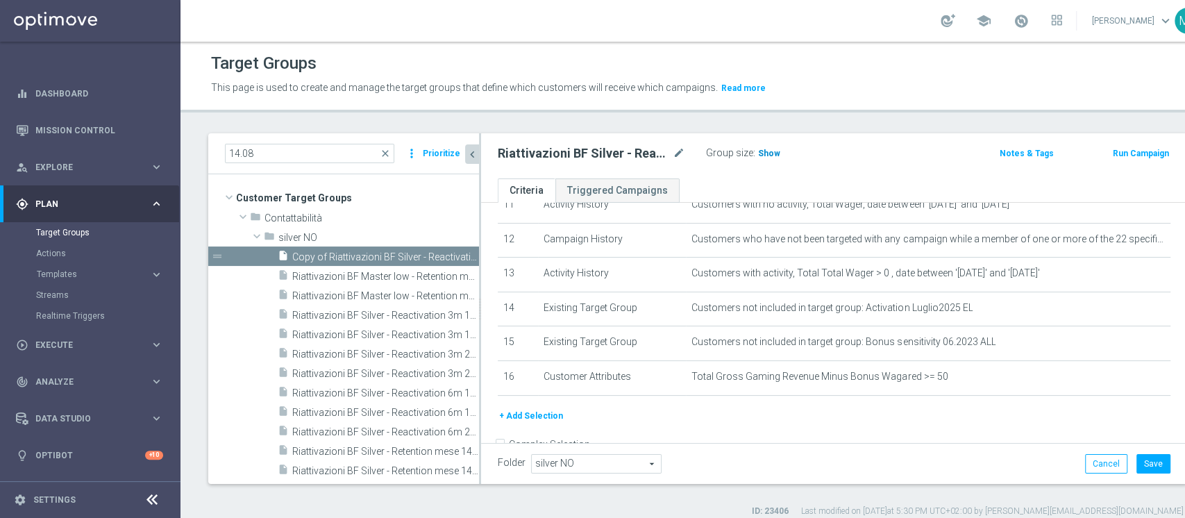
click at [769, 152] on span "Show" at bounding box center [769, 154] width 22 height 10
click at [638, 149] on h2 "Riattivazioni BF Silver - Reactivation 6m 22.08 top" at bounding box center [584, 153] width 172 height 17
click at [1136, 461] on button "Save" at bounding box center [1153, 463] width 34 height 19
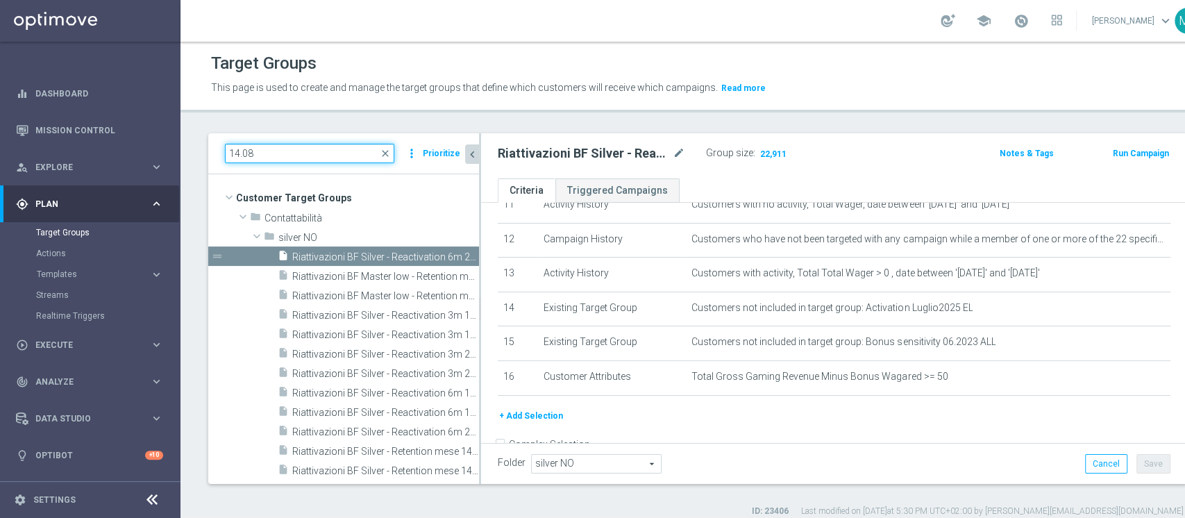
click at [228, 154] on input "14.08" at bounding box center [309, 153] width 169 height 19
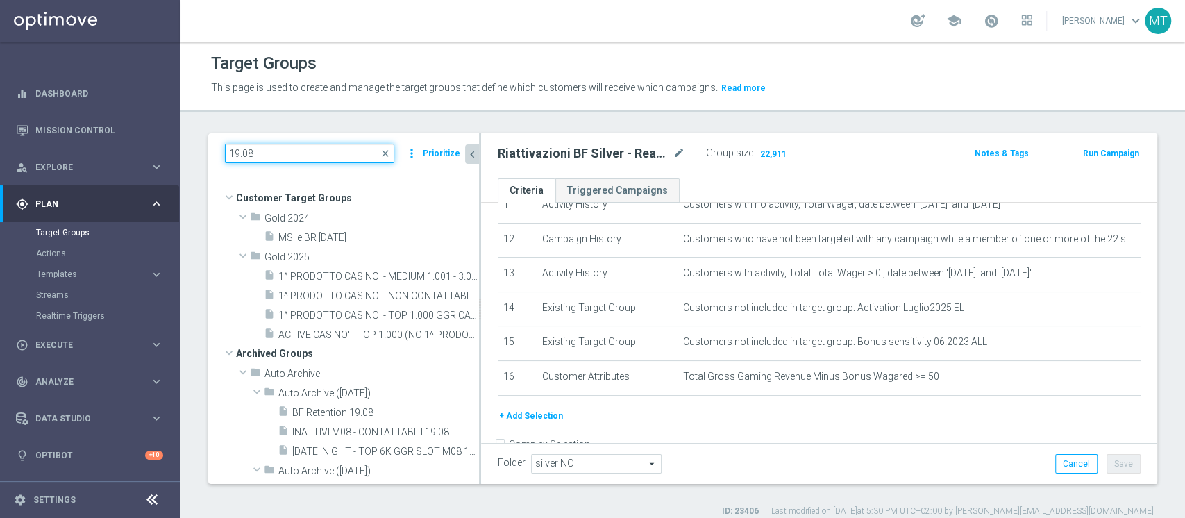
click at [232, 153] on input "19.08" at bounding box center [309, 153] width 169 height 19
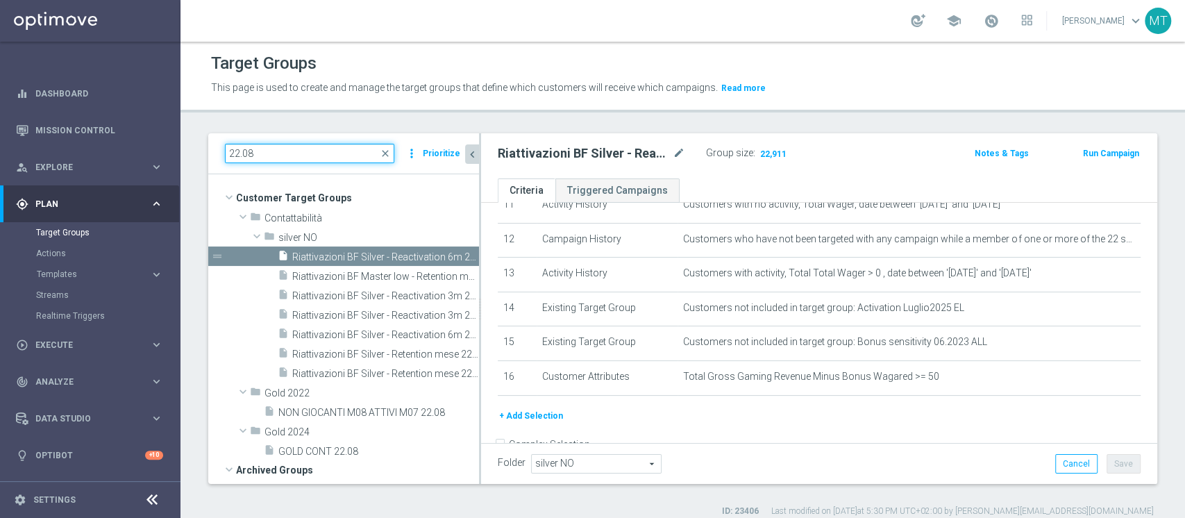
click at [300, 160] on input "22.08" at bounding box center [309, 153] width 169 height 19
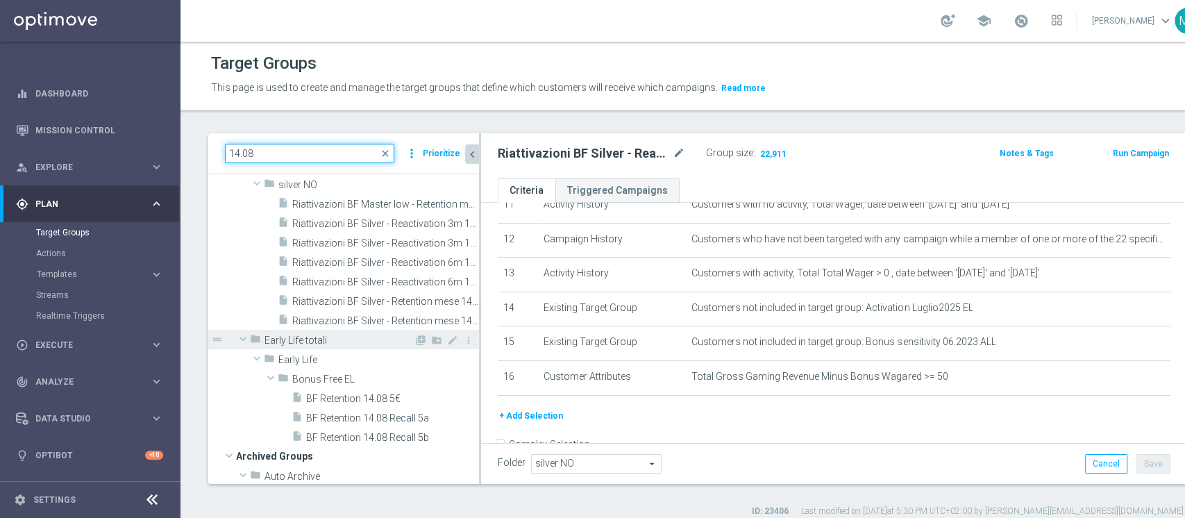
scroll to position [53, 0]
type input "14.08"
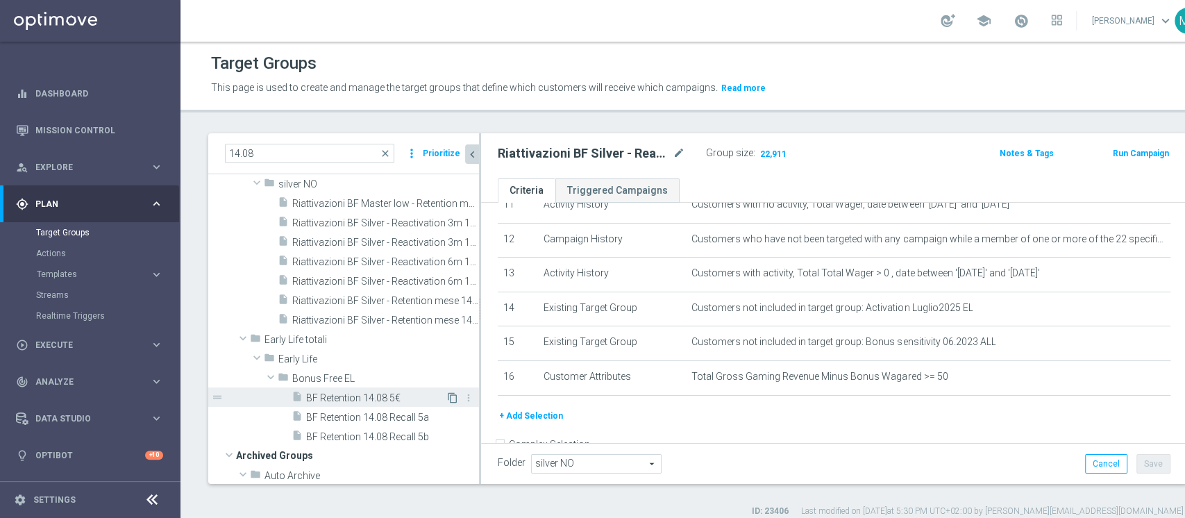
click at [447, 393] on icon "content_copy" at bounding box center [452, 397] width 11 height 11
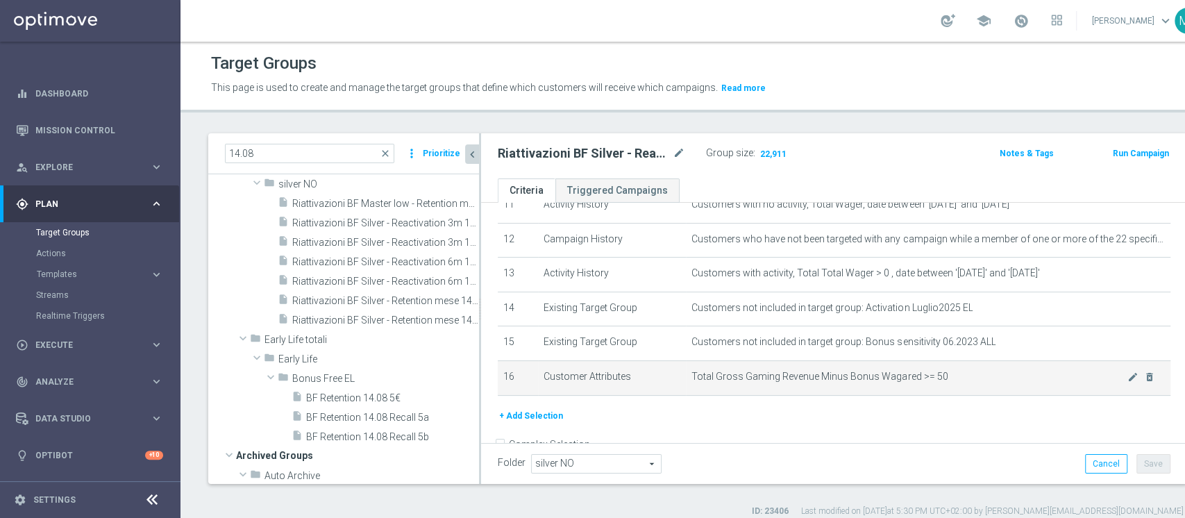
type input "Bonus Free EL"
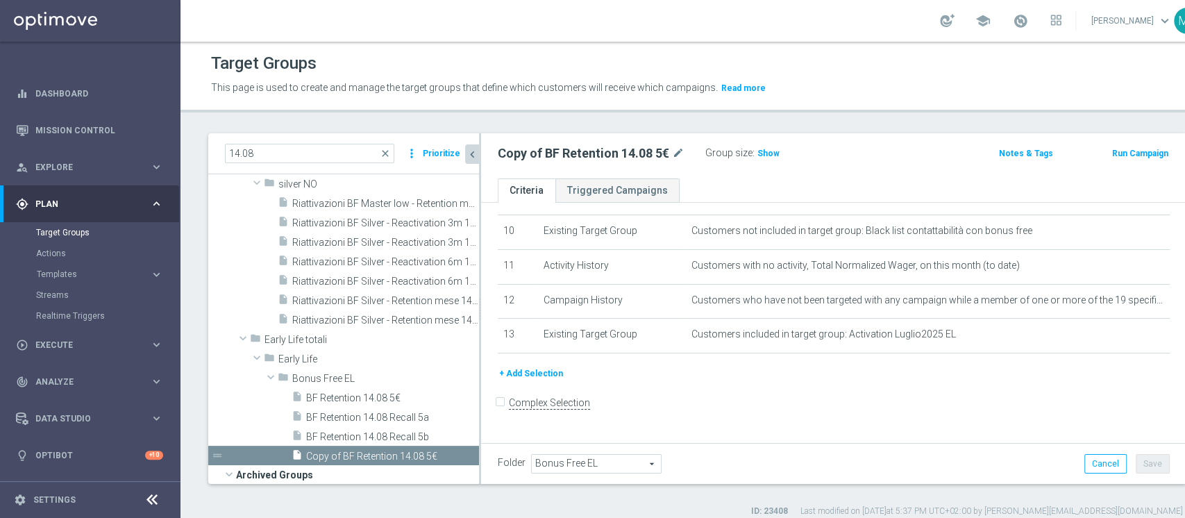
scroll to position [338, 0]
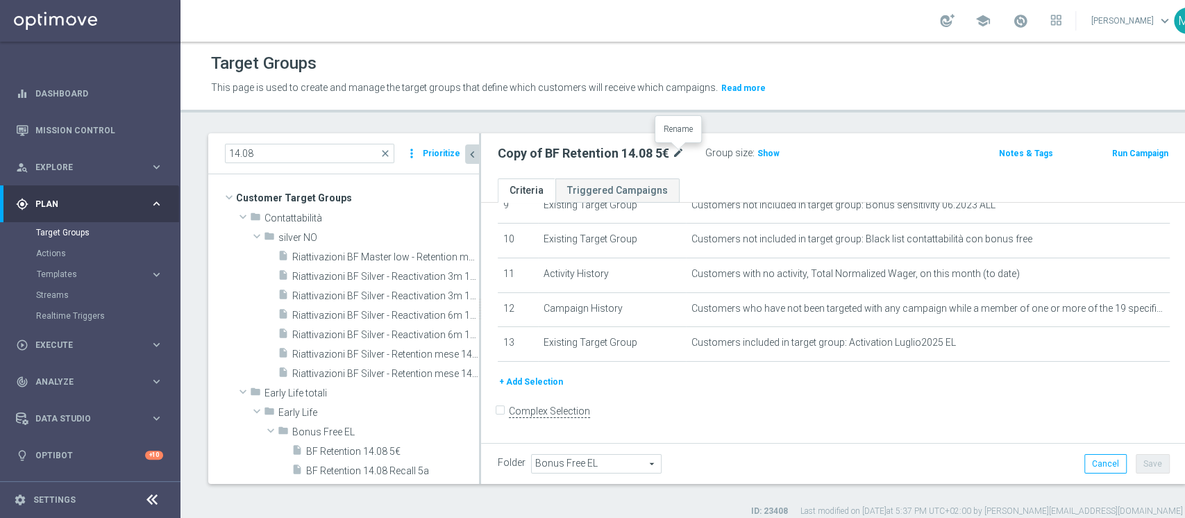
click at [676, 155] on icon "mode_edit" at bounding box center [678, 153] width 12 height 17
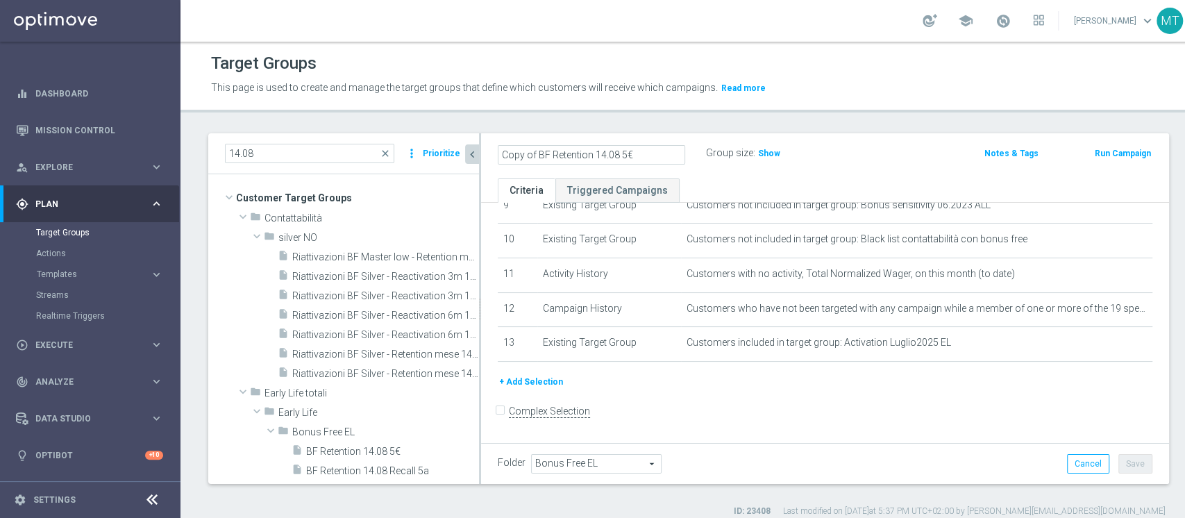
click at [537, 158] on input "Copy of BF Retention 14.08 5€" at bounding box center [591, 154] width 187 height 19
click at [597, 156] on input "BF Retention 14.08 5€" at bounding box center [591, 154] width 187 height 19
type input "BF Retention 14.08 10€"
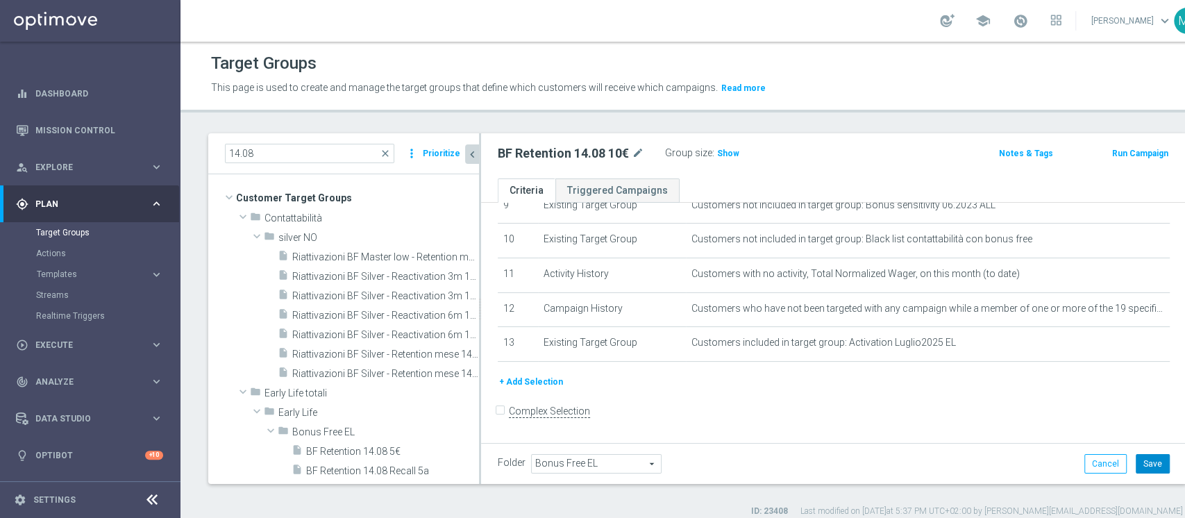
click at [1135, 468] on button "Save" at bounding box center [1152, 463] width 34 height 19
click at [638, 153] on icon "mode_edit" at bounding box center [637, 153] width 12 height 17
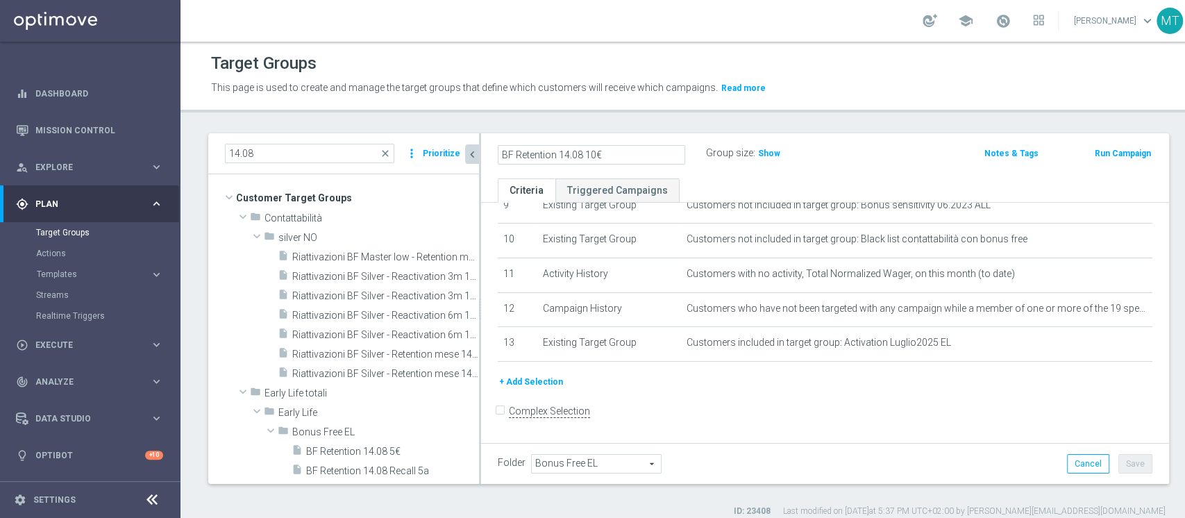
click at [561, 153] on input "BF Retention 14.08 10€" at bounding box center [591, 154] width 187 height 19
type input "BF Retention 21.08 10€"
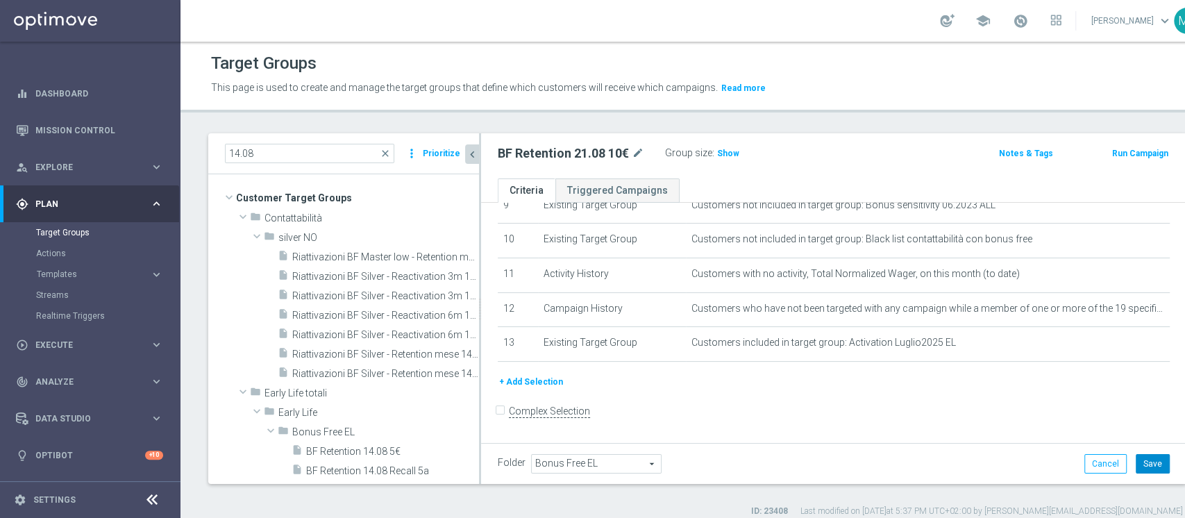
click at [1135, 457] on button "Save" at bounding box center [1152, 463] width 34 height 19
click at [579, 155] on h2 "BF Retention 21.08 10€" at bounding box center [563, 153] width 131 height 17
click at [711, 159] on div "Group size : Show" at bounding box center [734, 152] width 139 height 17
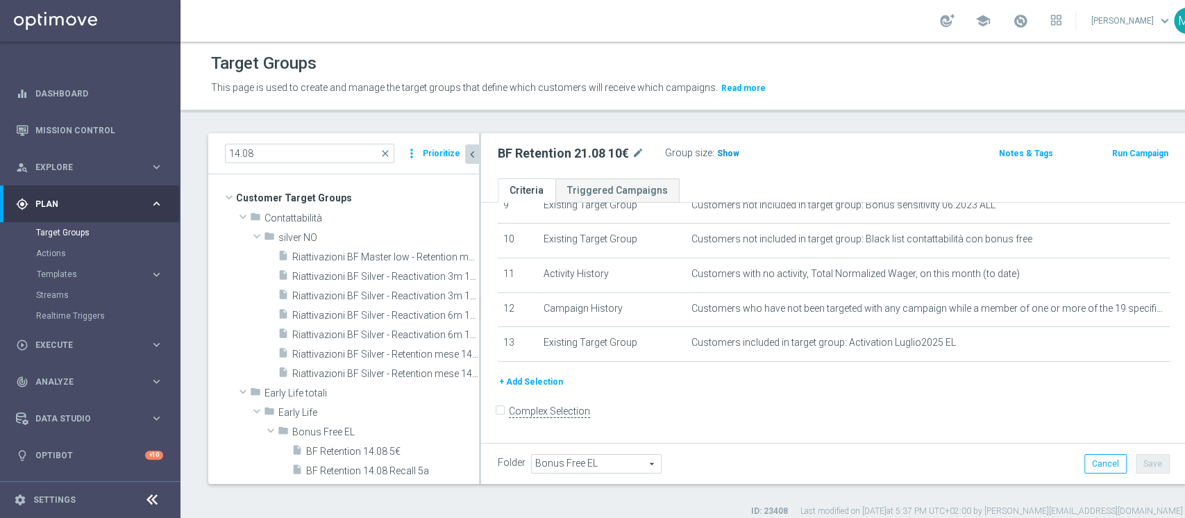
click at [727, 154] on span "Show" at bounding box center [728, 154] width 22 height 10
